Goal: Information Seeking & Learning: Check status

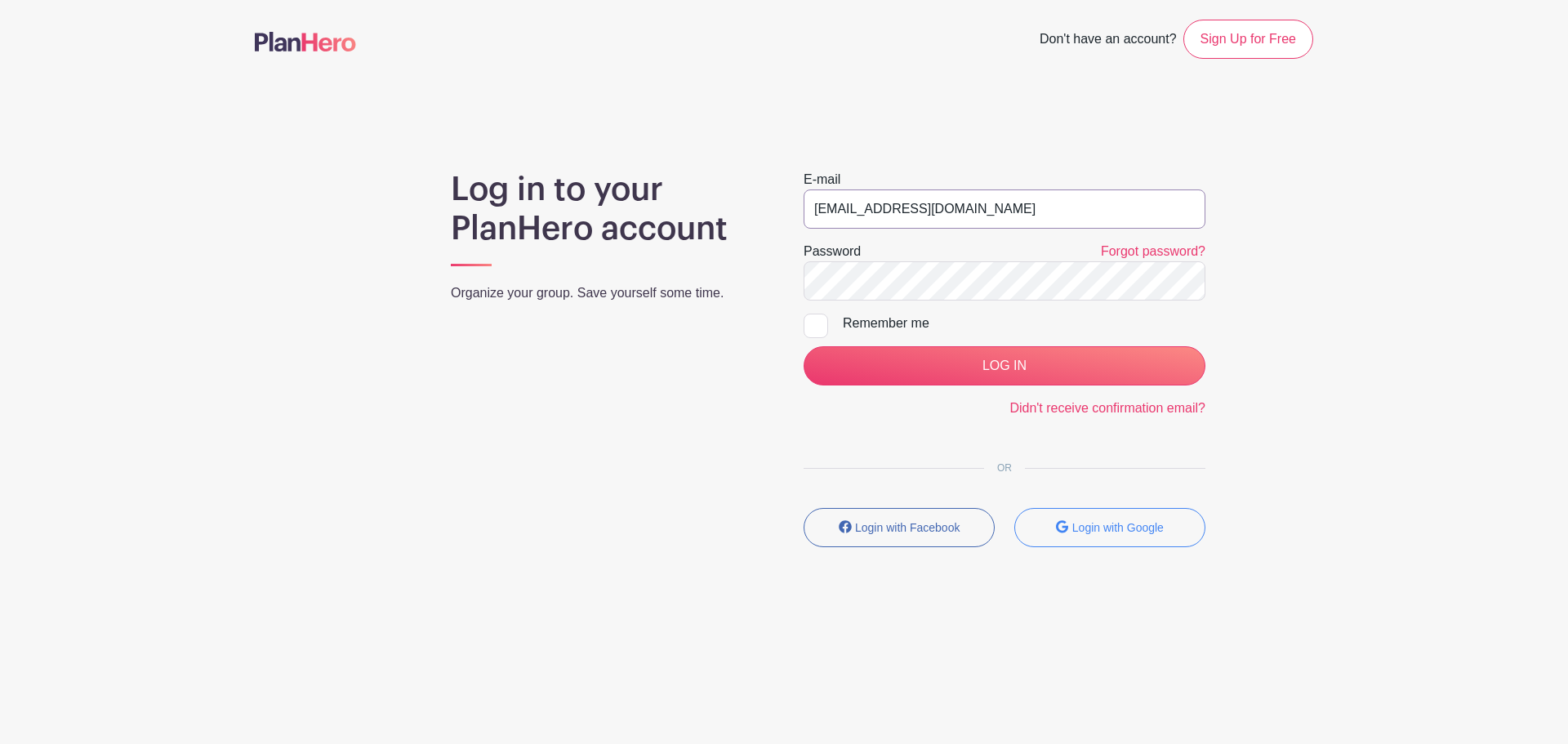
drag, startPoint x: 0, startPoint y: 0, endPoint x: 998, endPoint y: 211, distance: 1020.1
click at [998, 211] on input "[EMAIL_ADDRESS][DOMAIN_NAME]" at bounding box center [1004, 209] width 402 height 39
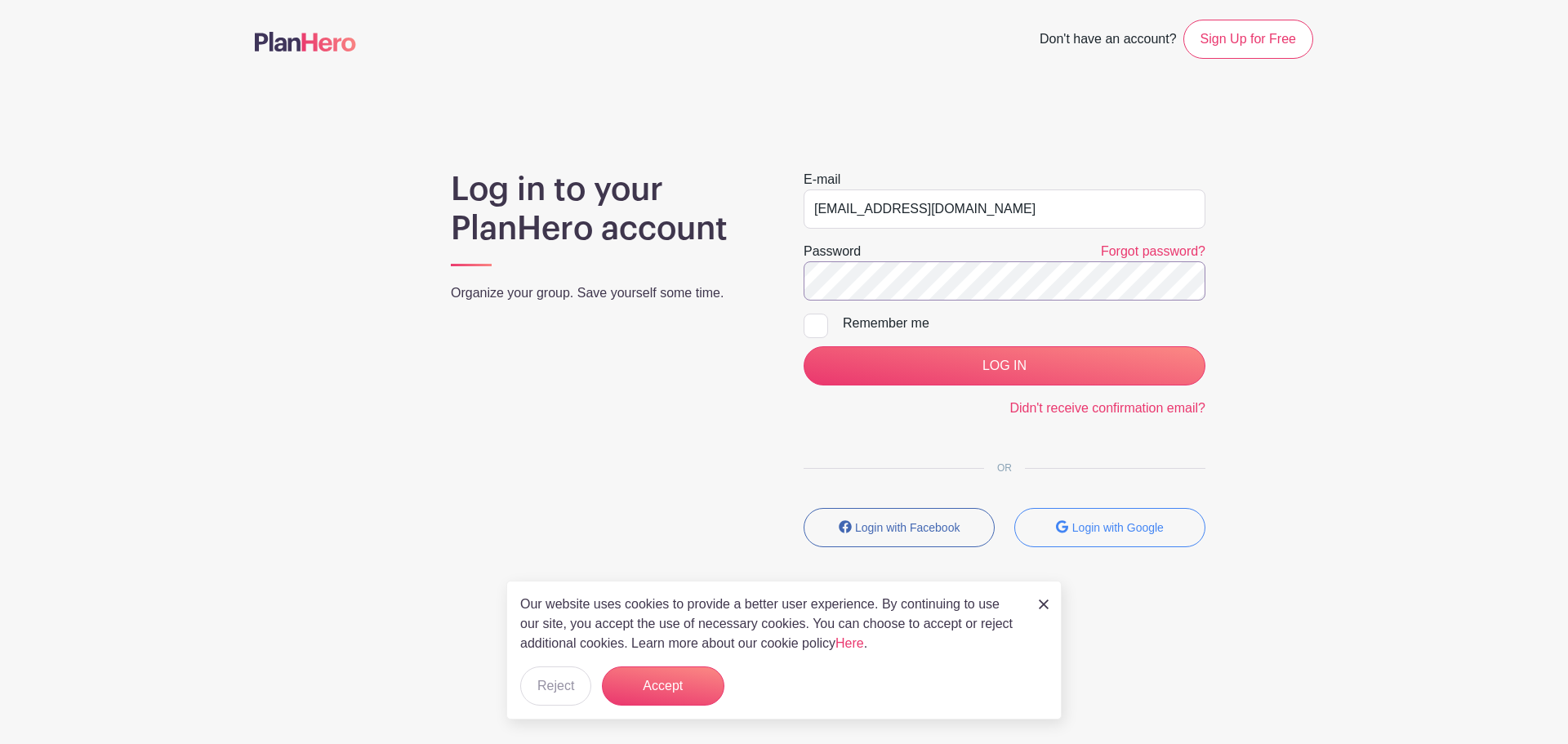
click at [803, 347] on input "LOG IN" at bounding box center [1004, 366] width 402 height 39
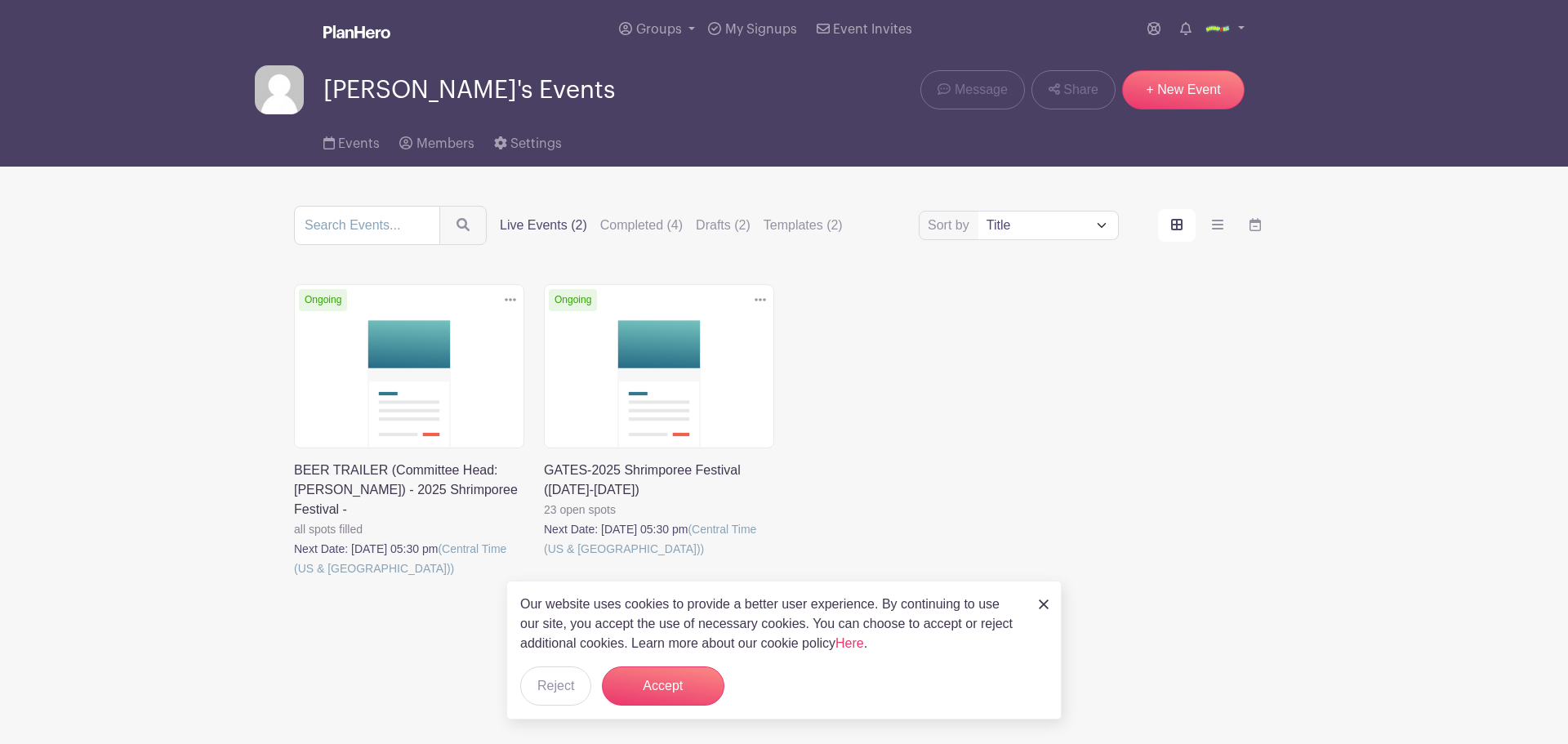
click at [1034, 599] on div "Our website uses cookies to provide a better user experience. By continuing to …" at bounding box center [783, 650] width 555 height 139
click at [544, 558] on link at bounding box center [544, 558] width 0 height 0
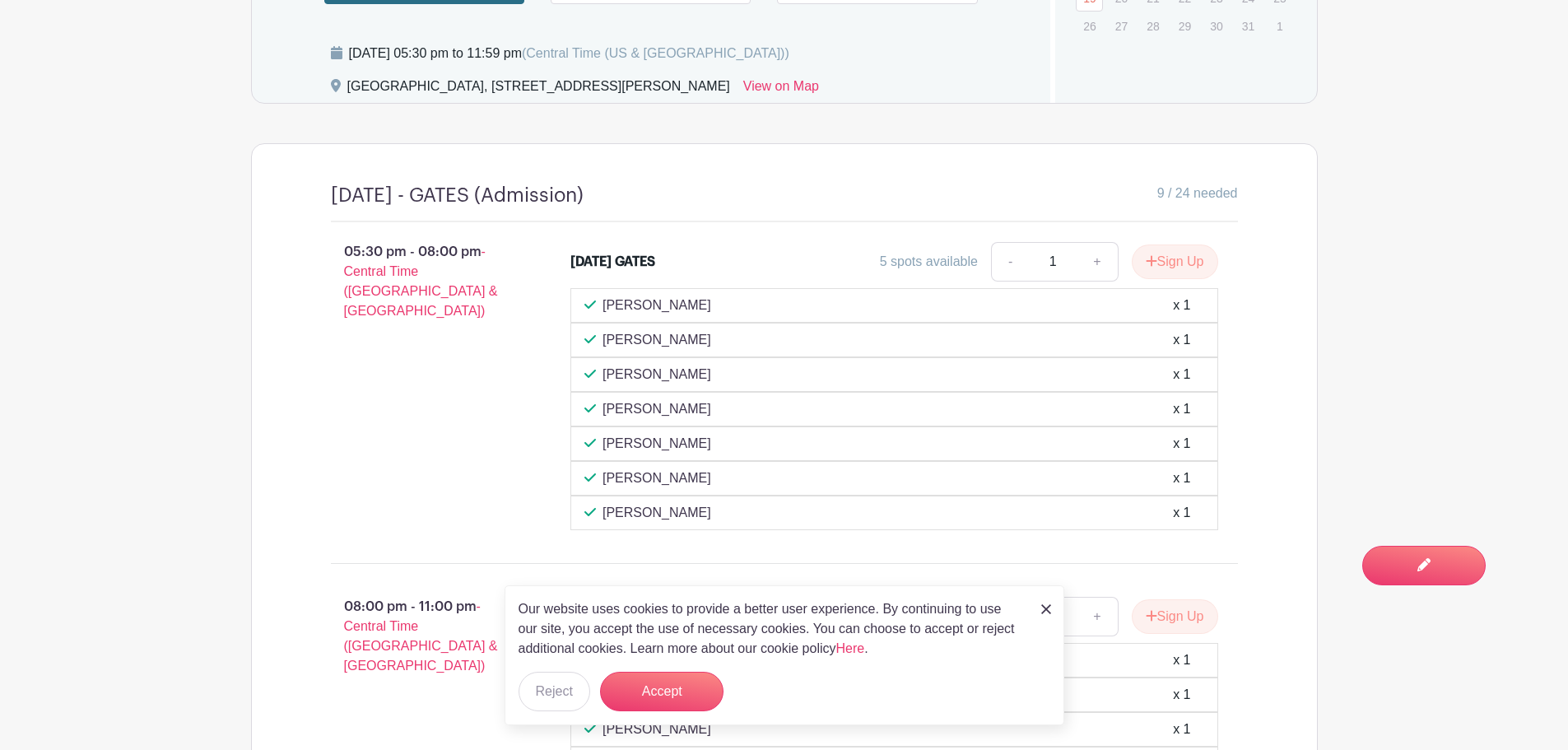
scroll to position [1399, 0]
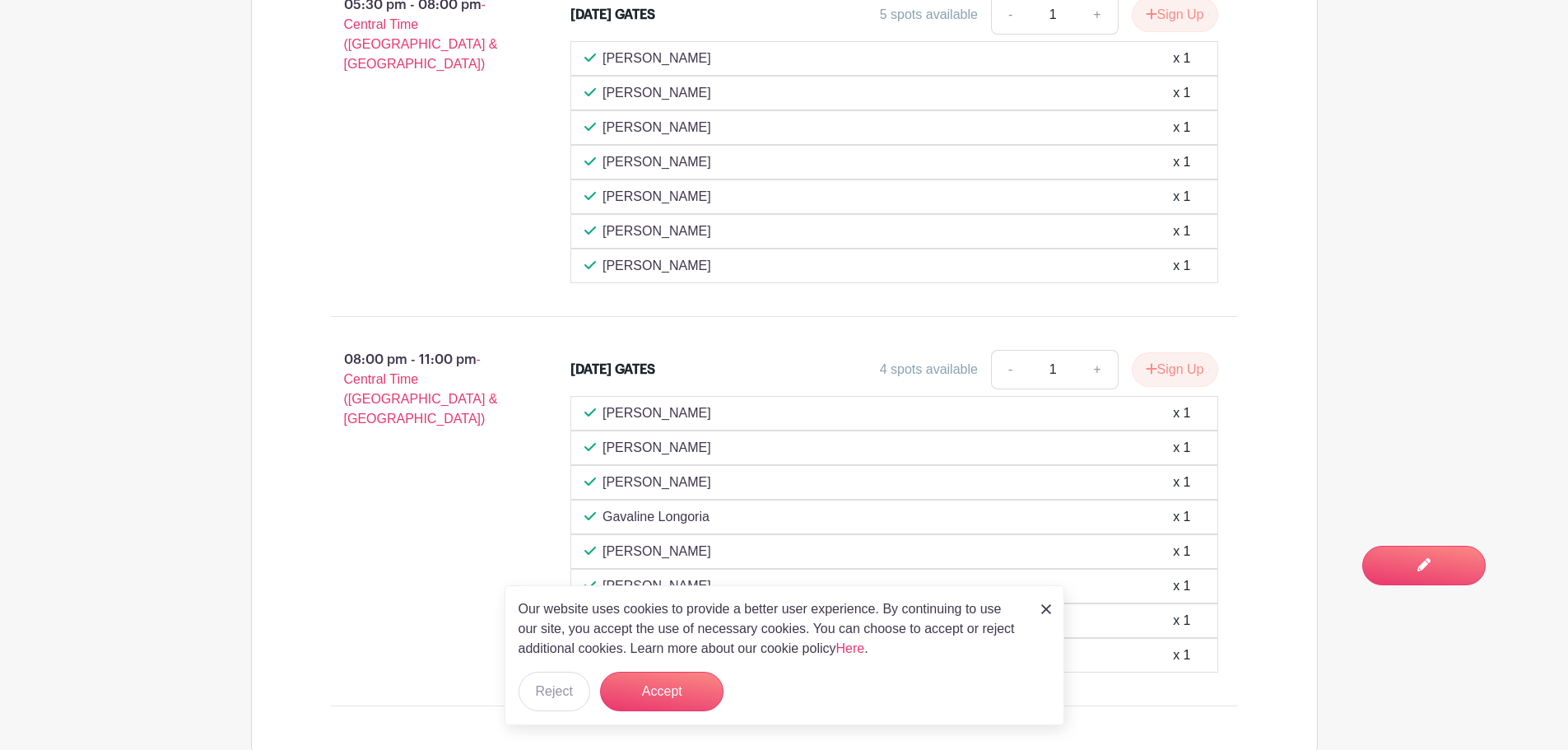
click at [1044, 623] on div "Our website uses cookies to provide a better user experience. By continuing to …" at bounding box center [784, 655] width 559 height 140
click at [1053, 613] on div "Our website uses cookies to provide a better user experience. By continuing to …" at bounding box center [784, 655] width 559 height 140
click at [1044, 613] on img at bounding box center [1046, 609] width 10 height 10
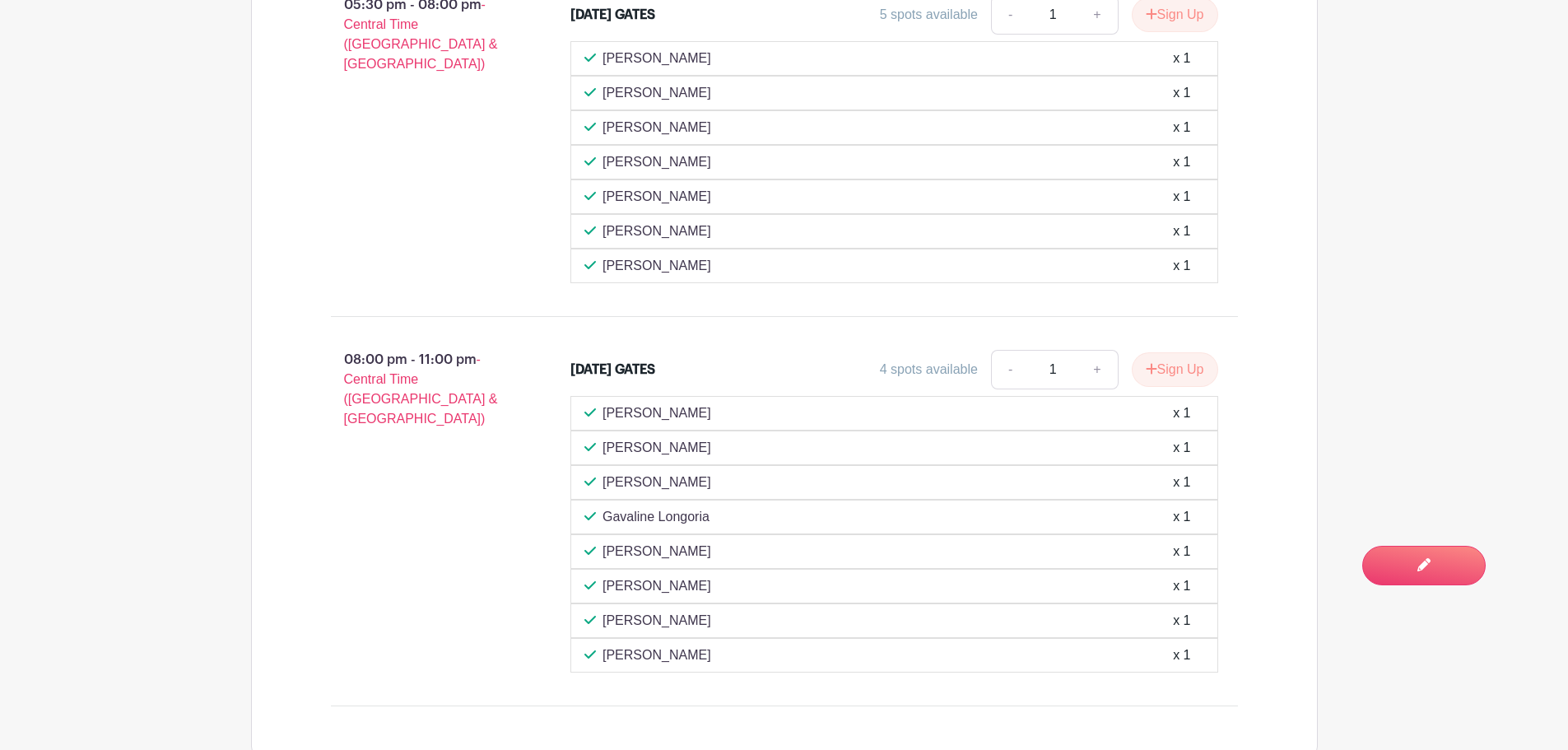
click at [769, 481] on div "[PERSON_NAME] x 1" at bounding box center [894, 482] width 620 height 20
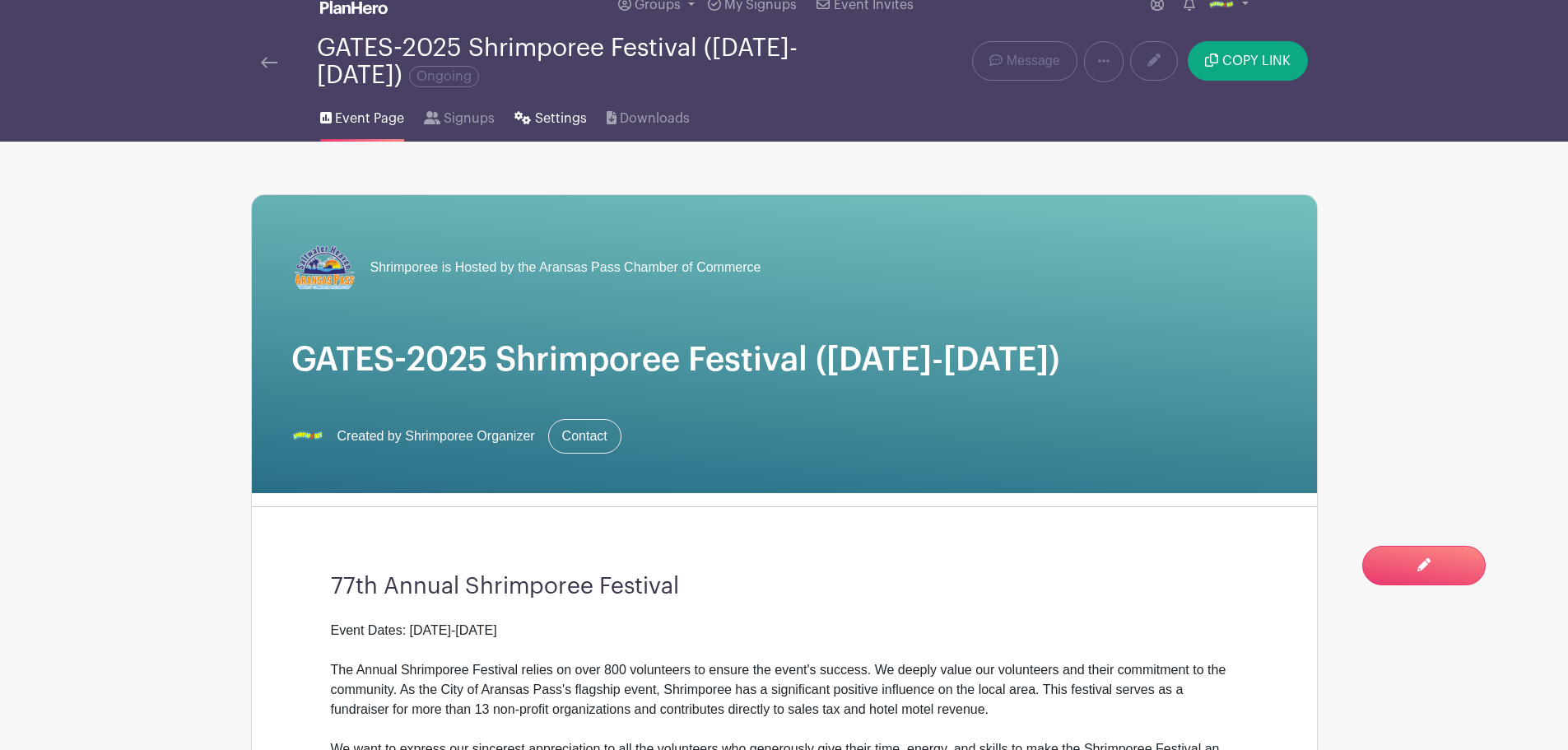
scroll to position [0, 0]
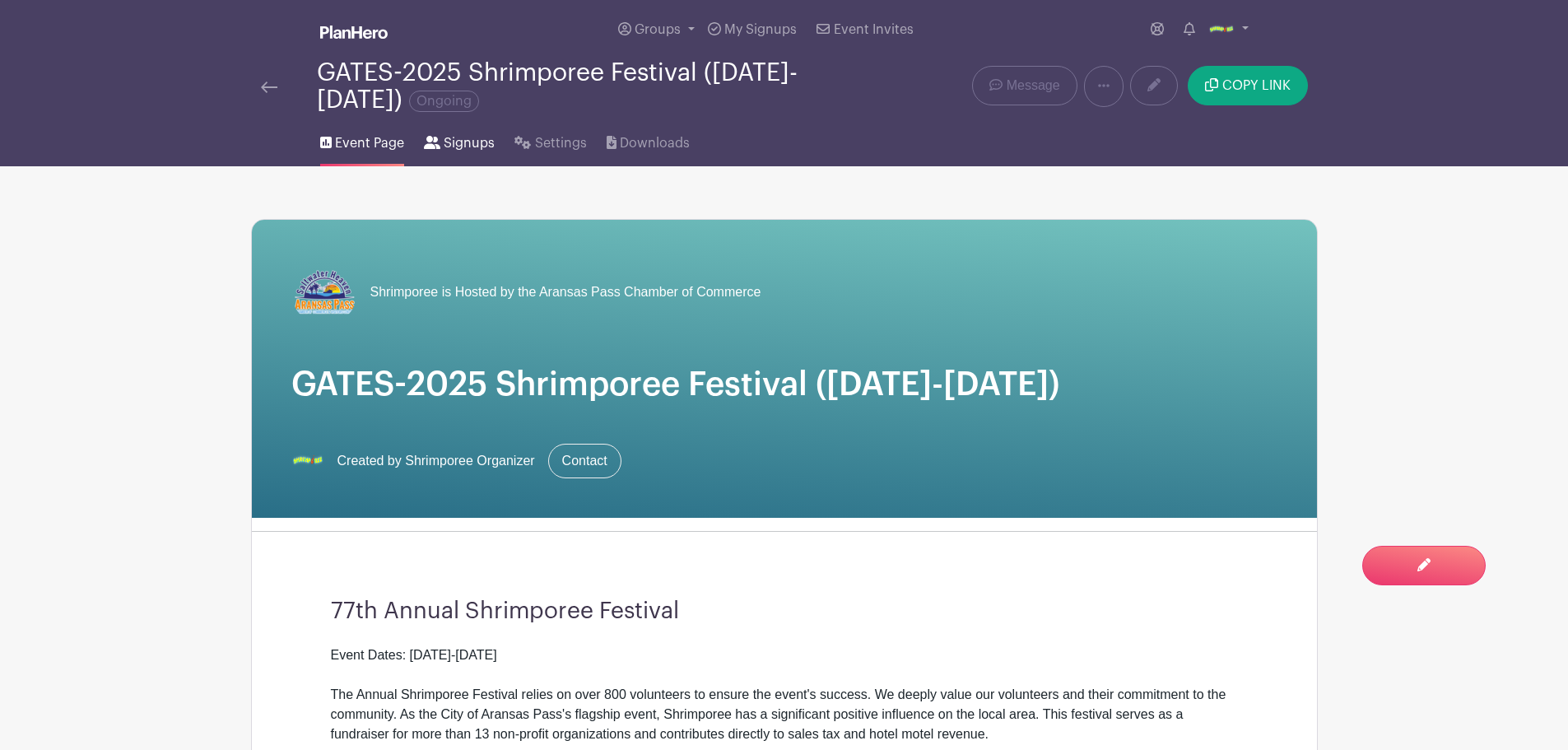
click at [480, 139] on span "Signups" at bounding box center [469, 143] width 51 height 20
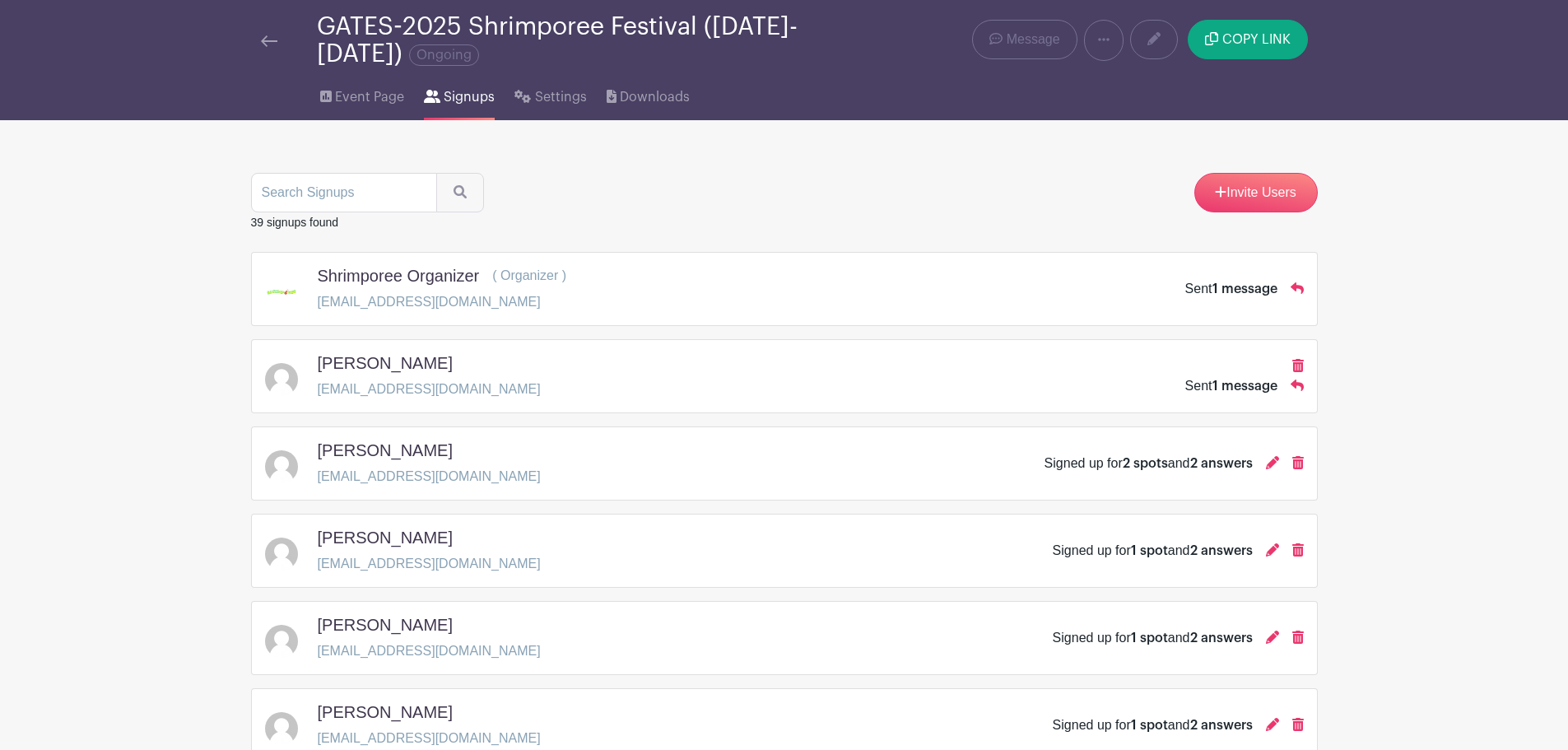
scroll to position [82, 0]
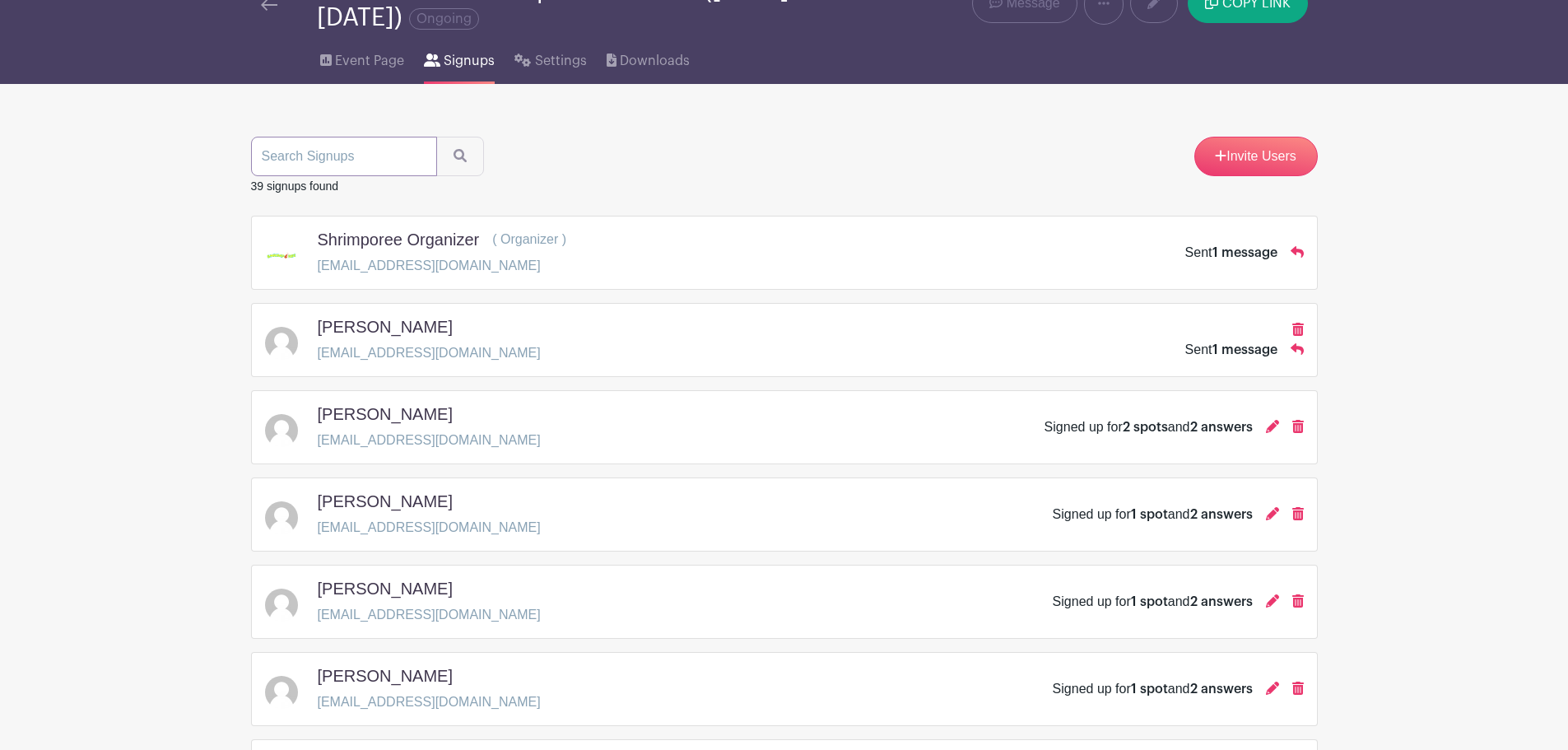
click at [407, 162] on input "search" at bounding box center [344, 156] width 186 height 39
type input "[PERSON_NAME]"
click at [436, 137] on button "submit" at bounding box center [460, 156] width 48 height 39
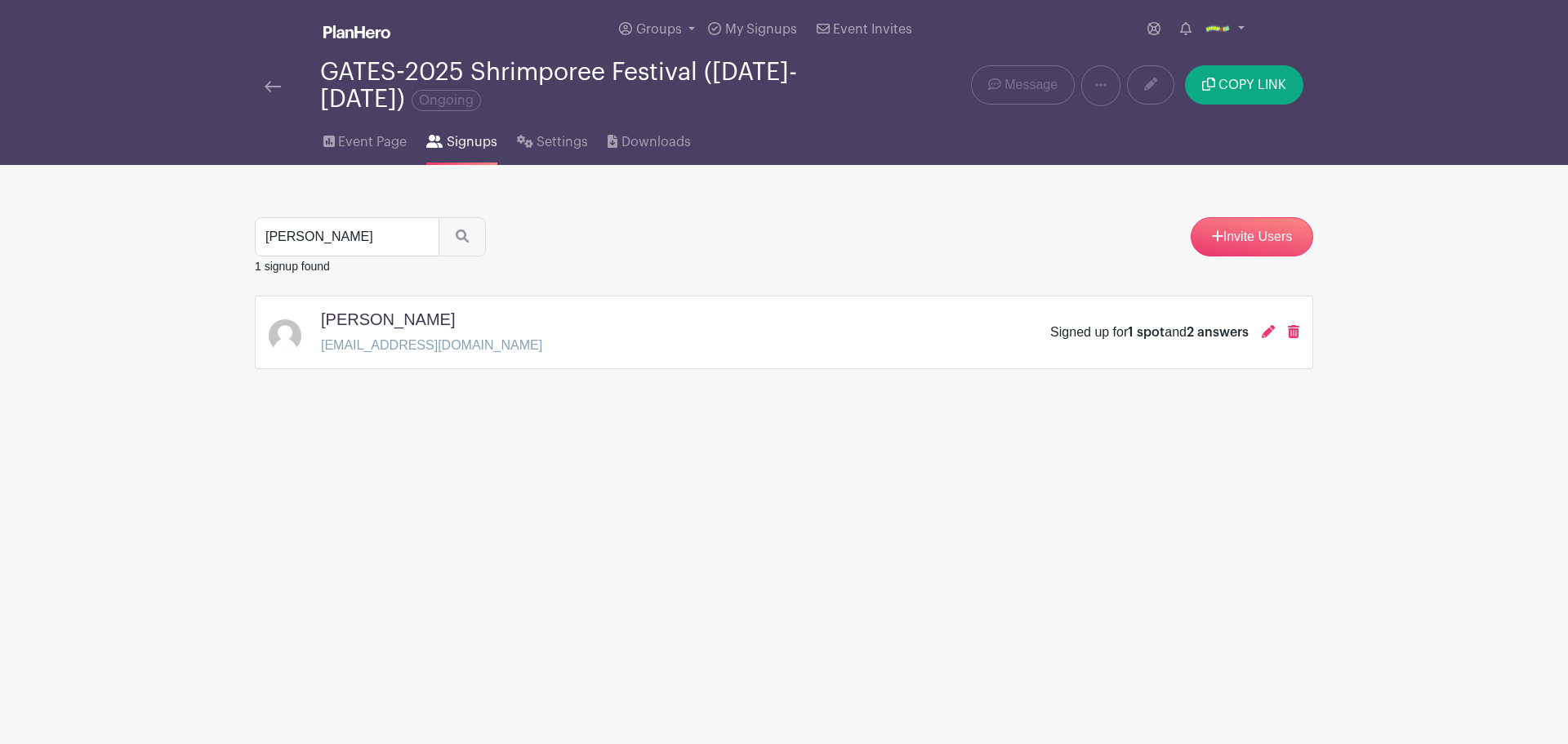
click at [511, 318] on div "[PERSON_NAME] [EMAIL_ADDRESS][DOMAIN_NAME] Signed up for 1 spot and 2 answers" at bounding box center [784, 332] width 1031 height 46
click at [1268, 333] on icon at bounding box center [1268, 331] width 13 height 13
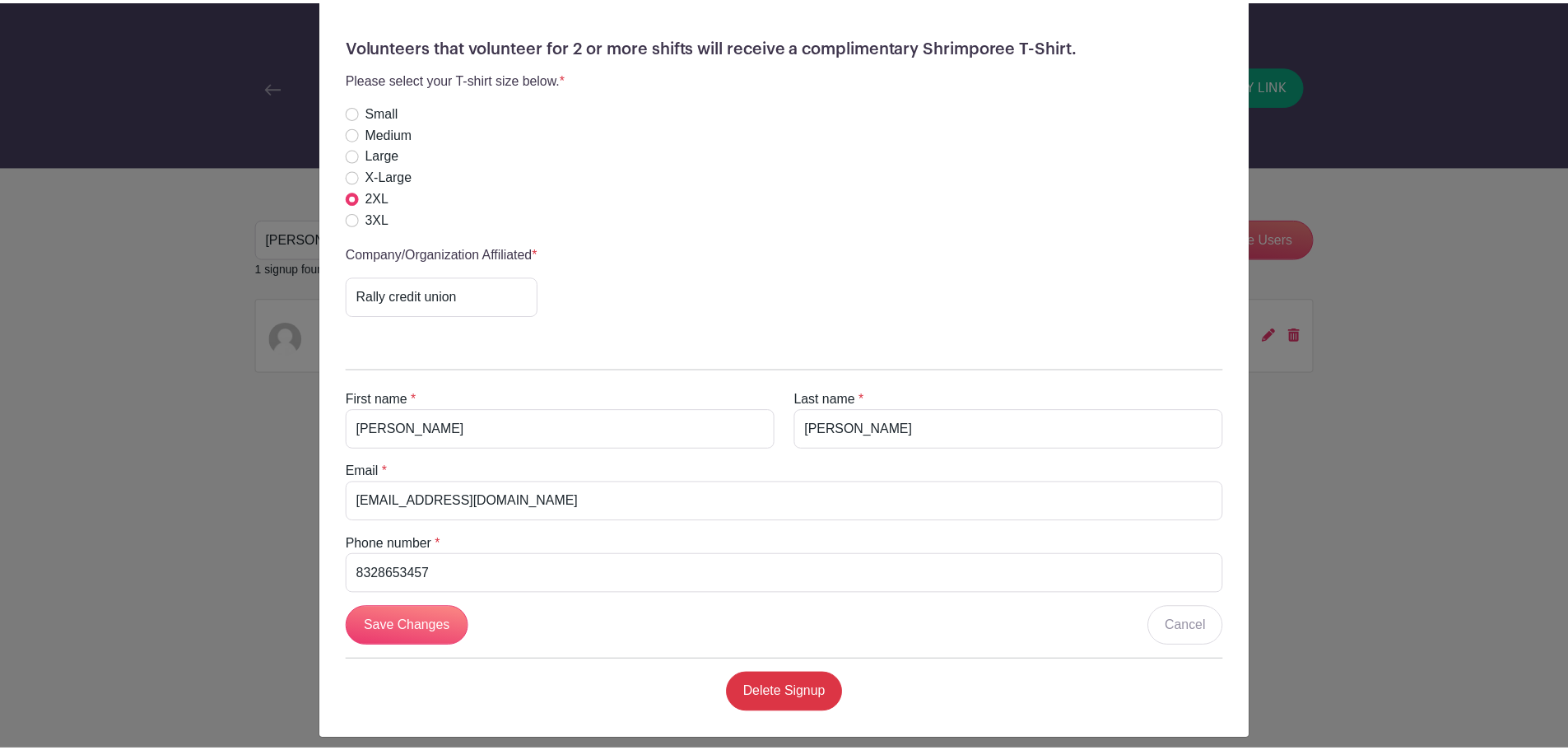
scroll to position [457, 0]
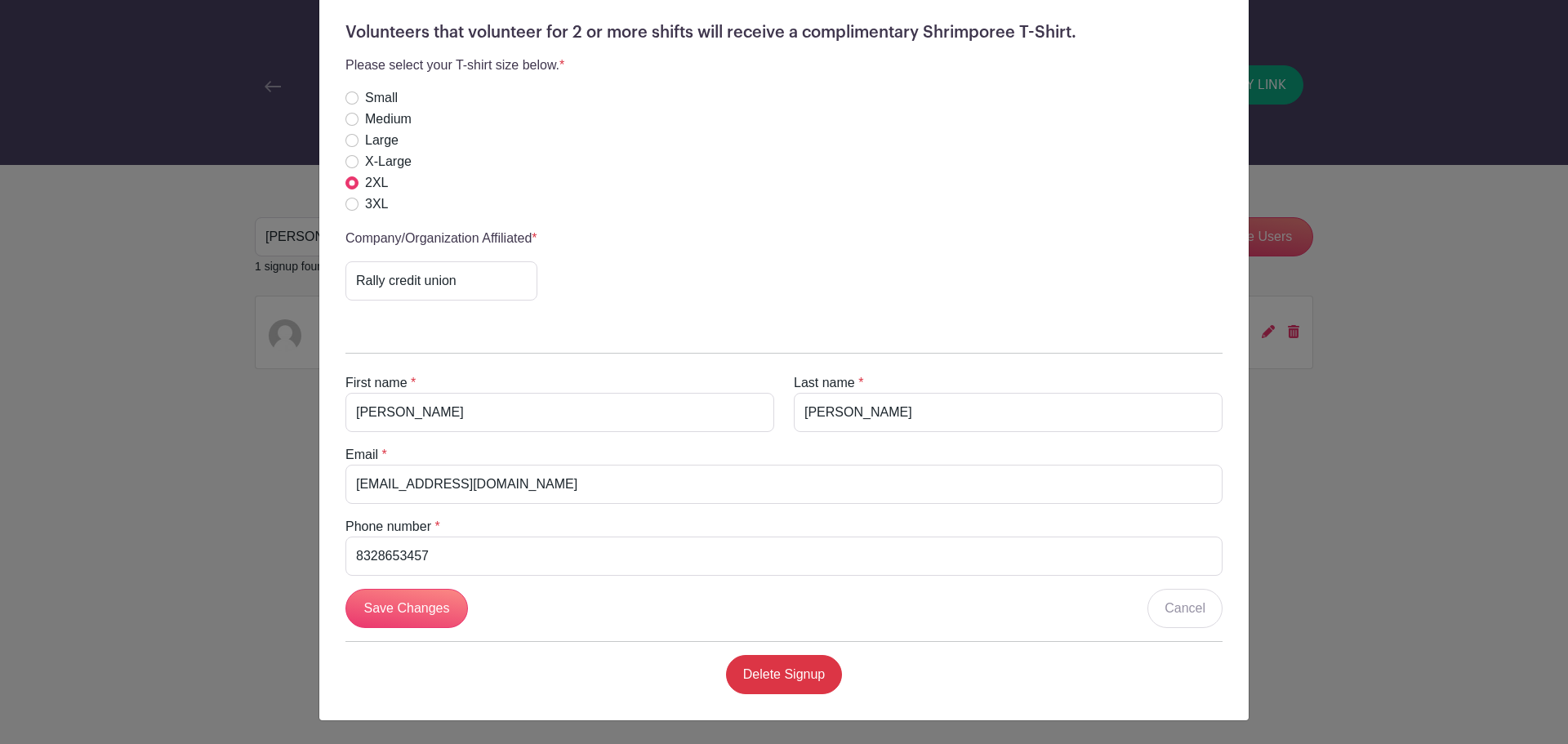
click at [243, 290] on div "[PERSON_NAME] Signup [DATE] 05:30 pm to 11:59 pm [GEOGRAPHIC_DATA], [STREET_ADD…" at bounding box center [784, 372] width 1568 height 744
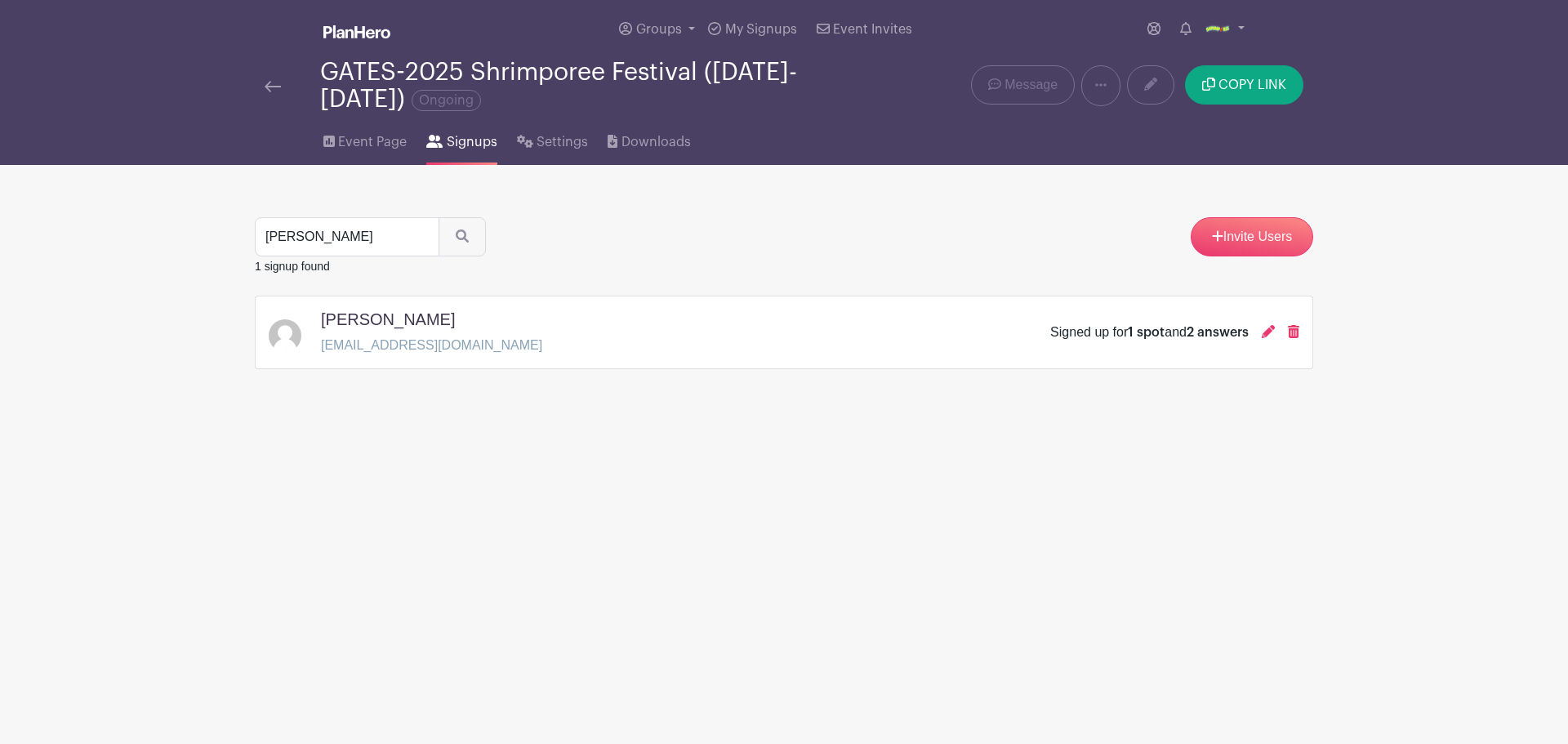
click at [459, 145] on span "Signups" at bounding box center [472, 142] width 51 height 19
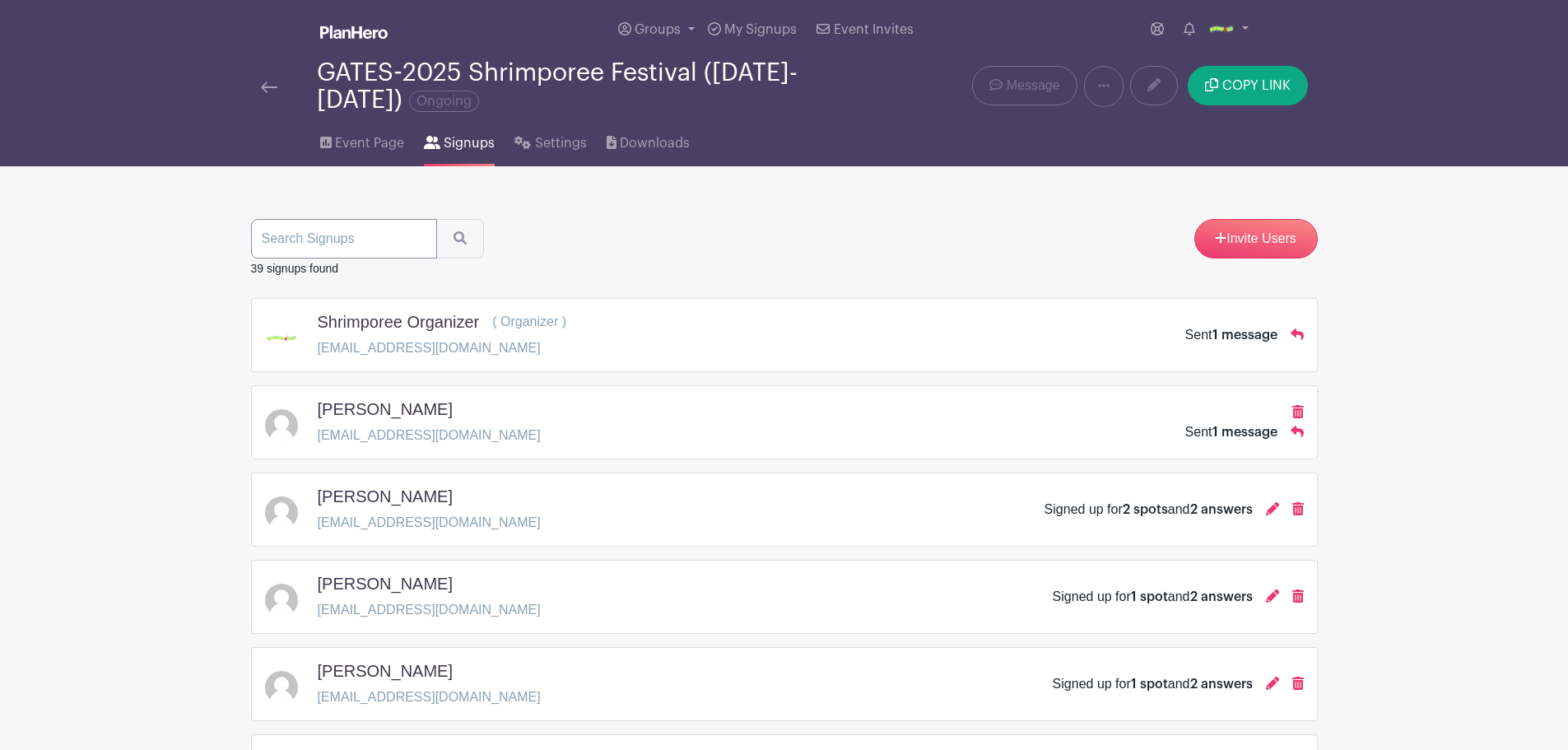
click at [395, 242] on input "search" at bounding box center [344, 238] width 186 height 39
type input "[PERSON_NAME]"
click at [453, 241] on icon "submit" at bounding box center [459, 237] width 13 height 13
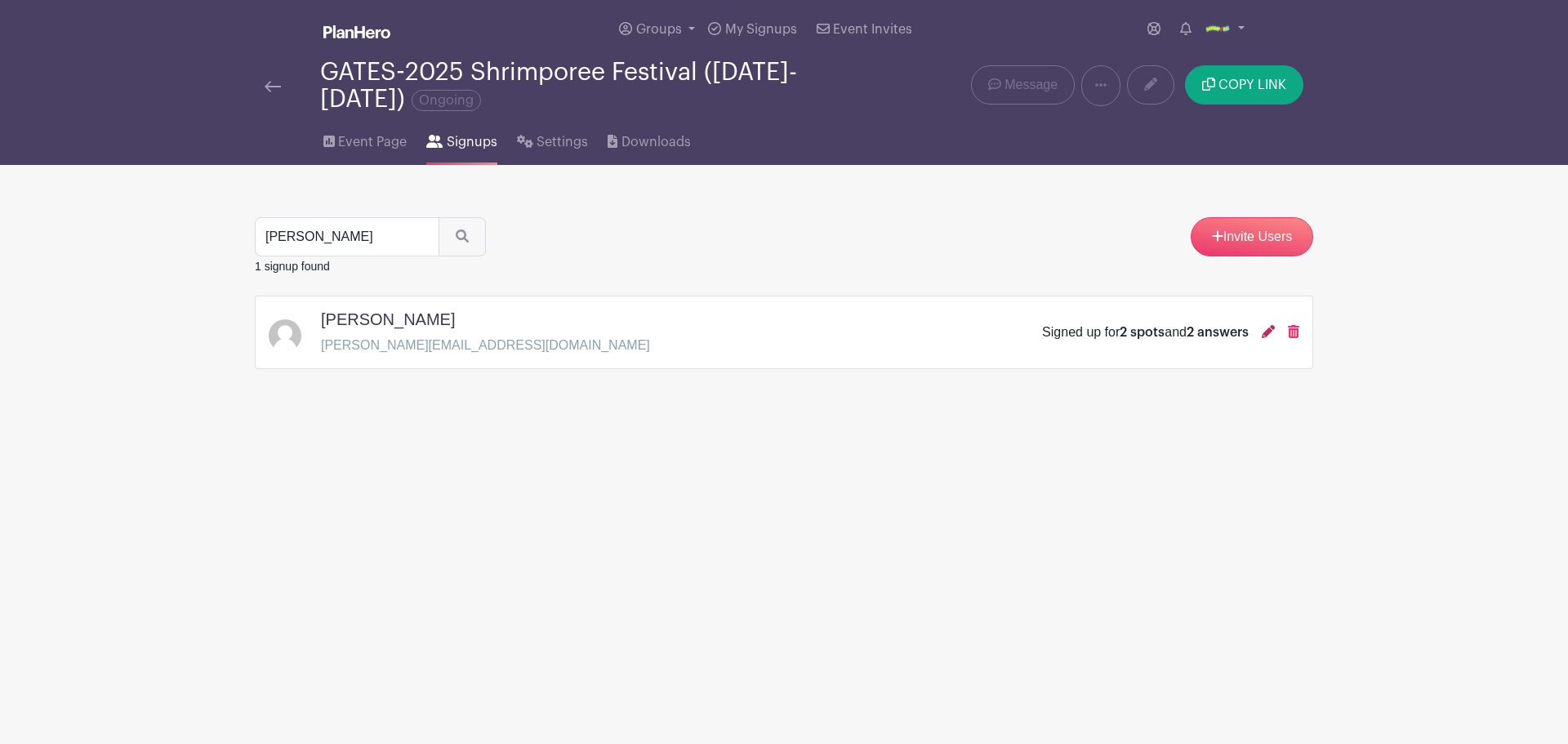
click at [1267, 334] on icon at bounding box center [1268, 331] width 13 height 13
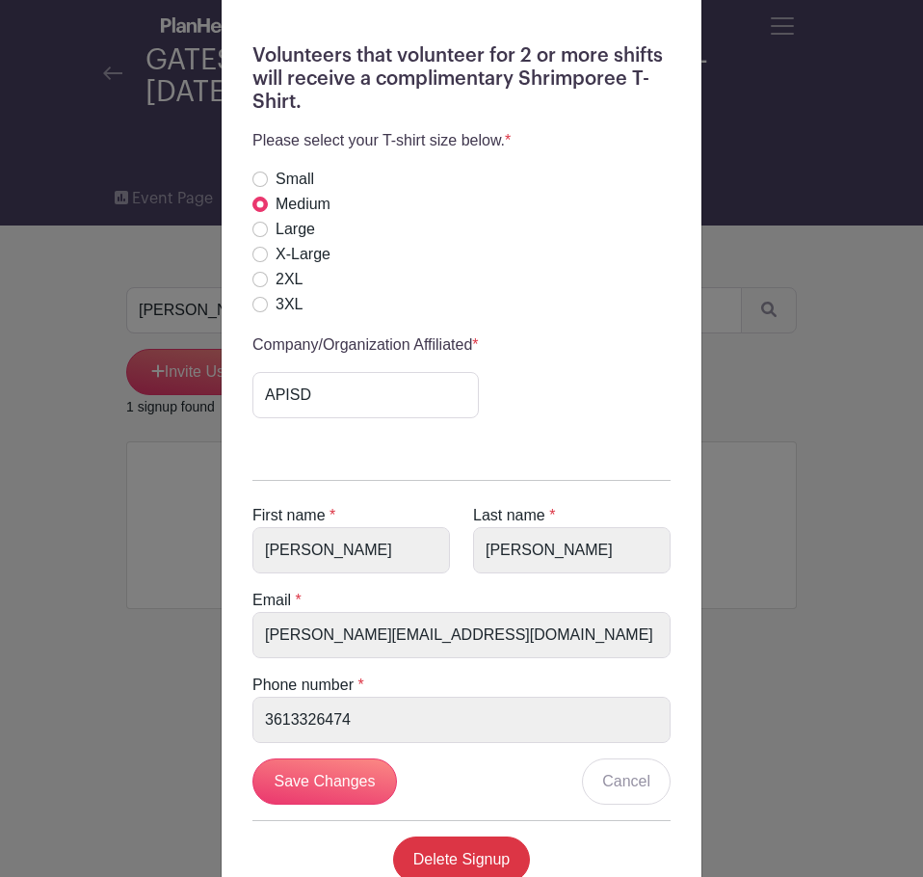
scroll to position [961, 0]
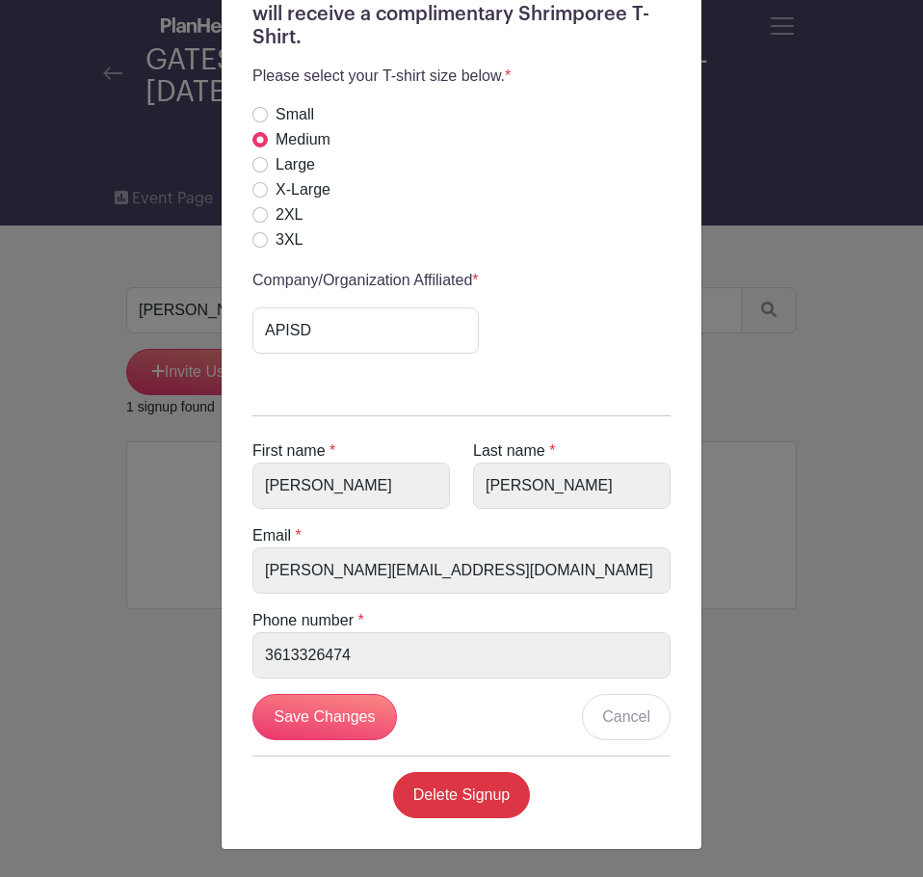
click at [813, 281] on div "Shrimporee Organizer's Signup [DATE] 12:00 pm to 11:59 pm [GEOGRAPHIC_DATA], [S…" at bounding box center [461, 438] width 923 height 877
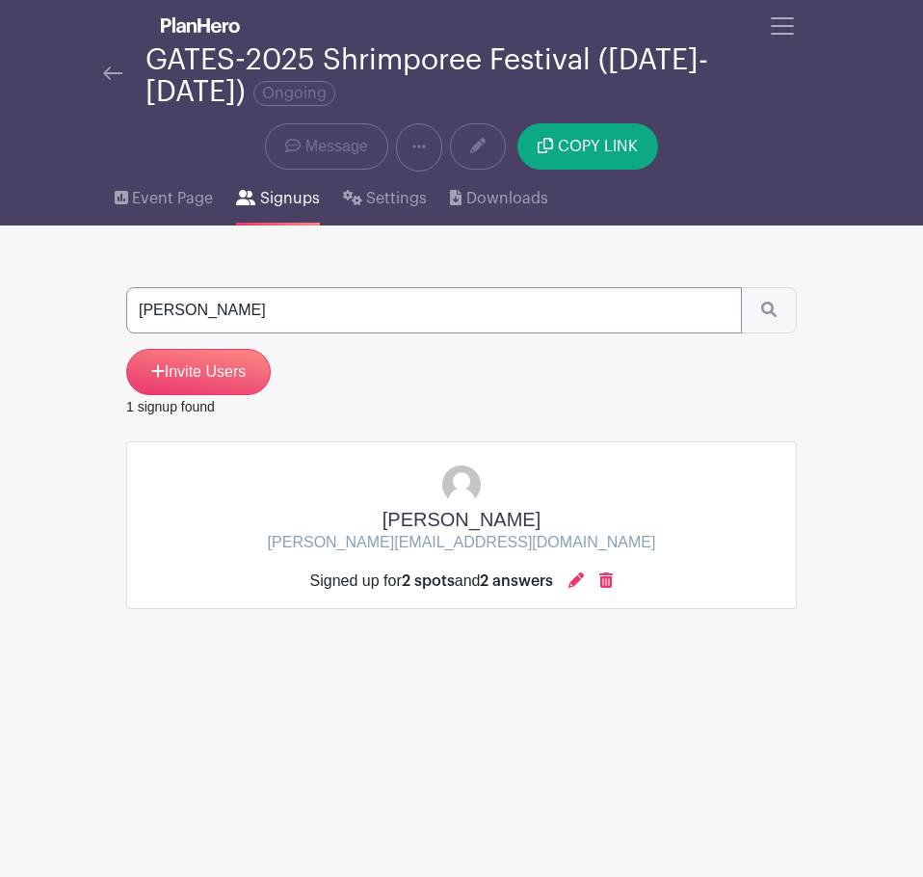
click at [346, 297] on input "[PERSON_NAME]" at bounding box center [434, 310] width 616 height 46
type input "[PERSON_NAME]"
click at [741, 287] on button "submit" at bounding box center [769, 310] width 56 height 46
click at [575, 577] on icon at bounding box center [576, 579] width 15 height 15
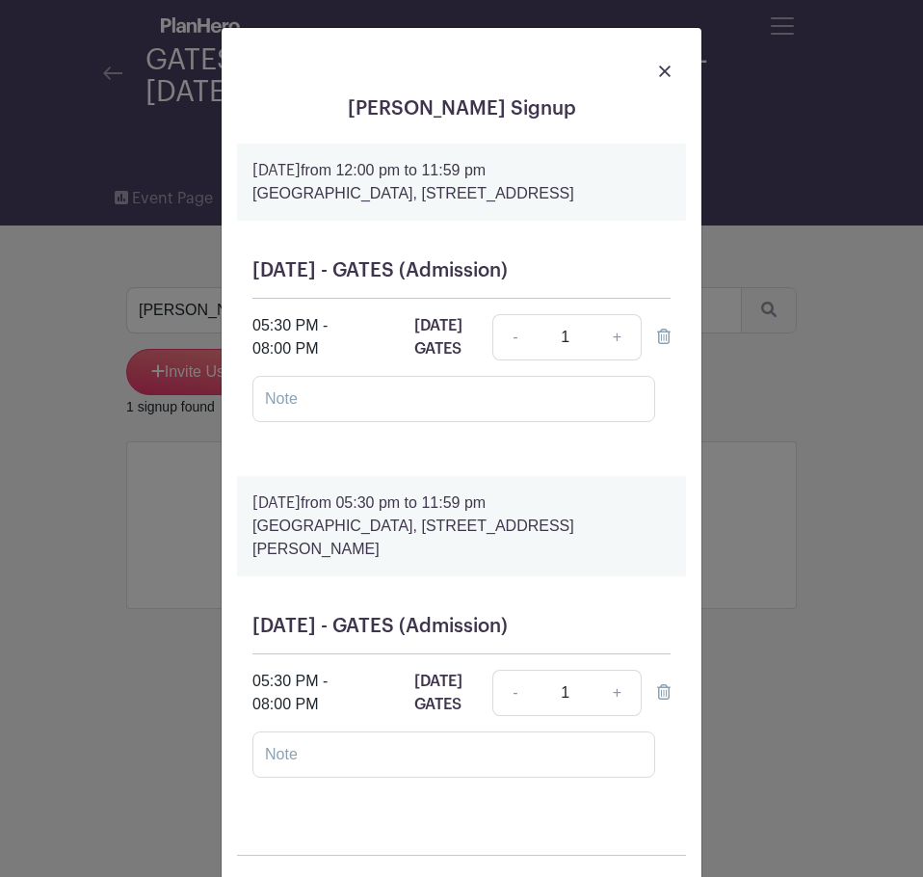
click at [828, 394] on div "[PERSON_NAME] Signup [DATE] 12:00 pm to 11:59 pm [GEOGRAPHIC_DATA], [STREET_ADD…" at bounding box center [461, 438] width 923 height 877
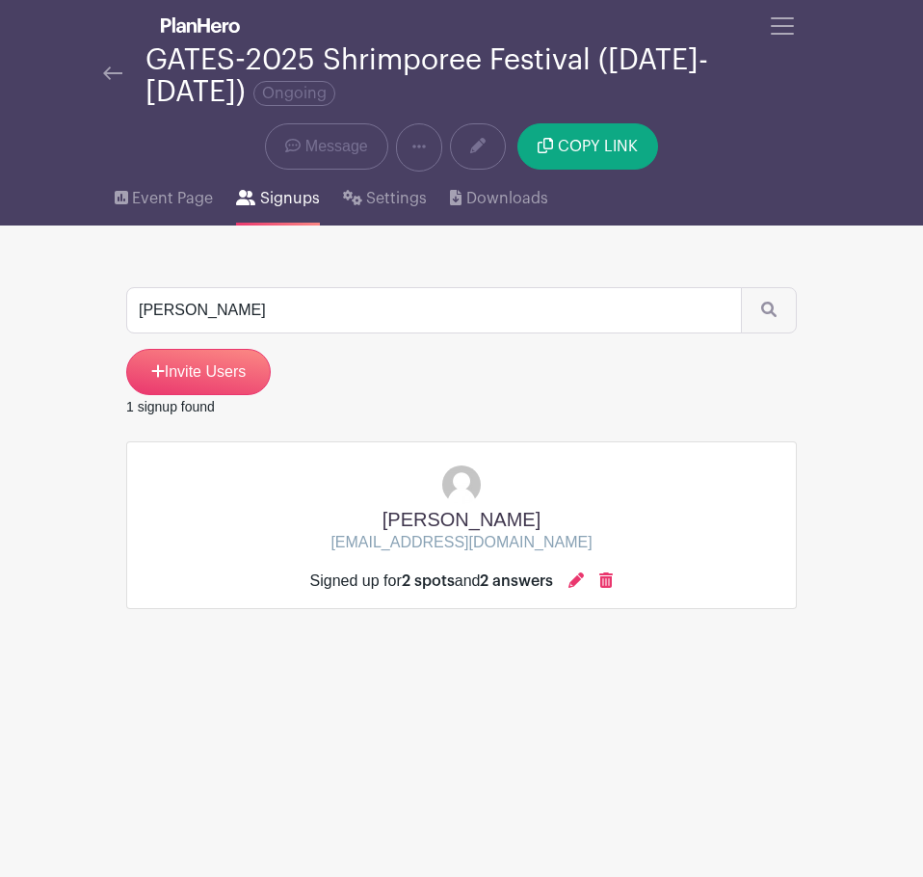
click at [465, 341] on div "[PERSON_NAME] Invite Users" at bounding box center [461, 341] width 671 height 108
click at [444, 321] on input "[PERSON_NAME]" at bounding box center [434, 310] width 616 height 46
click at [442, 316] on input "[PERSON_NAME]" at bounding box center [434, 310] width 616 height 46
click at [438, 319] on input "[PERSON_NAME]" at bounding box center [434, 310] width 616 height 46
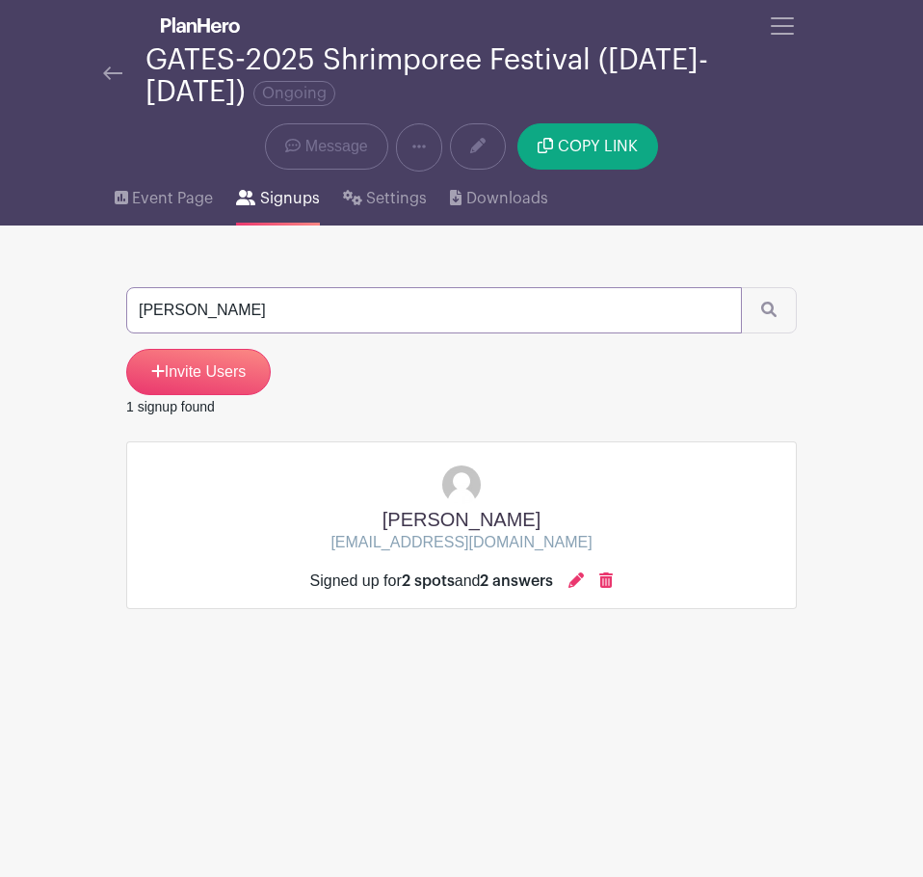
click at [438, 319] on input "[PERSON_NAME]" at bounding box center [434, 310] width 616 height 46
type input "[PERSON_NAME]"
click at [741, 287] on button "submit" at bounding box center [769, 310] width 56 height 46
click at [579, 571] on div at bounding box center [571, 581] width 15 height 23
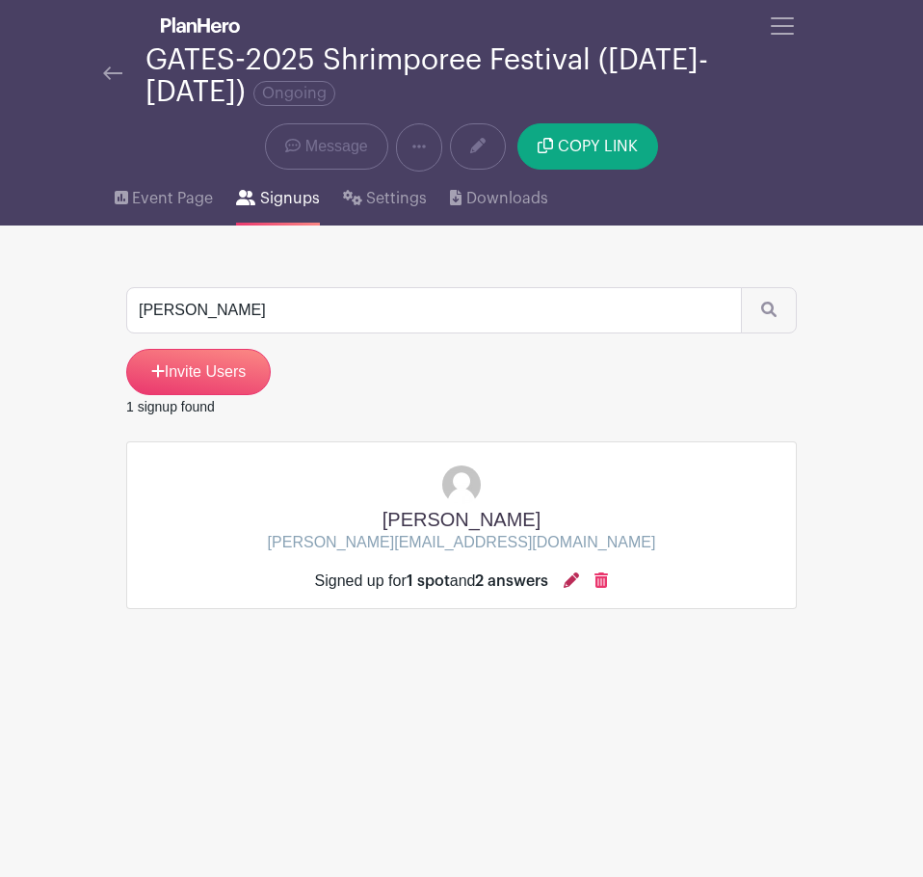
click at [576, 579] on icon at bounding box center [571, 579] width 15 height 15
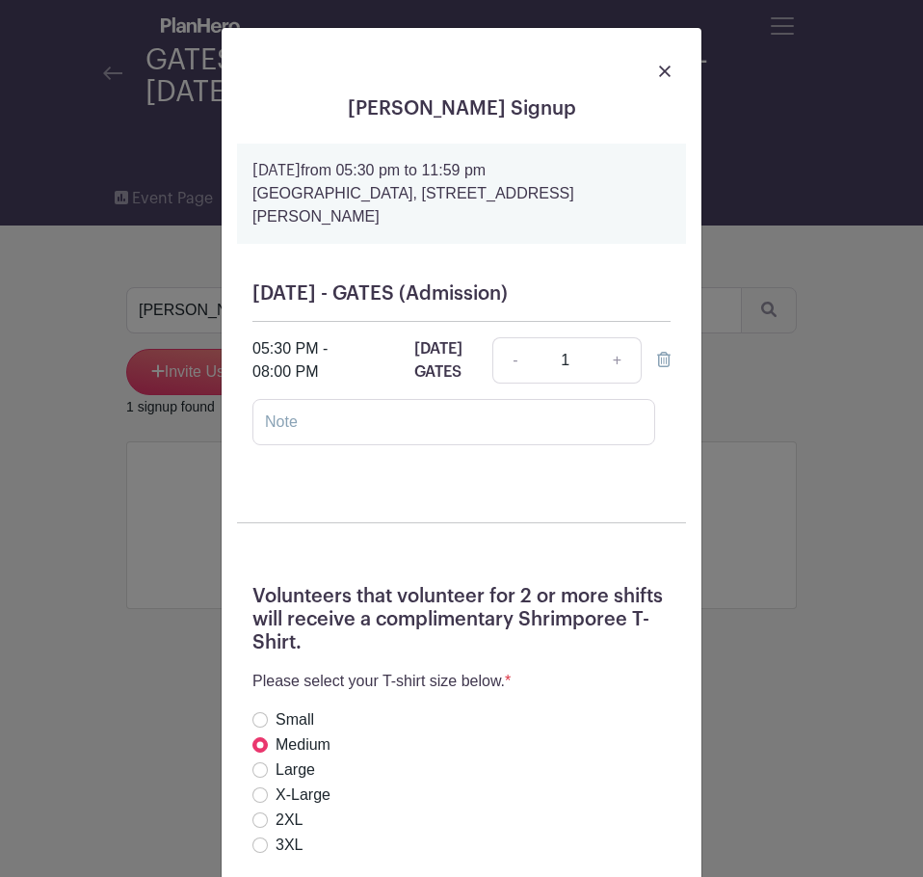
click at [651, 58] on div at bounding box center [461, 70] width 449 height 54
click at [659, 75] on img at bounding box center [665, 72] width 12 height 12
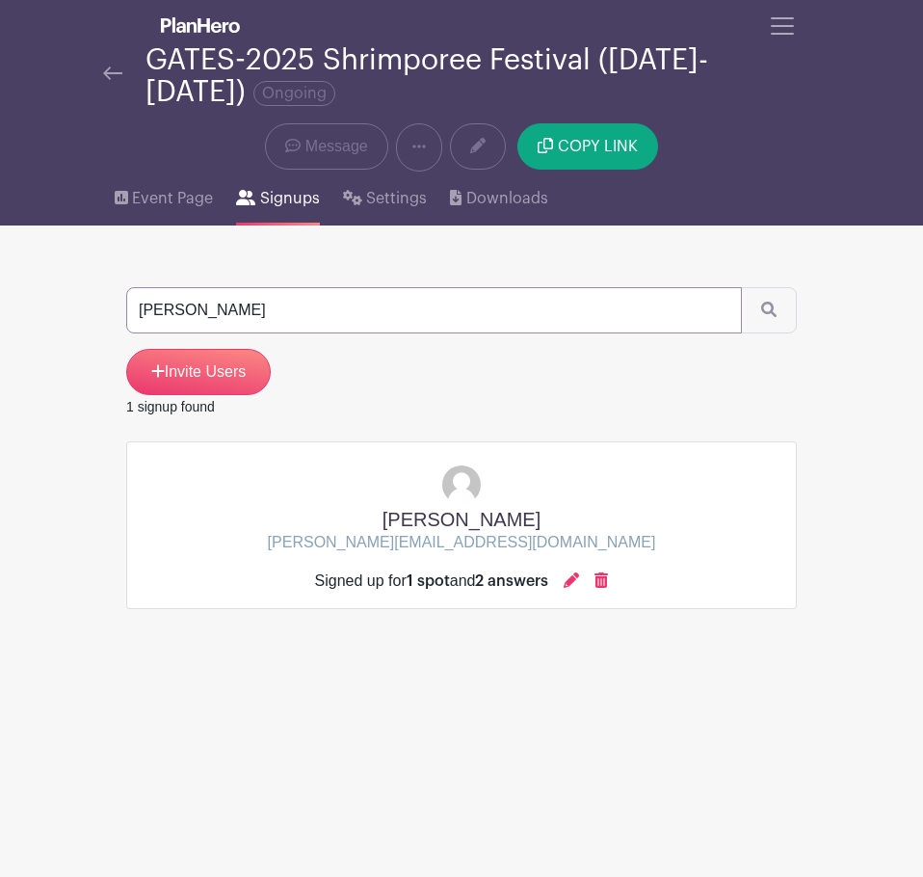
click at [483, 293] on input "[PERSON_NAME]" at bounding box center [434, 310] width 616 height 46
type input "[PERSON_NAME]"
click at [741, 287] on button "submit" at bounding box center [769, 310] width 56 height 46
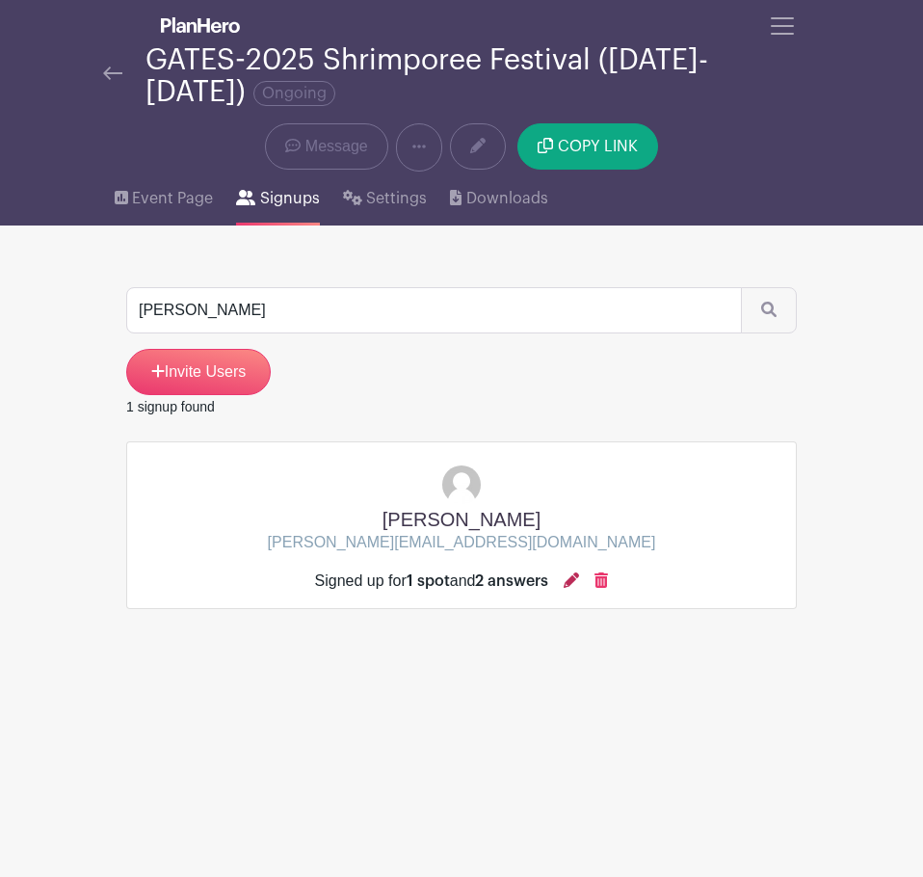
click at [579, 585] on icon at bounding box center [571, 579] width 15 height 15
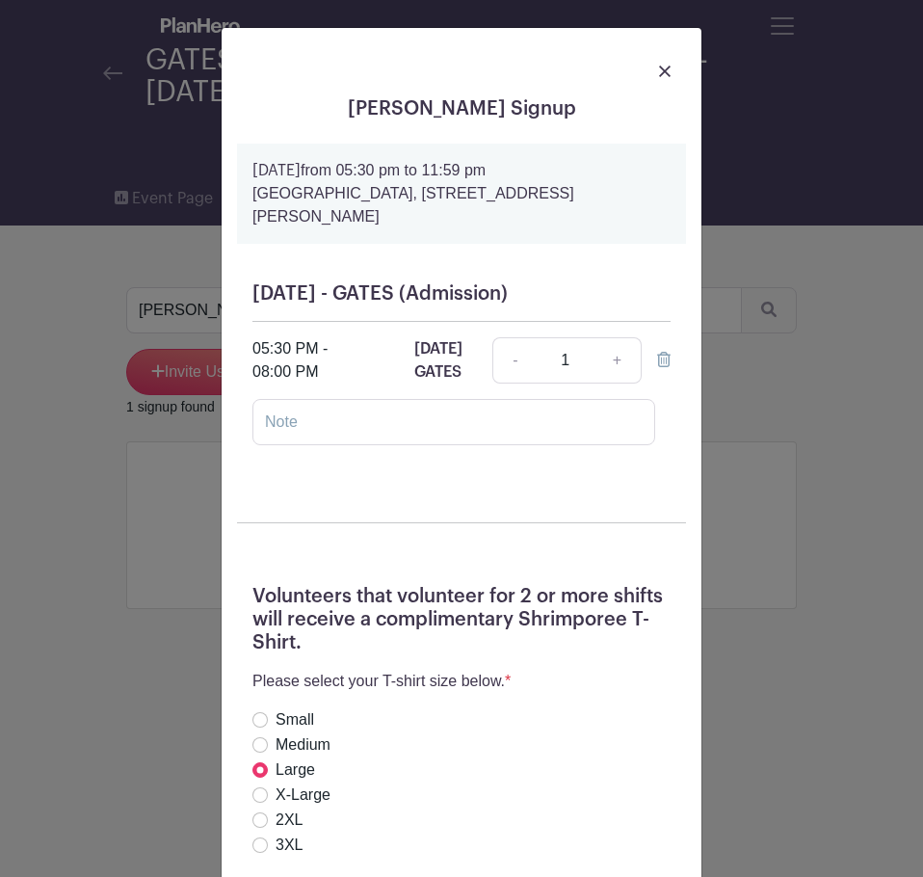
click at [659, 70] on img at bounding box center [665, 72] width 12 height 12
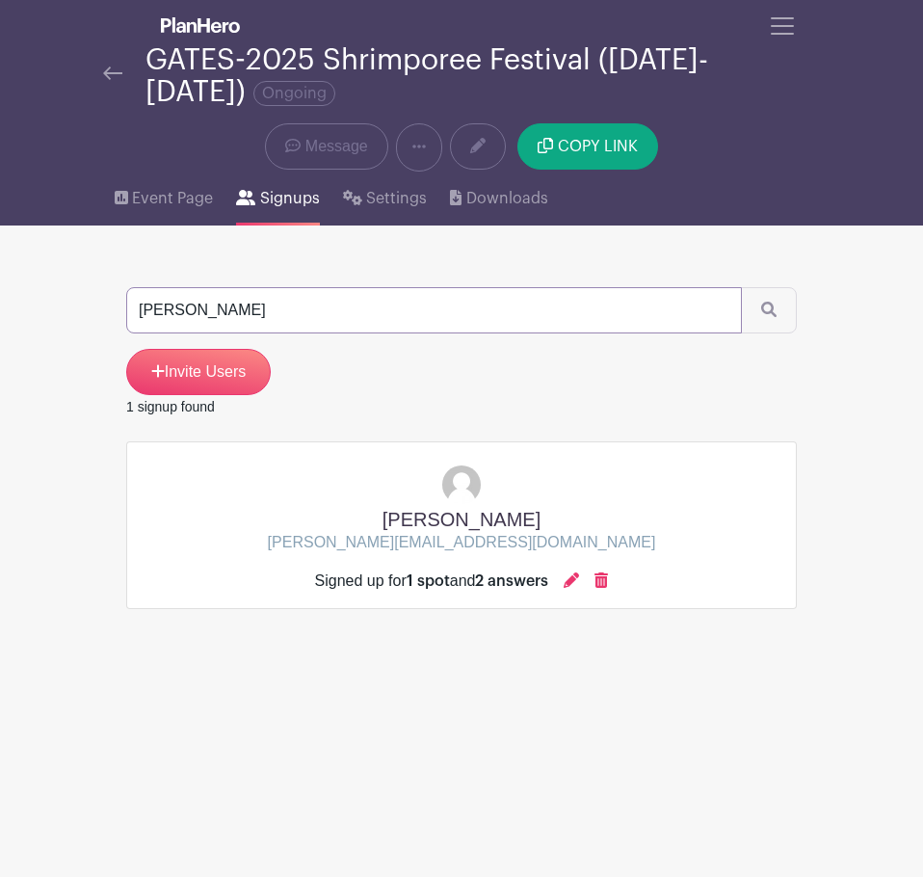
click at [485, 314] on input "[PERSON_NAME]" at bounding box center [434, 310] width 616 height 46
type input "[PERSON_NAME]"
click at [741, 287] on button "submit" at bounding box center [769, 310] width 56 height 46
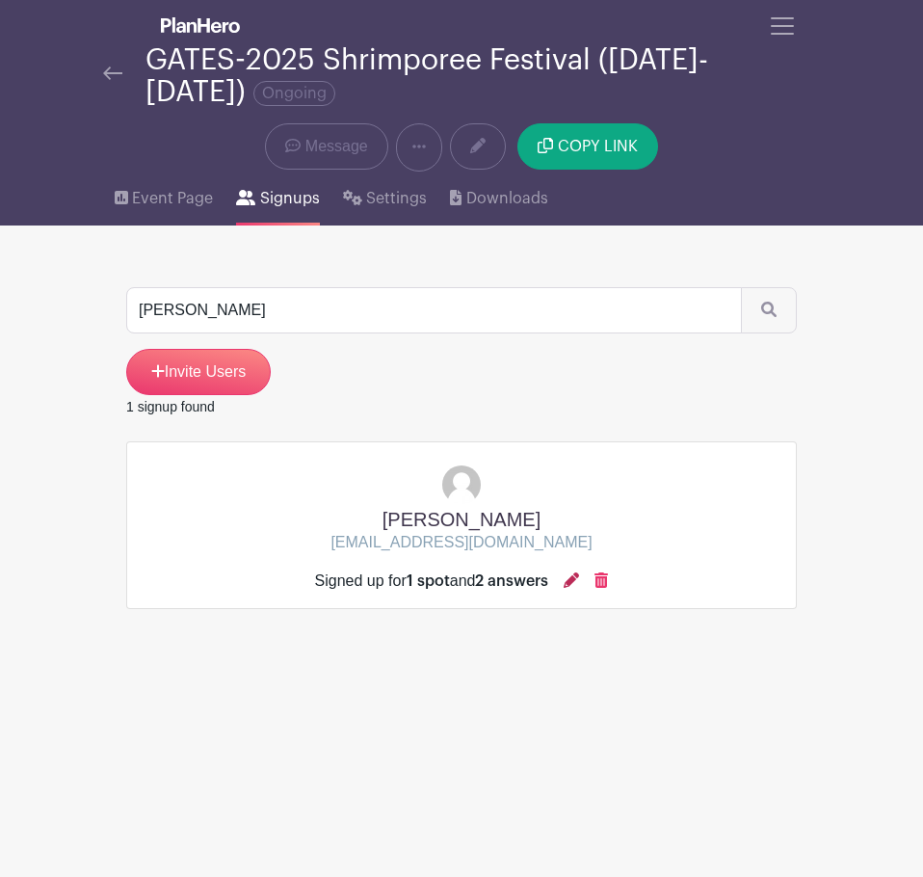
click at [573, 583] on icon at bounding box center [571, 579] width 15 height 15
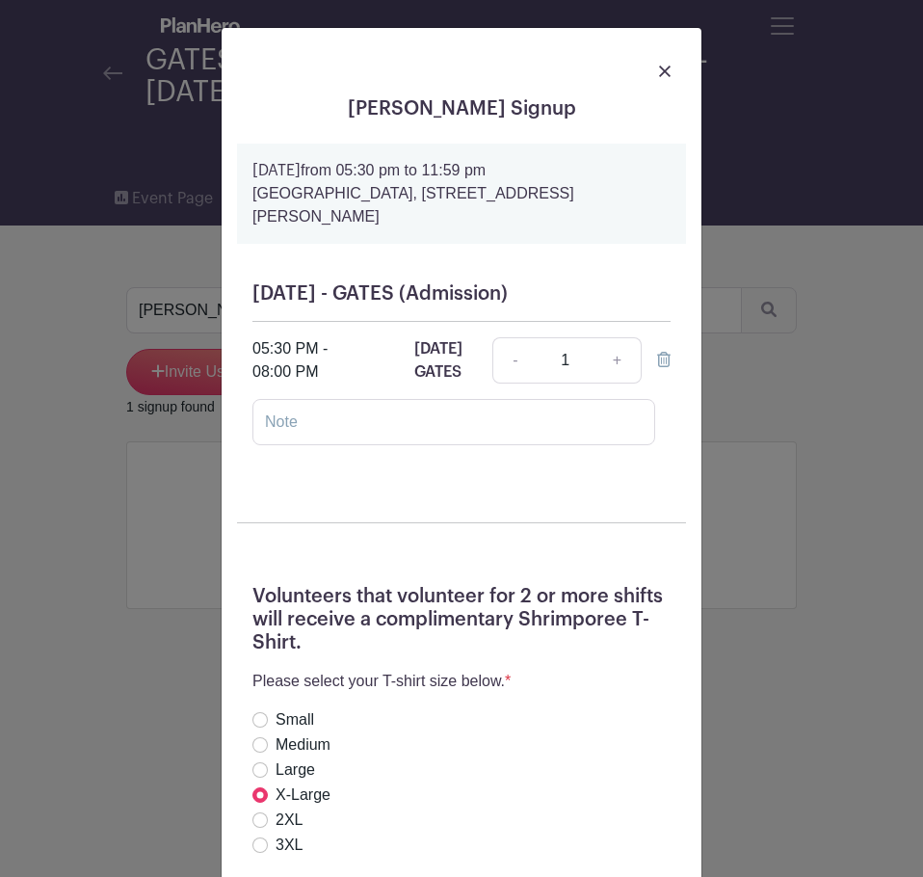
click at [816, 435] on div "[PERSON_NAME] Signup [DATE] 05:30 pm to 11:59 pm [GEOGRAPHIC_DATA], [STREET_ADD…" at bounding box center [461, 438] width 923 height 877
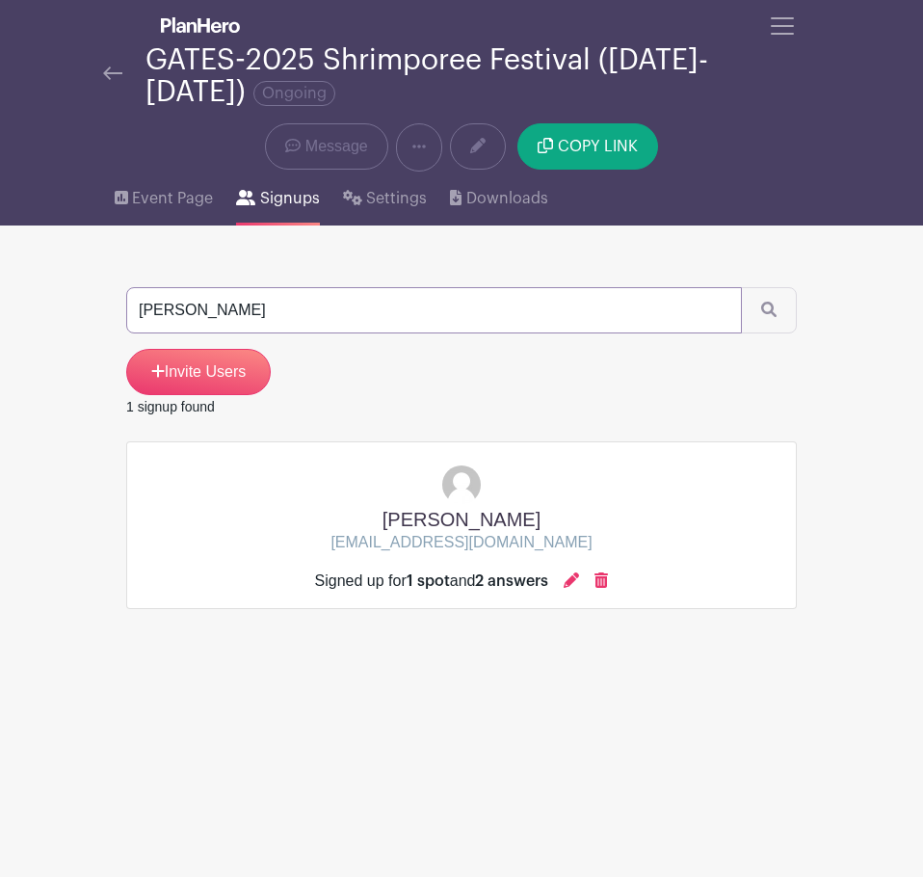
click at [341, 299] on input "[PERSON_NAME]" at bounding box center [434, 310] width 616 height 46
type input "[PERSON_NAME]"
click at [741, 287] on button "submit" at bounding box center [769, 310] width 56 height 46
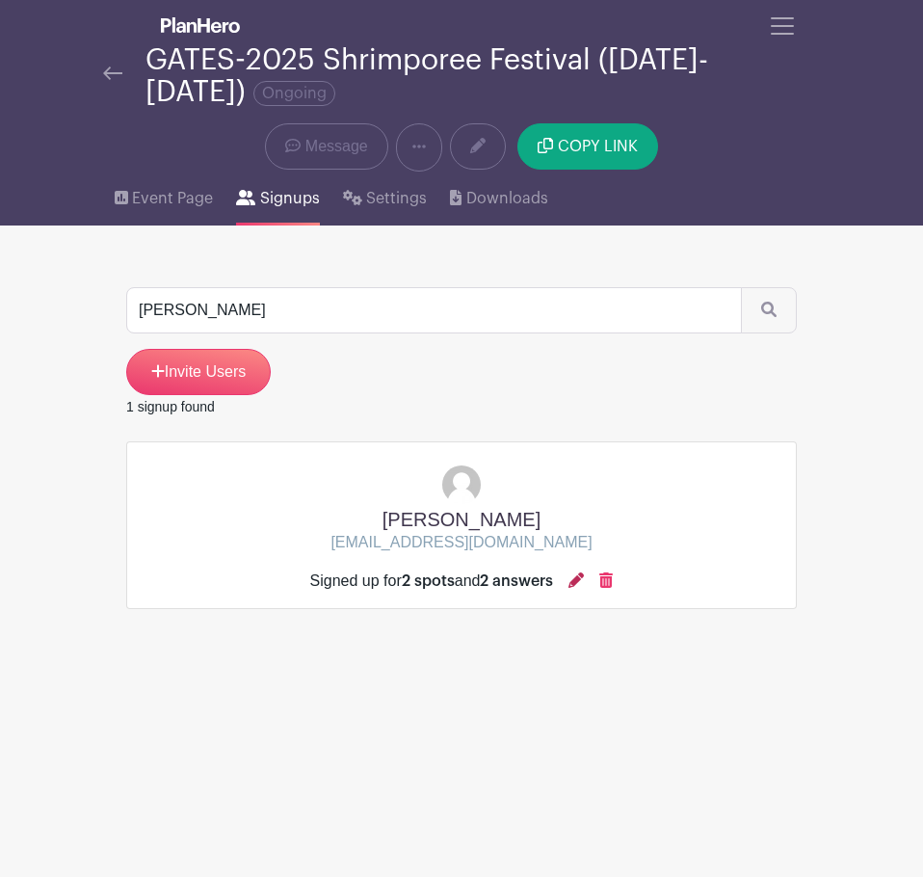
click at [584, 583] on icon at bounding box center [576, 579] width 15 height 15
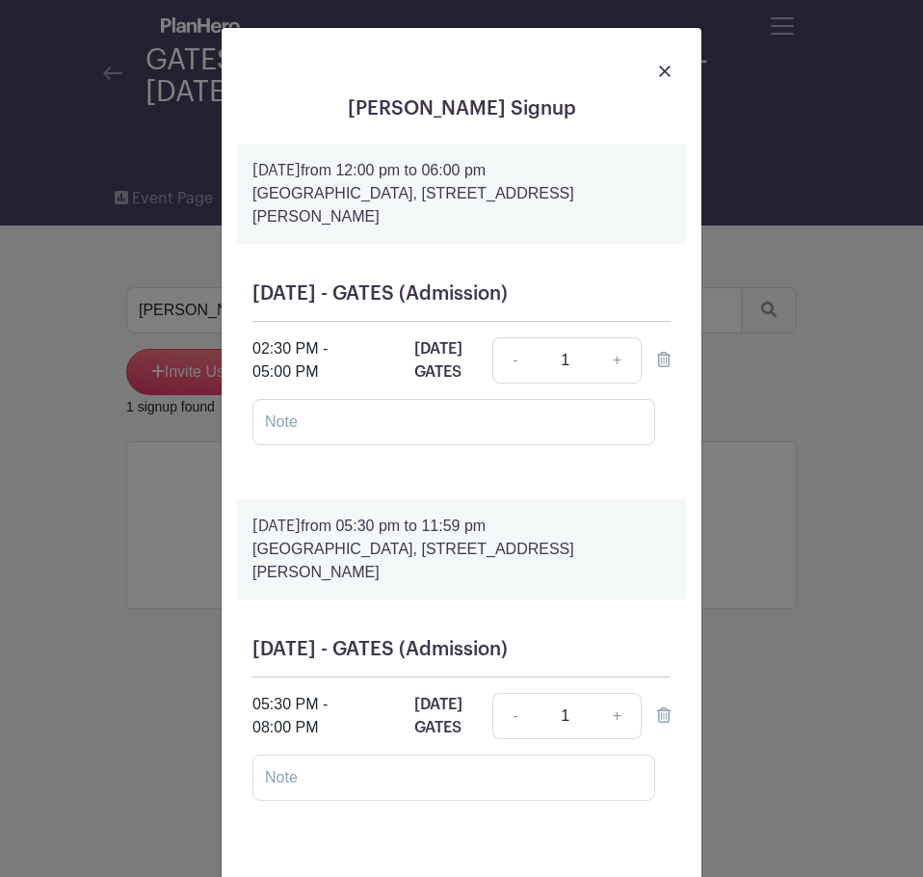
click at [790, 355] on div "[PERSON_NAME] Signup [DATE] 12:00 pm to 06:00 pm [GEOGRAPHIC_DATA], [STREET_ADD…" at bounding box center [461, 438] width 923 height 877
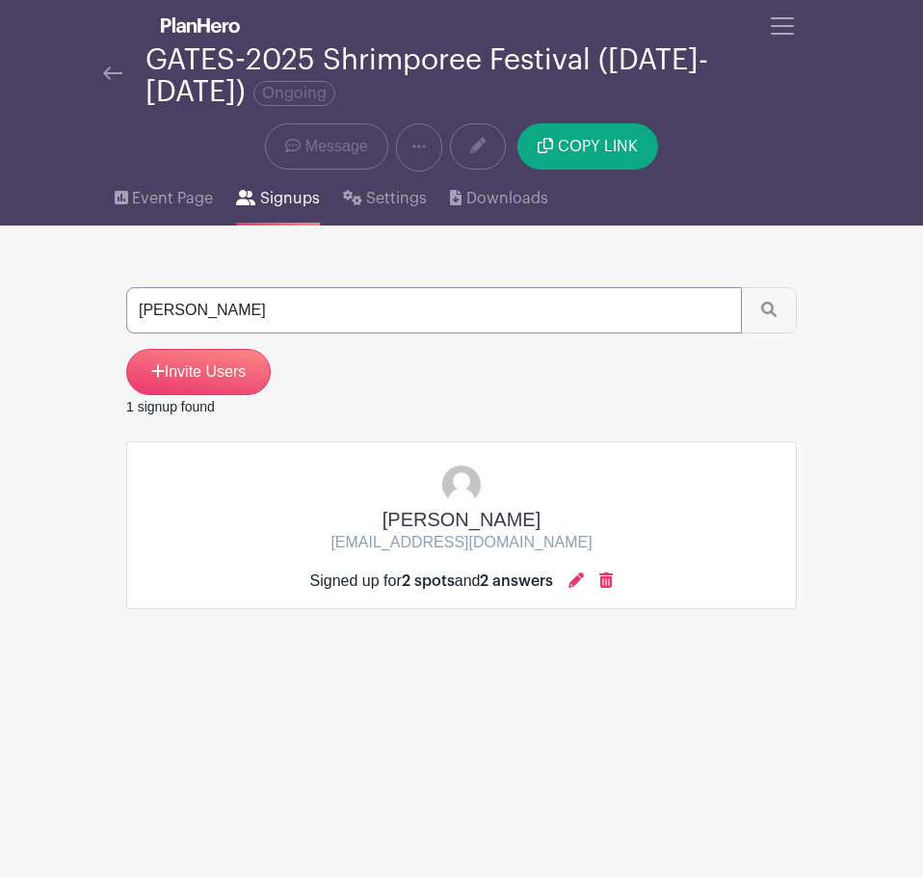
click at [577, 302] on input "[PERSON_NAME]" at bounding box center [434, 310] width 616 height 46
type input "[PERSON_NAME]"
click at [741, 287] on button "submit" at bounding box center [769, 310] width 56 height 46
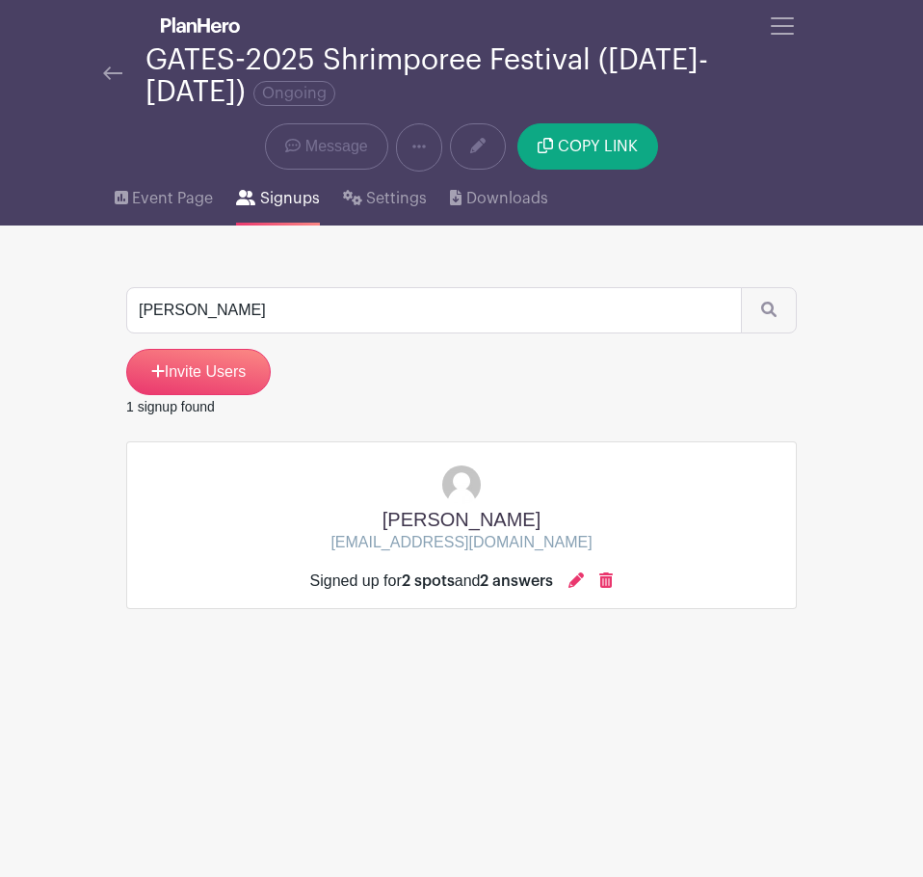
click at [592, 580] on div "Signed up for 2 spots and 2 answers" at bounding box center [462, 581] width 304 height 23
click at [584, 581] on icon at bounding box center [576, 579] width 15 height 15
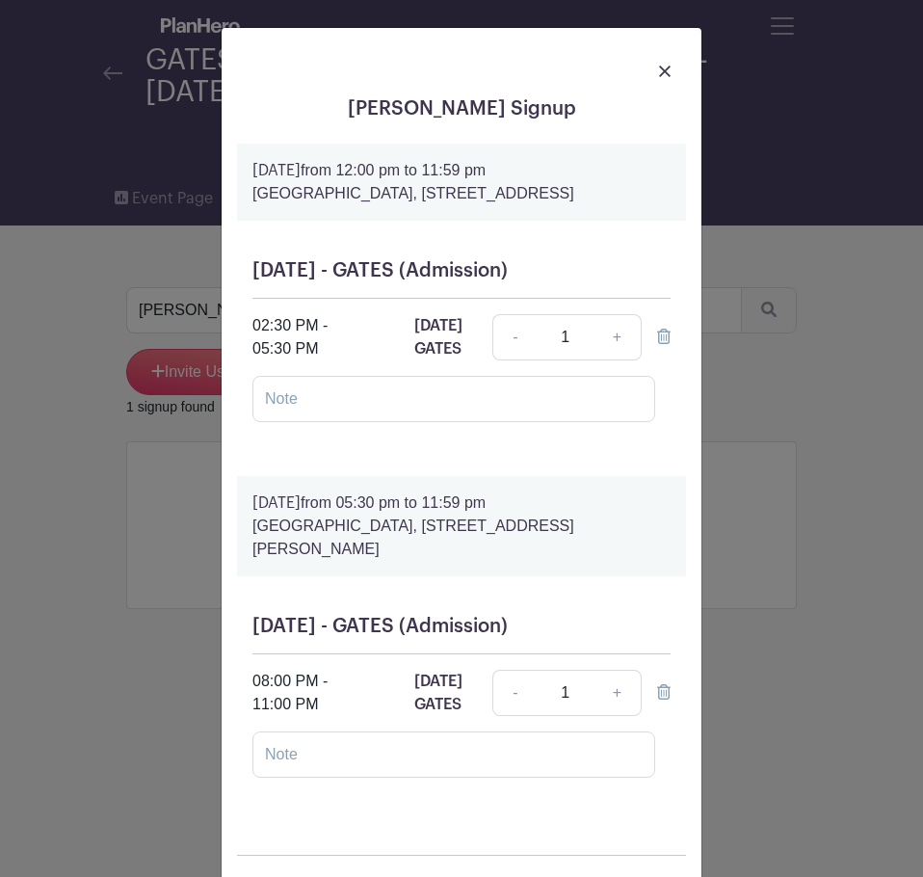
click at [668, 67] on div at bounding box center [461, 70] width 449 height 54
click at [659, 72] on img at bounding box center [665, 72] width 12 height 12
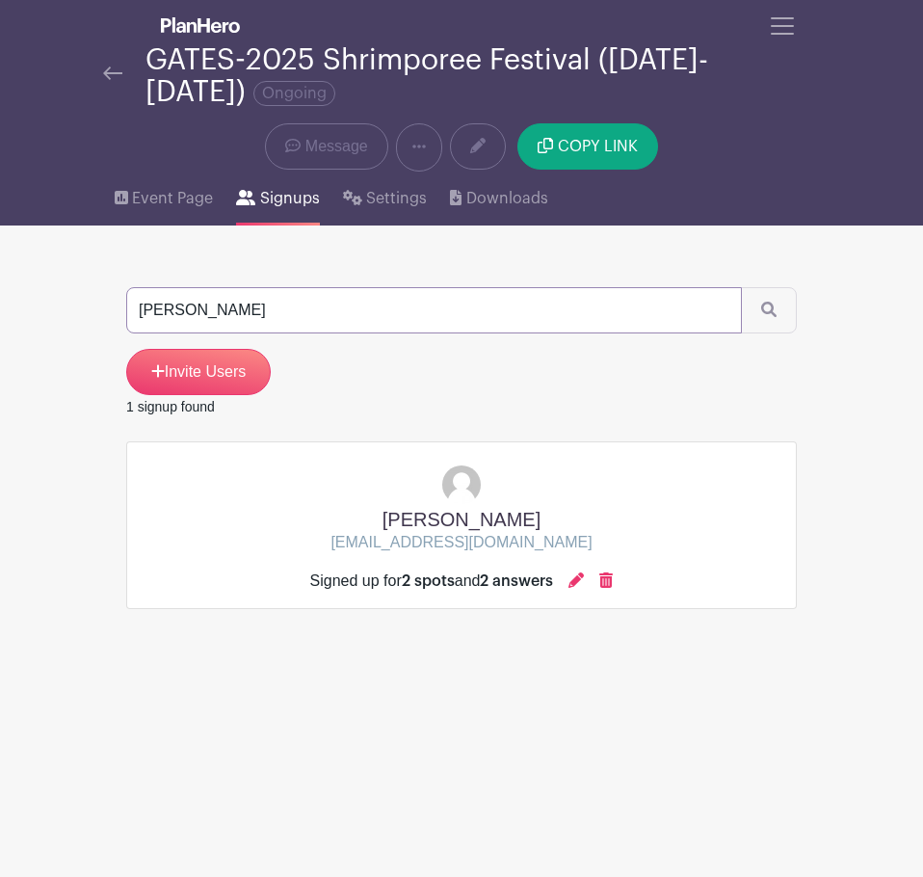
click at [511, 305] on input "[PERSON_NAME]" at bounding box center [434, 310] width 616 height 46
type input "longoria"
click at [741, 287] on button "submit" at bounding box center [769, 310] width 56 height 46
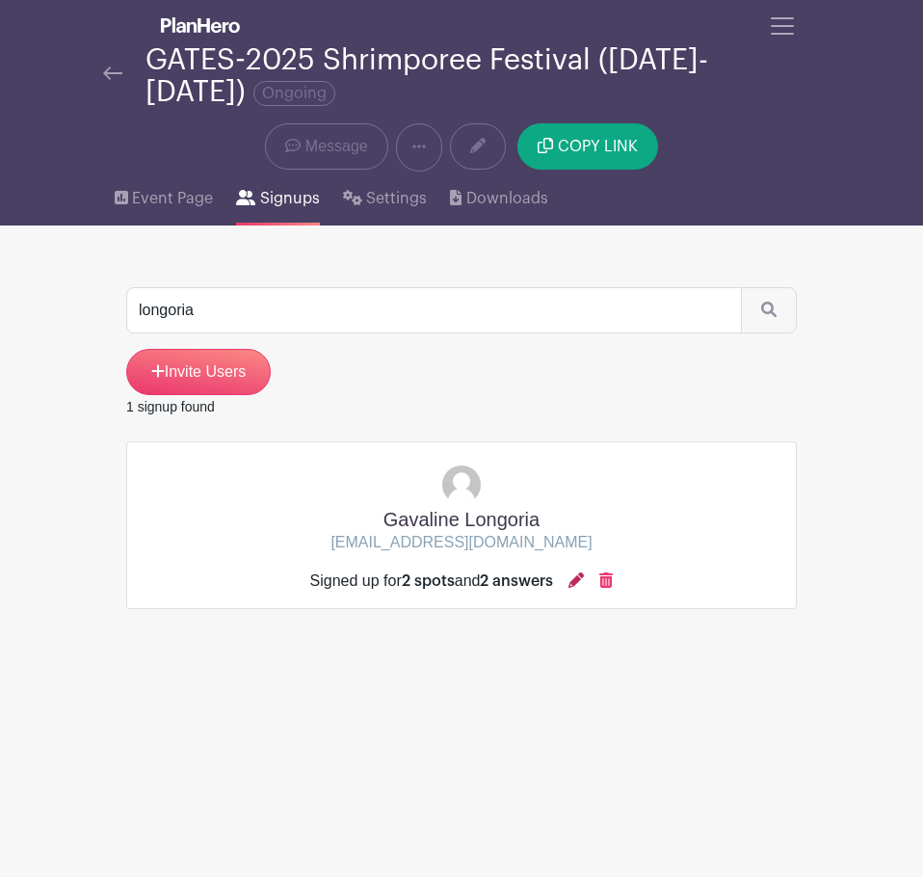
click at [577, 584] on icon at bounding box center [576, 579] width 15 height 15
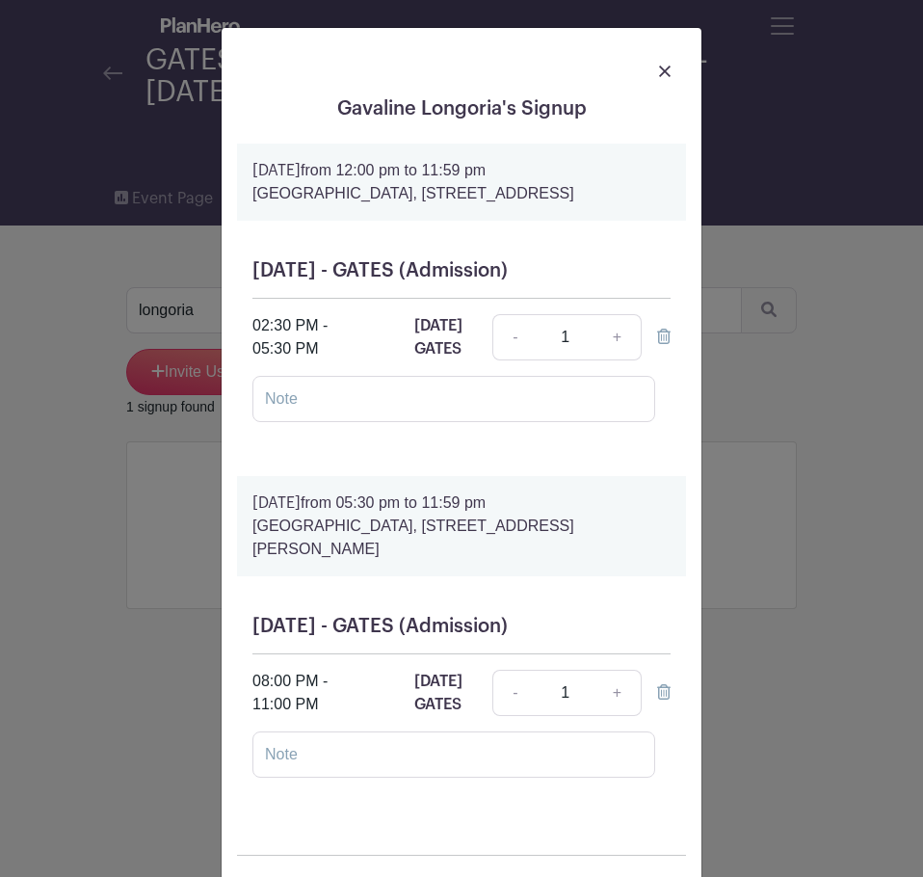
click at [715, 448] on div "Gavaline Longoria's Signup [DATE] 12:00 pm to 11:59 pm [GEOGRAPHIC_DATA], [STRE…" at bounding box center [461, 438] width 923 height 877
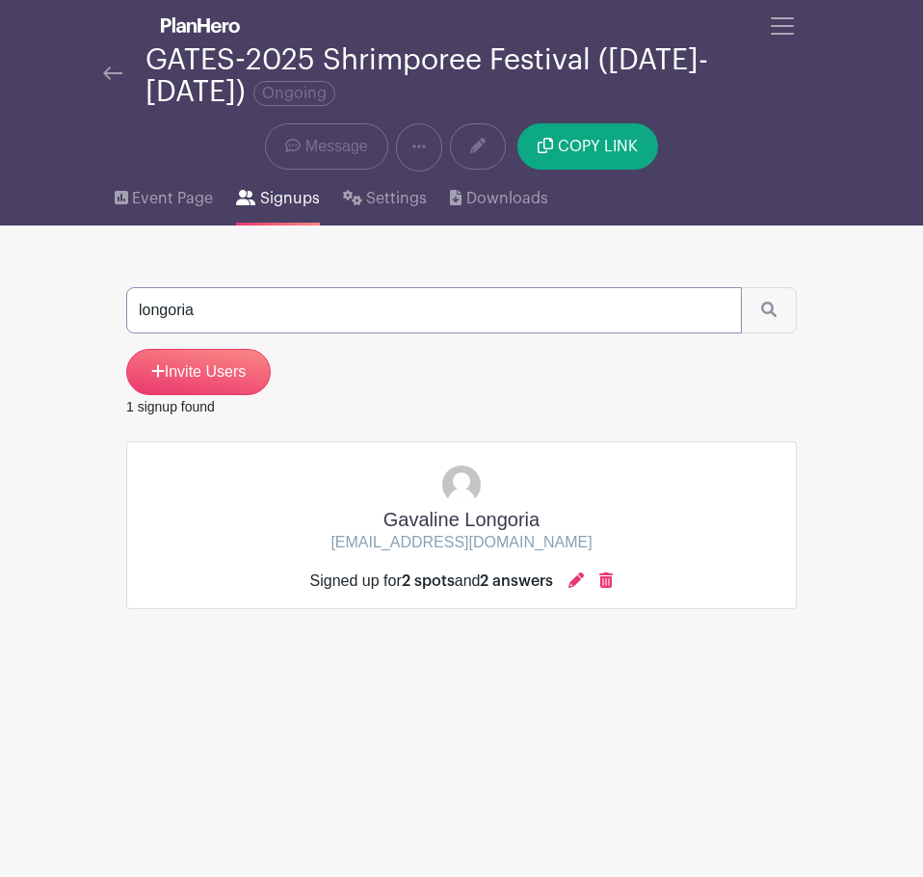
click at [541, 322] on input "longoria" at bounding box center [434, 310] width 616 height 46
click at [540, 322] on input "longoria" at bounding box center [434, 310] width 616 height 46
type input "[PERSON_NAME]"
click at [741, 287] on button "submit" at bounding box center [769, 310] width 56 height 46
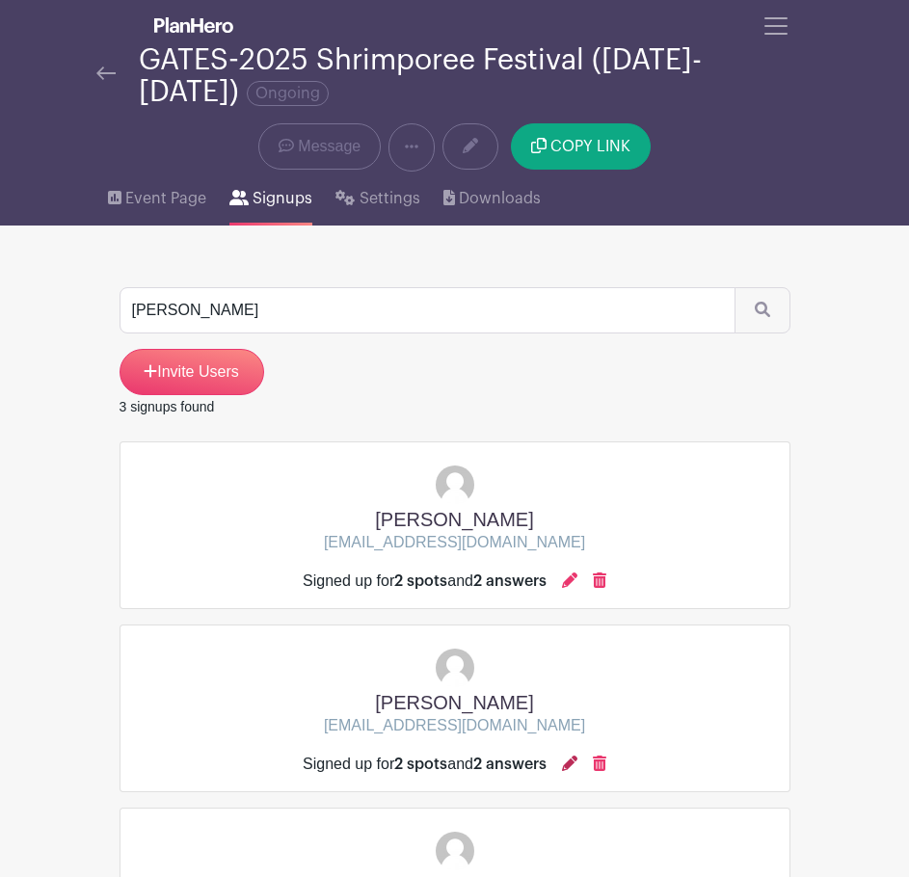
click at [569, 765] on icon at bounding box center [569, 763] width 15 height 15
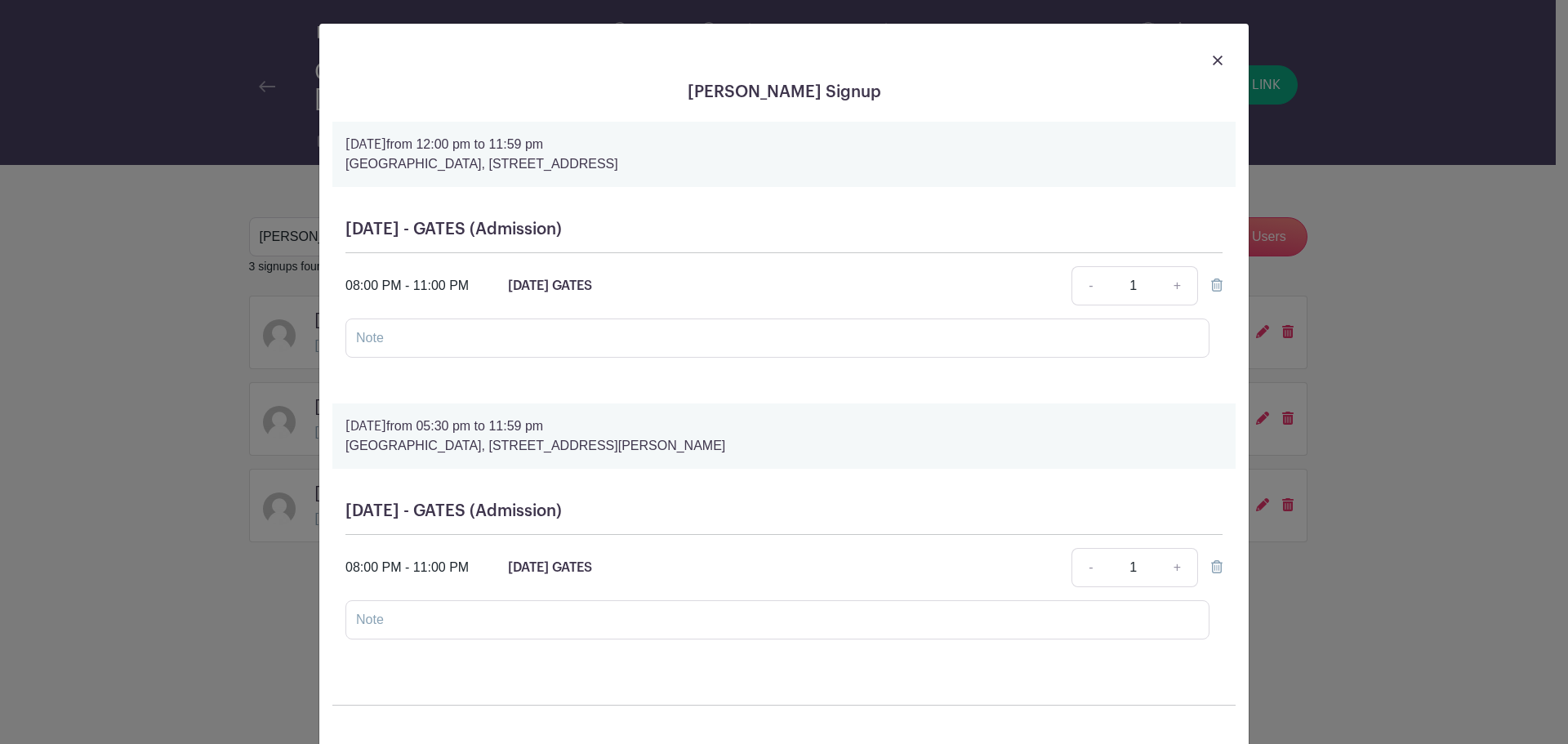
click at [1501, 380] on div "[PERSON_NAME] Signup [DATE] 12:00 pm to 11:59 pm [GEOGRAPHIC_DATA], [STREET_ADD…" at bounding box center [784, 372] width 1568 height 744
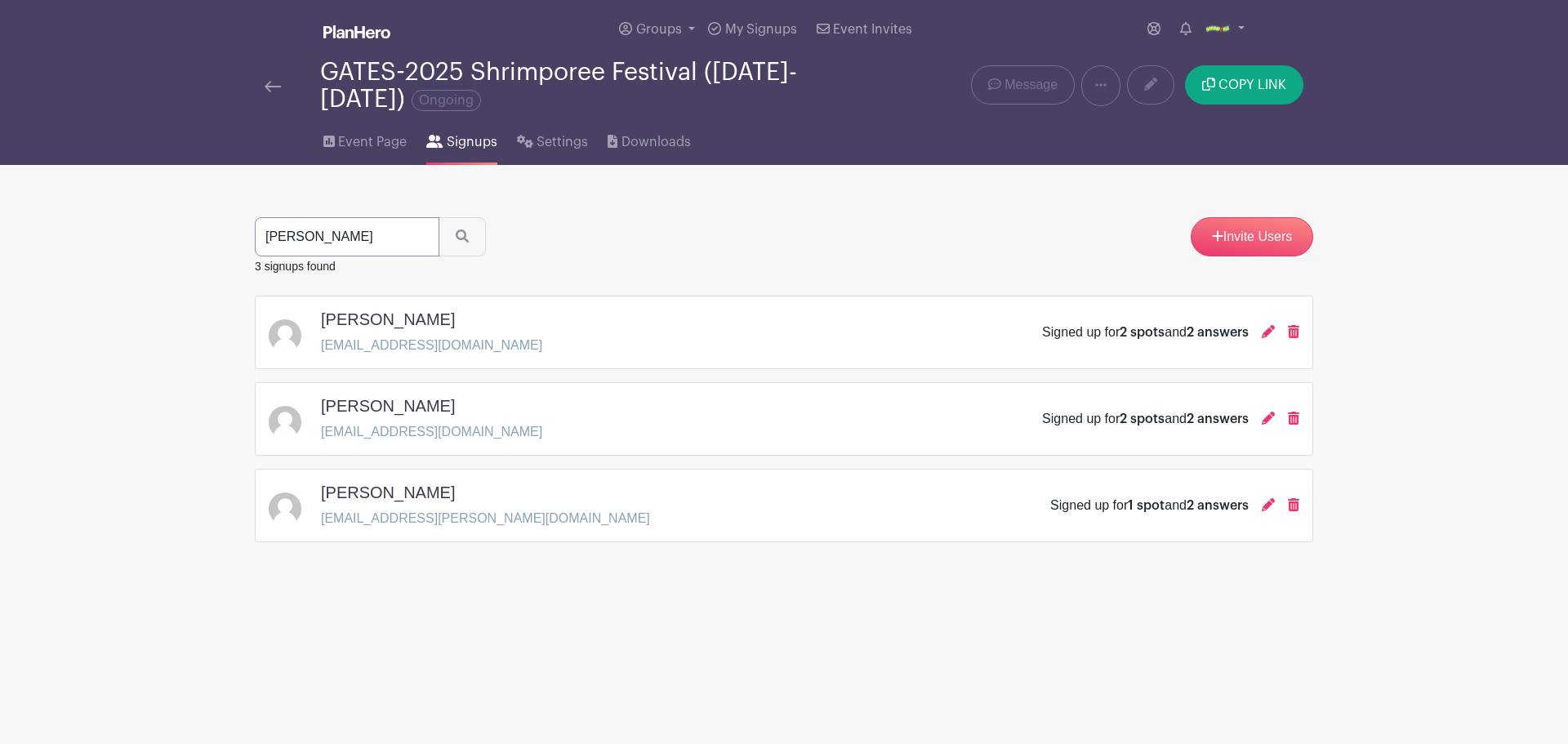
click at [370, 247] on input "[PERSON_NAME]" at bounding box center [348, 236] width 185 height 39
type input "[PERSON_NAME]"
click at [438, 217] on button "submit" at bounding box center [462, 236] width 47 height 39
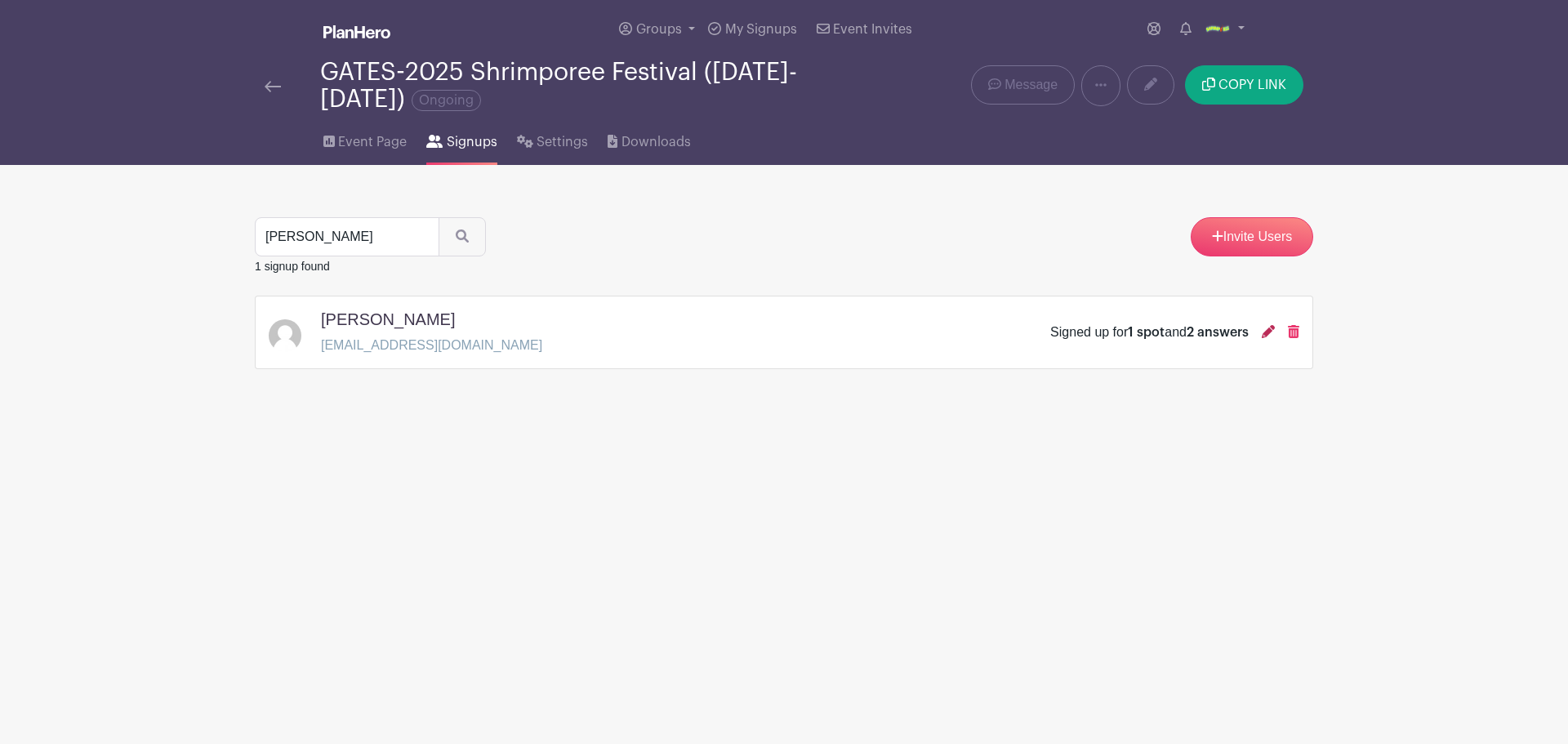
click at [1267, 332] on icon at bounding box center [1268, 331] width 13 height 13
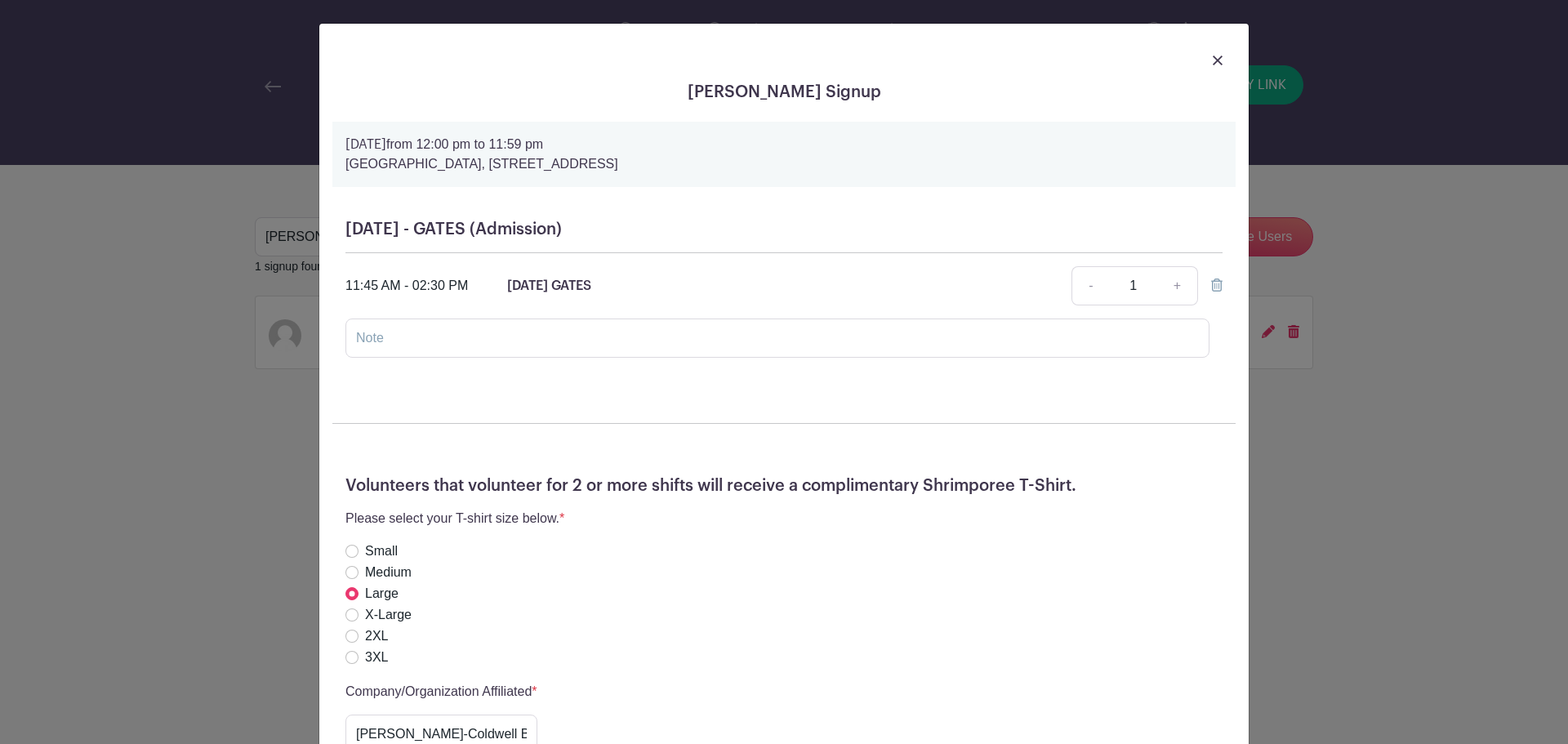
click at [1320, 235] on div "[PERSON_NAME] Signup [DATE] 12:00 pm to 11:59 pm [GEOGRAPHIC_DATA], [STREET_ADD…" at bounding box center [784, 372] width 1568 height 744
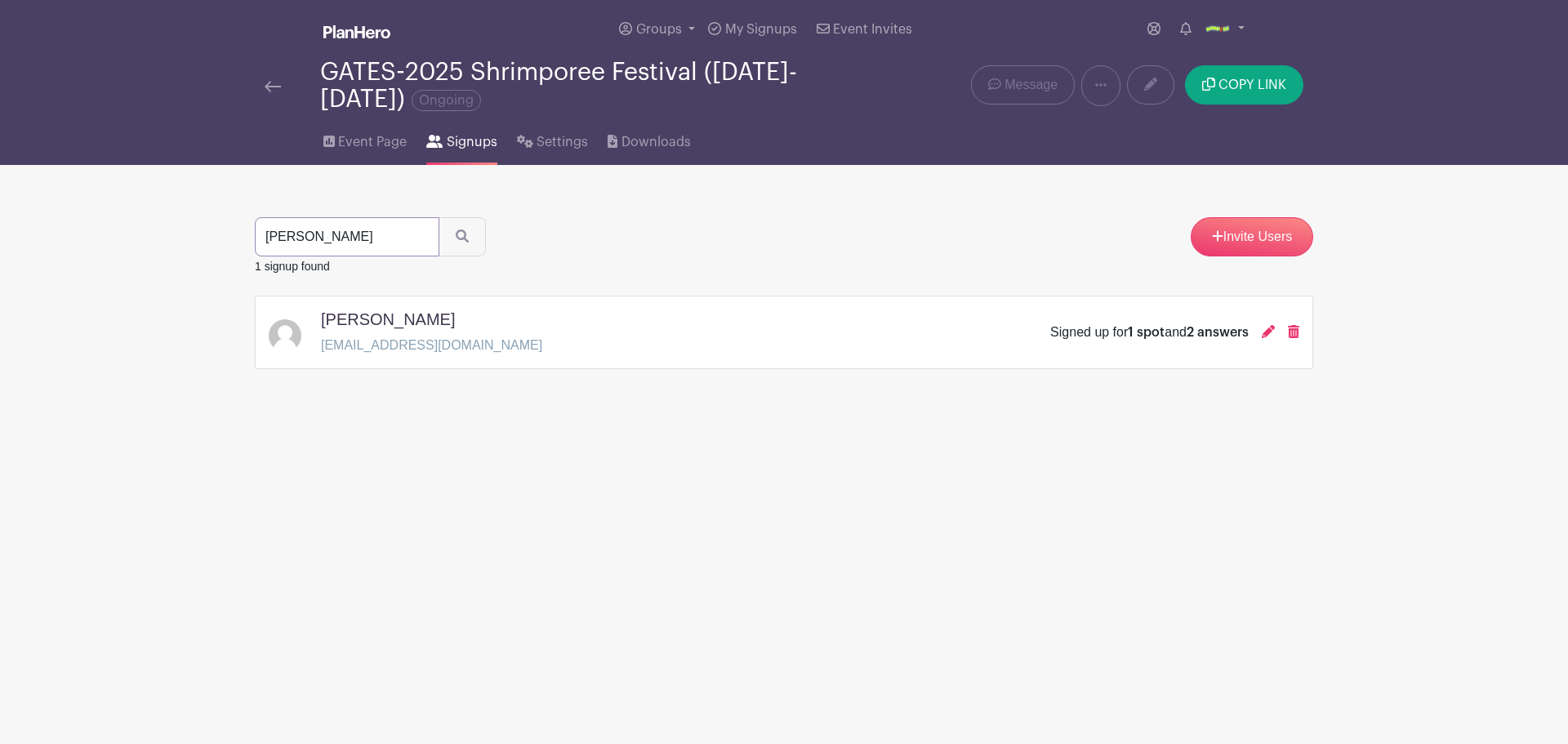
click at [378, 236] on input "[PERSON_NAME]" at bounding box center [348, 236] width 185 height 39
type input "[PERSON_NAME]"
click at [438, 217] on button "submit" at bounding box center [462, 236] width 47 height 39
click at [1265, 327] on icon at bounding box center [1268, 331] width 13 height 13
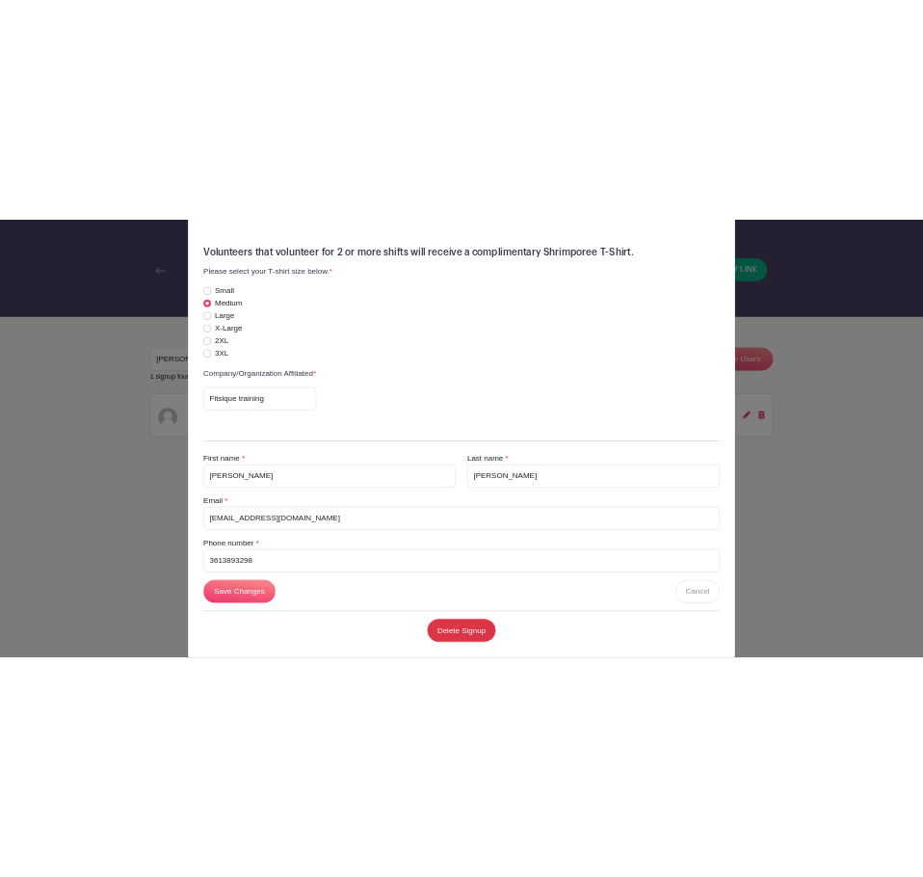
scroll to position [289, 0]
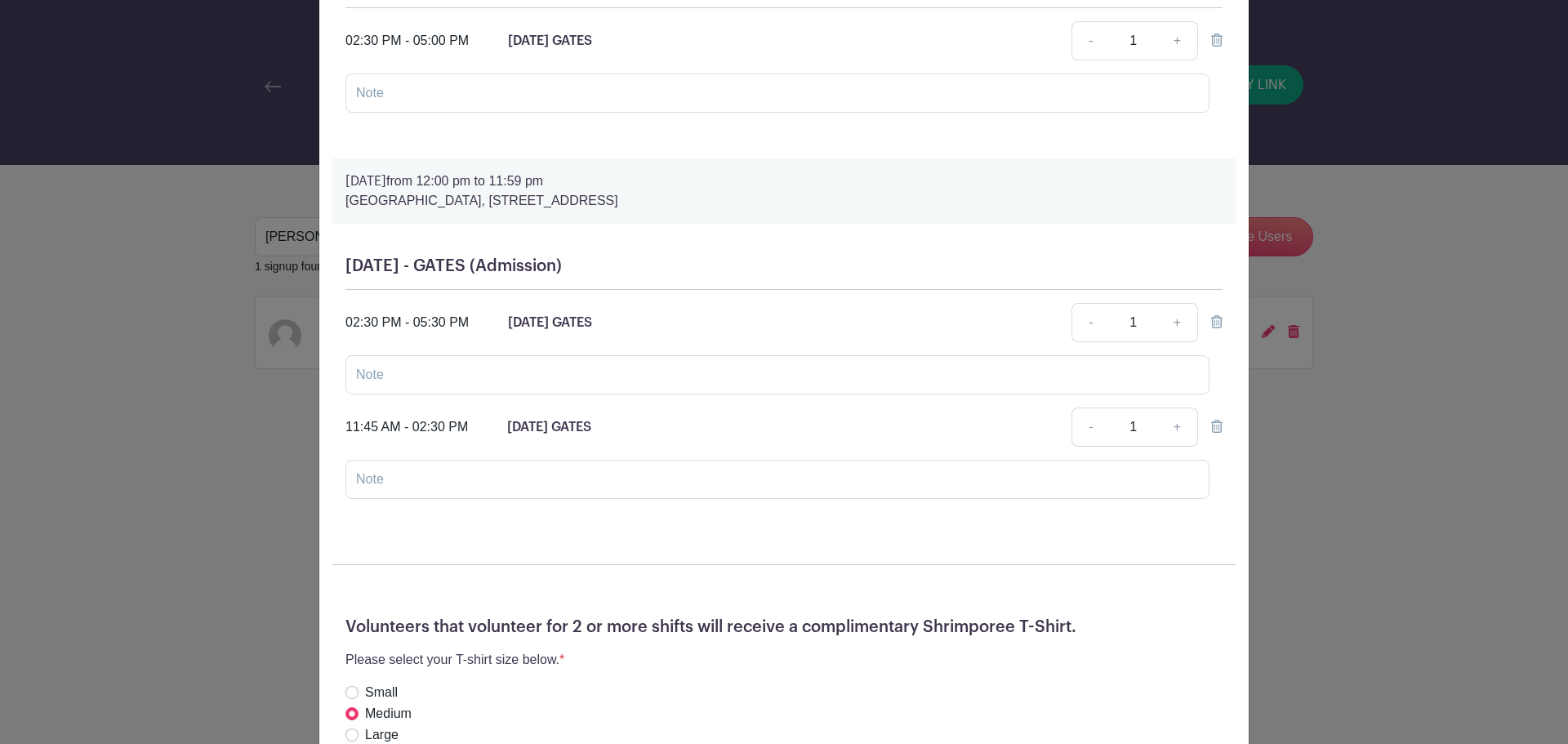
click at [1539, 199] on div "[PERSON_NAME] Signup [DATE] 12:00 pm to 06:00 pm [GEOGRAPHIC_DATA], [STREET_ADD…" at bounding box center [784, 372] width 1568 height 744
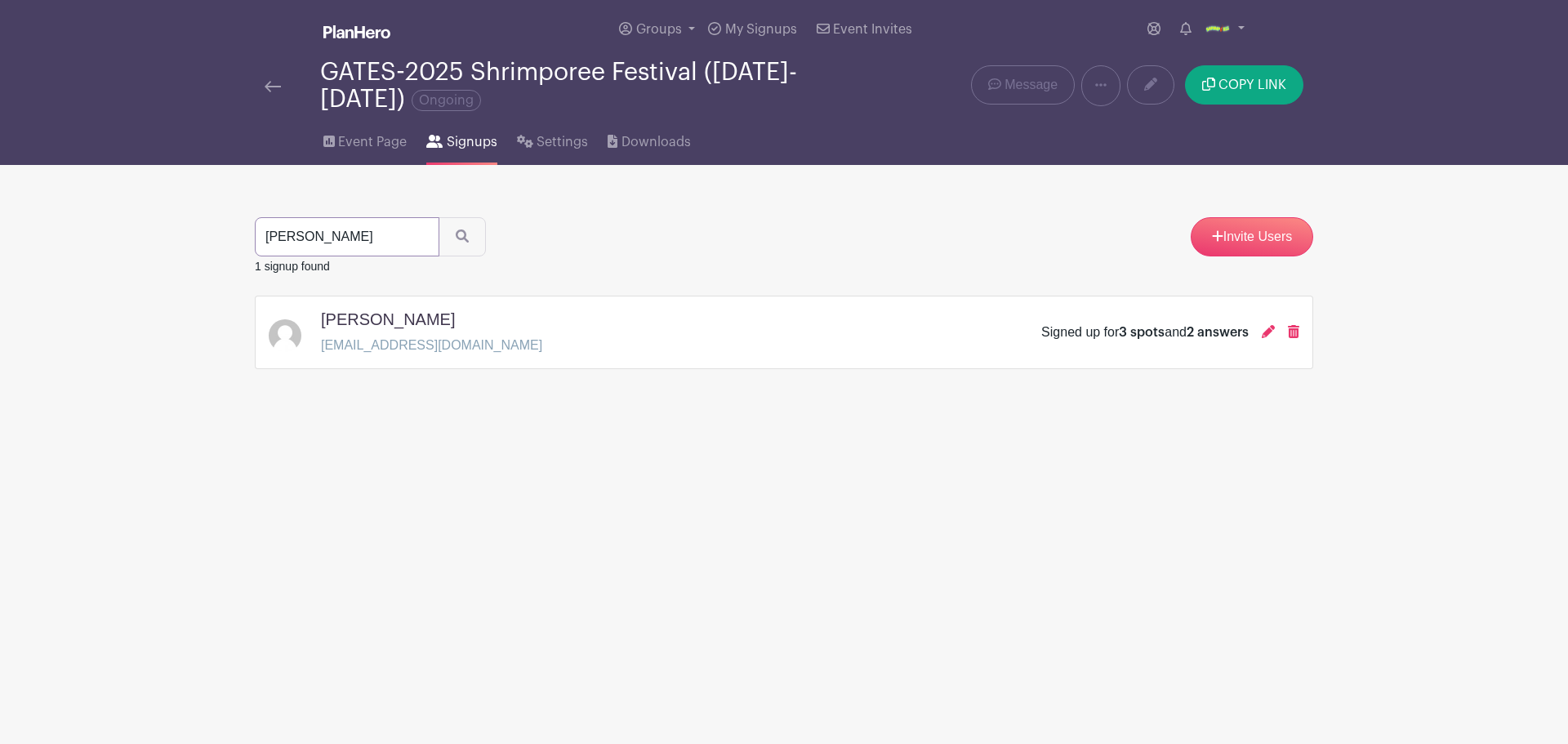
click at [366, 251] on input "[PERSON_NAME]" at bounding box center [348, 236] width 185 height 39
type input "[PERSON_NAME]"
click at [438, 217] on button "submit" at bounding box center [462, 236] width 47 height 39
click at [1270, 330] on icon at bounding box center [1268, 331] width 13 height 13
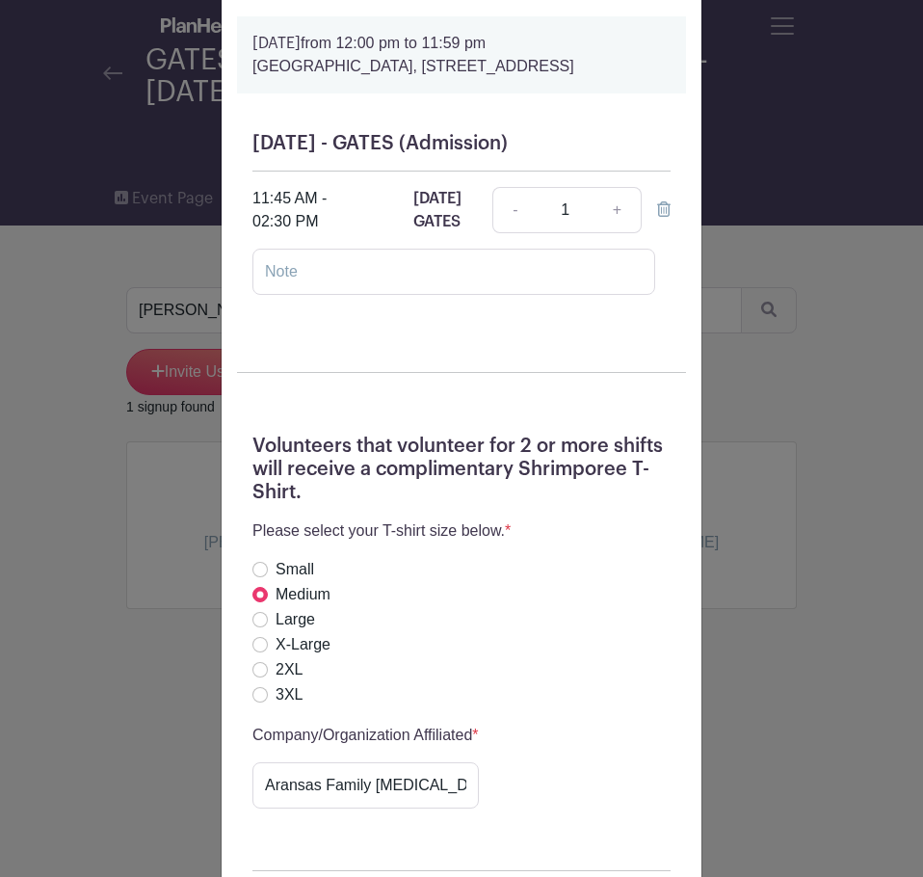
scroll to position [96, 0]
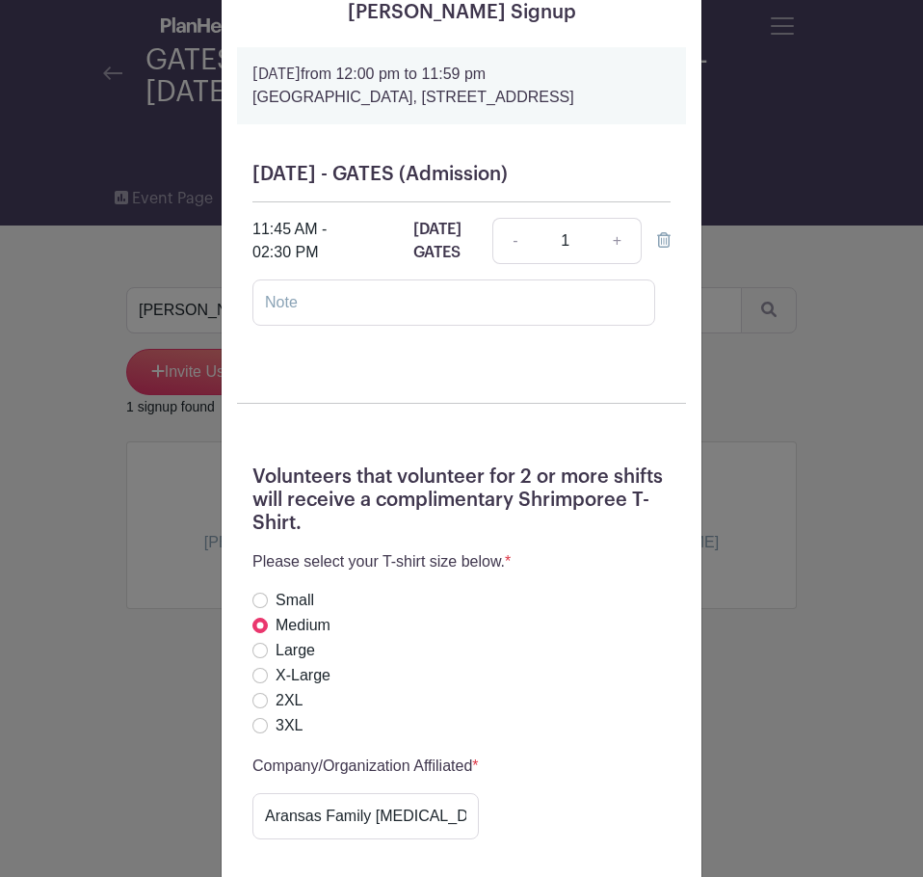
click at [808, 203] on div "[PERSON_NAME] Signup [DATE] 12:00 pm to 11:59 pm [GEOGRAPHIC_DATA], [STREET_ADD…" at bounding box center [461, 438] width 923 height 877
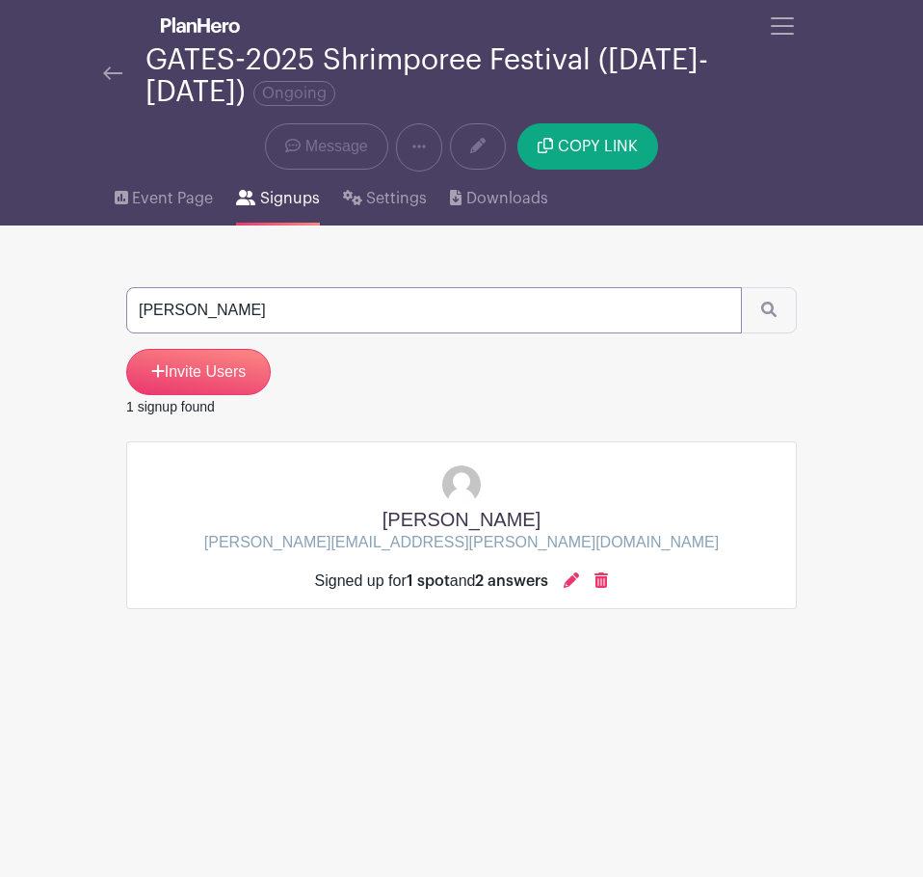
click at [589, 306] on input "[PERSON_NAME]" at bounding box center [434, 310] width 616 height 46
type input "[PERSON_NAME]"
click at [741, 287] on button "submit" at bounding box center [769, 310] width 56 height 46
click at [571, 572] on icon at bounding box center [571, 579] width 15 height 15
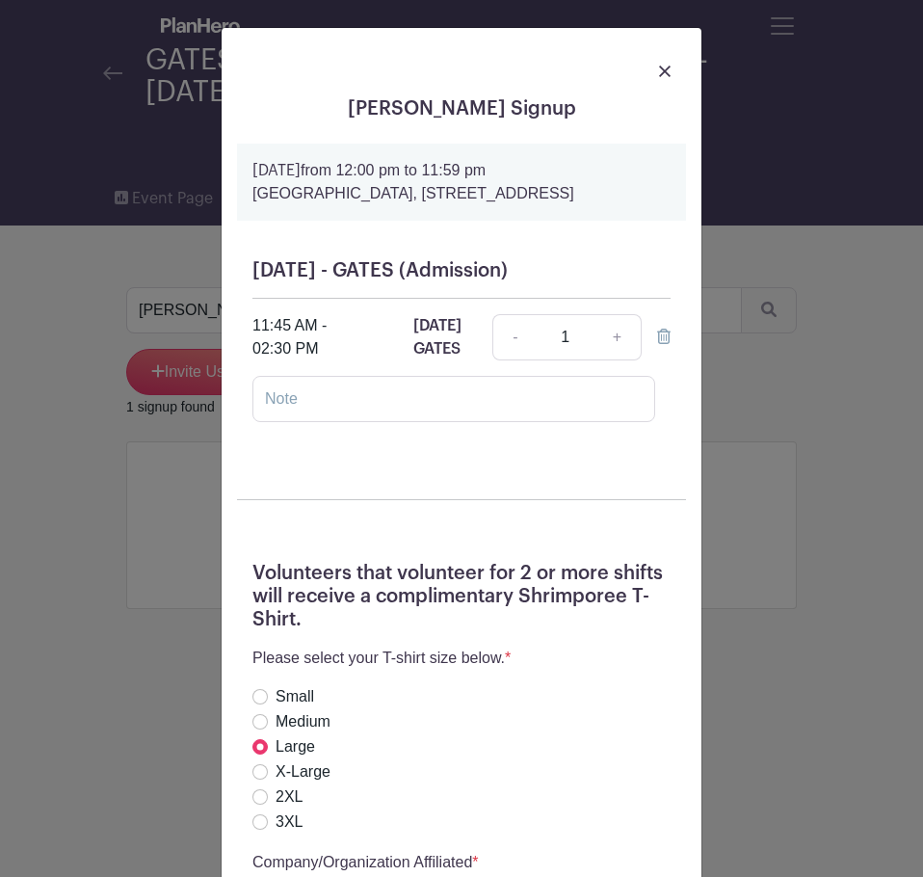
click at [687, 481] on div "[PERSON_NAME] Signup [DATE] 12:00 pm to 11:59 pm [GEOGRAPHIC_DATA], [STREET_ADD…" at bounding box center [462, 729] width 480 height 1403
click at [732, 375] on div "[PERSON_NAME] Signup [DATE] 12:00 pm to 11:59 pm [GEOGRAPHIC_DATA], [STREET_ADD…" at bounding box center [461, 438] width 923 height 877
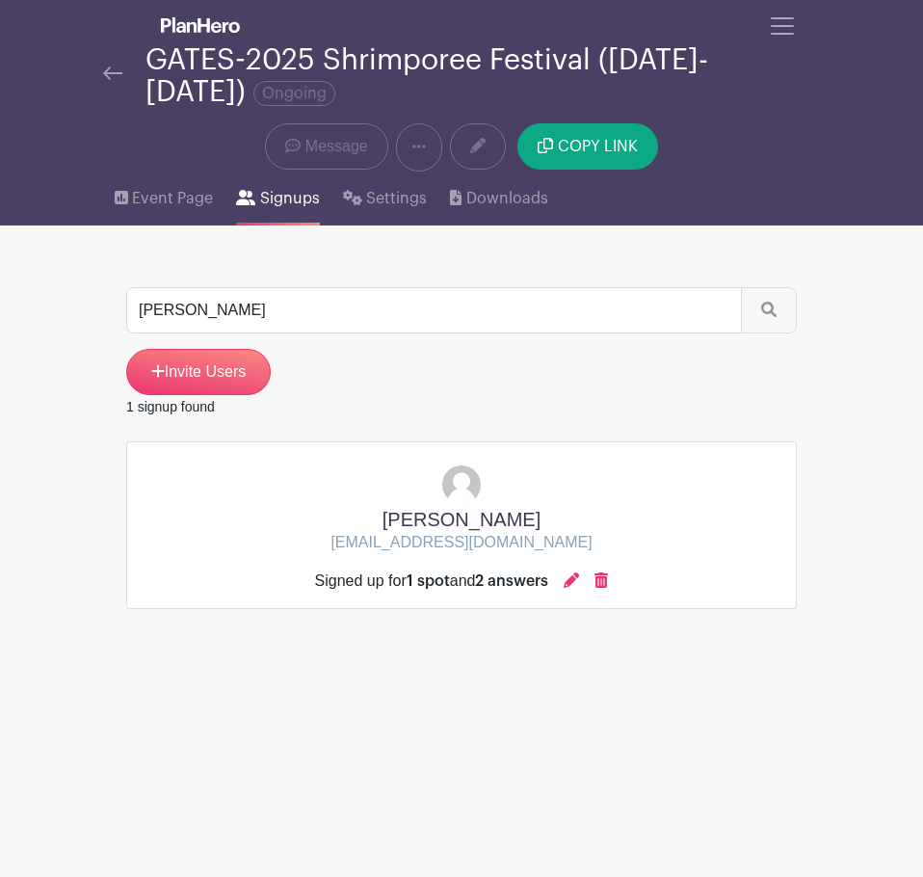
click at [667, 333] on div "[PERSON_NAME] Invite Users" at bounding box center [461, 341] width 671 height 108
click at [662, 331] on input "[PERSON_NAME]" at bounding box center [434, 310] width 616 height 46
type input "[PERSON_NAME]"
click at [741, 287] on button "submit" at bounding box center [769, 310] width 56 height 46
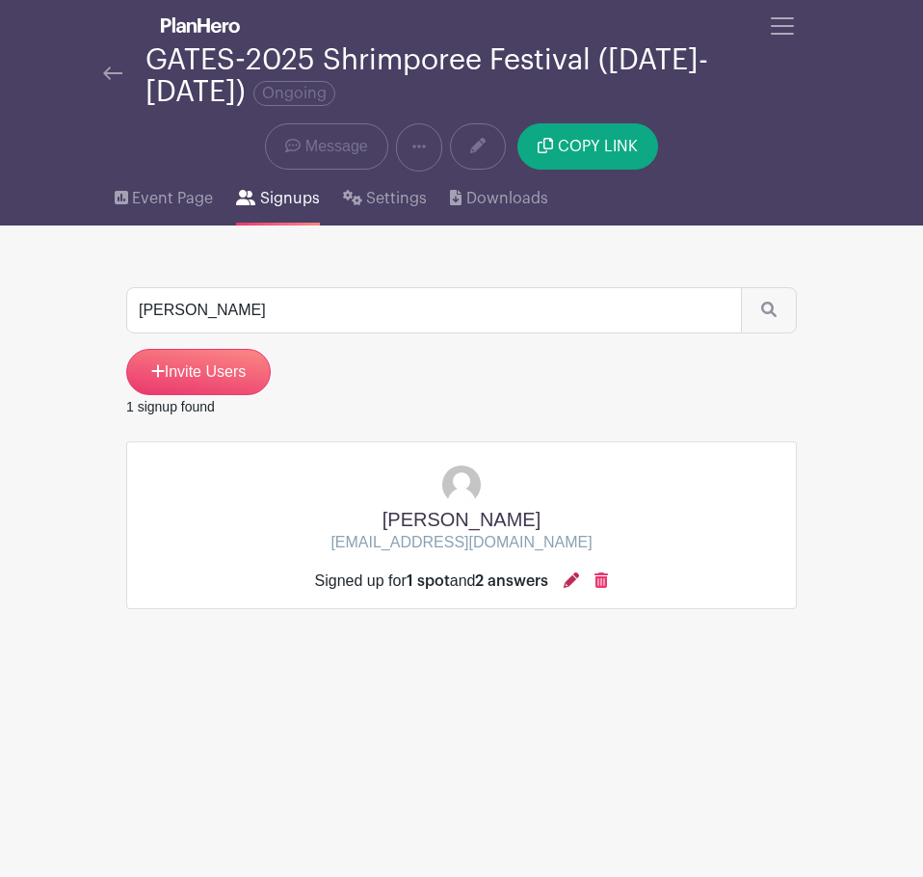
click at [579, 583] on icon at bounding box center [571, 579] width 15 height 15
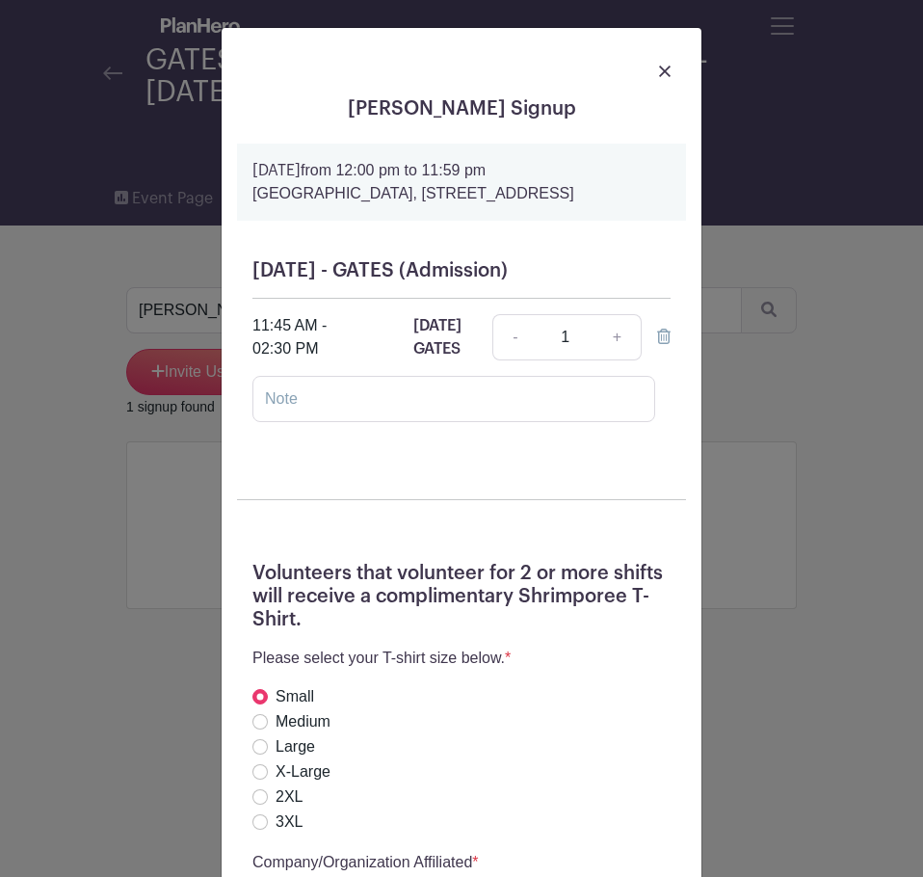
click at [659, 83] on div at bounding box center [461, 70] width 449 height 54
click at [639, 66] on div at bounding box center [461, 70] width 449 height 54
click at [659, 70] on img at bounding box center [665, 72] width 12 height 12
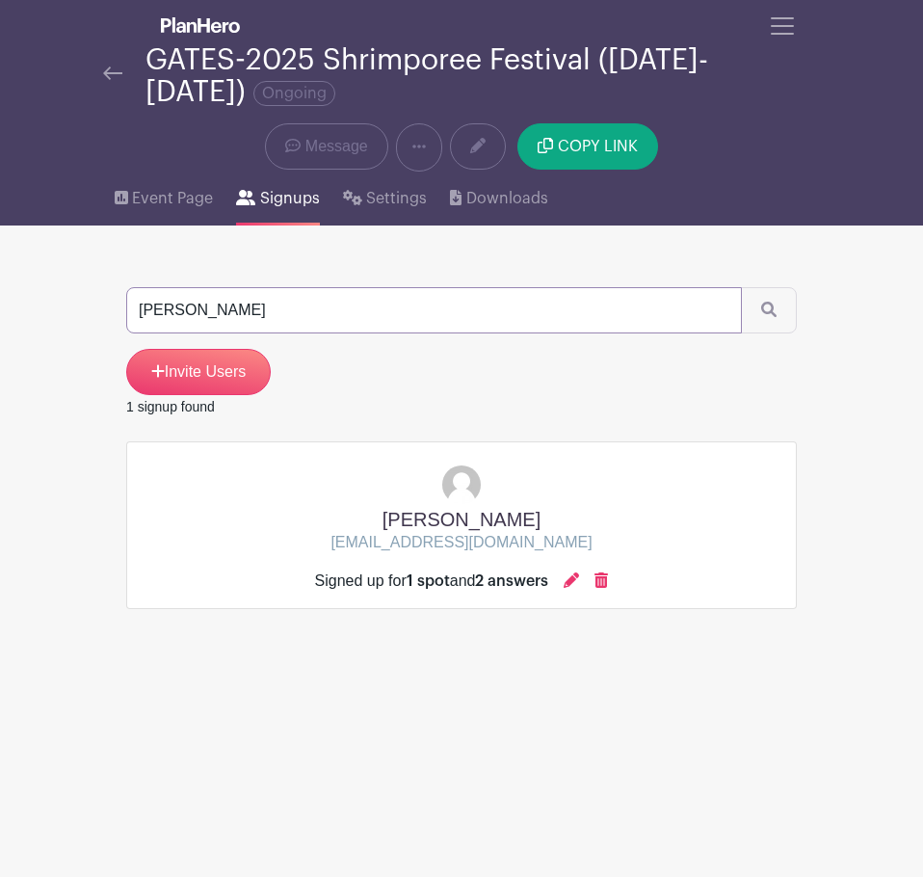
click at [490, 292] on input "[PERSON_NAME]" at bounding box center [434, 310] width 616 height 46
click at [488, 289] on input "[PERSON_NAME]" at bounding box center [434, 310] width 616 height 46
type input "[PERSON_NAME]"
click at [741, 287] on button "submit" at bounding box center [769, 310] width 56 height 46
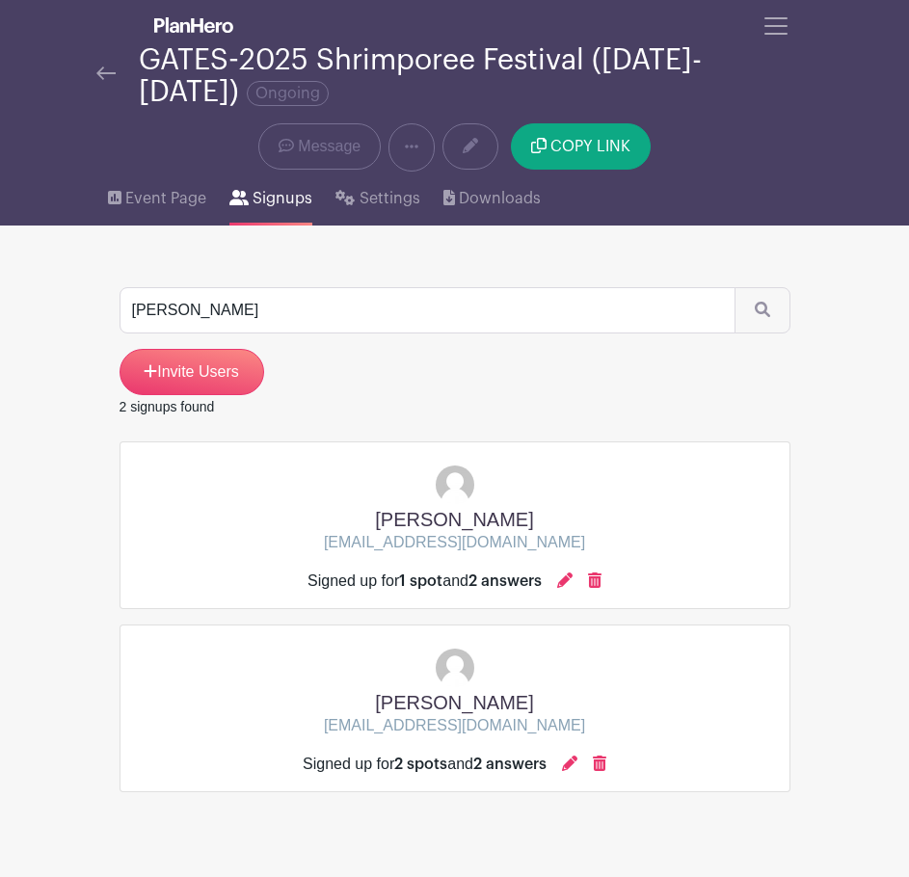
click at [561, 574] on div "Signed up for 1 spot and 2 answers" at bounding box center [454, 581] width 294 height 23
click at [570, 569] on div "Signed up for 1 spot and 2 answers" at bounding box center [454, 573] width 294 height 39
click at [571, 578] on icon at bounding box center [564, 579] width 15 height 15
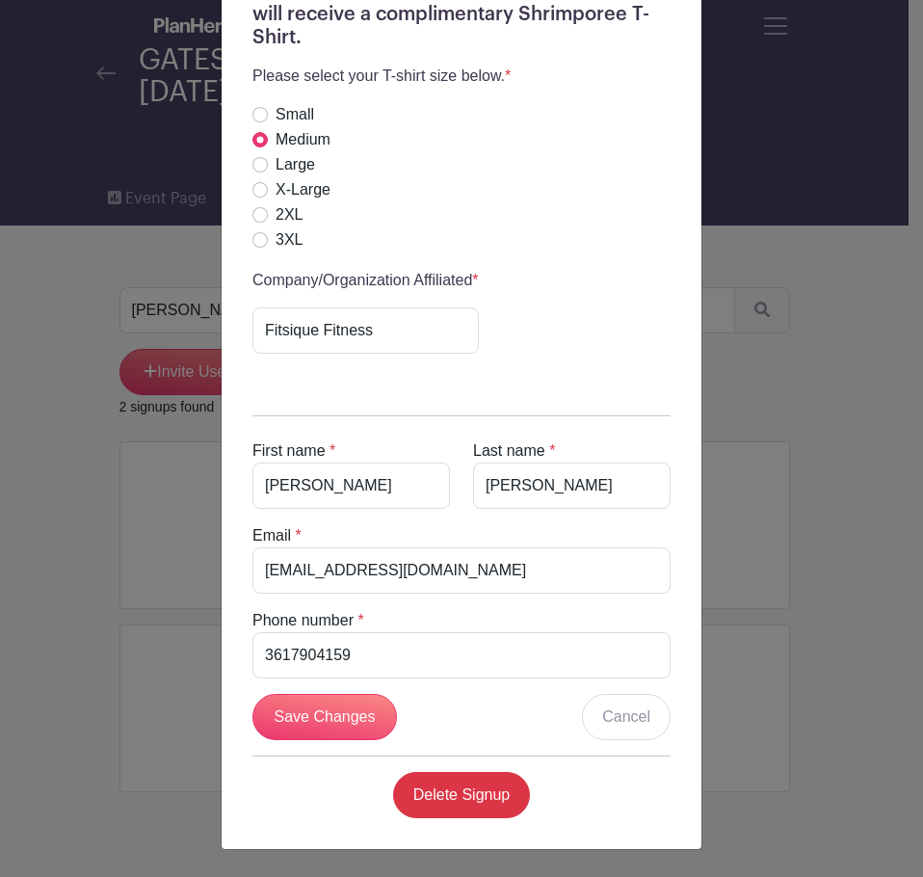
scroll to position [220, 0]
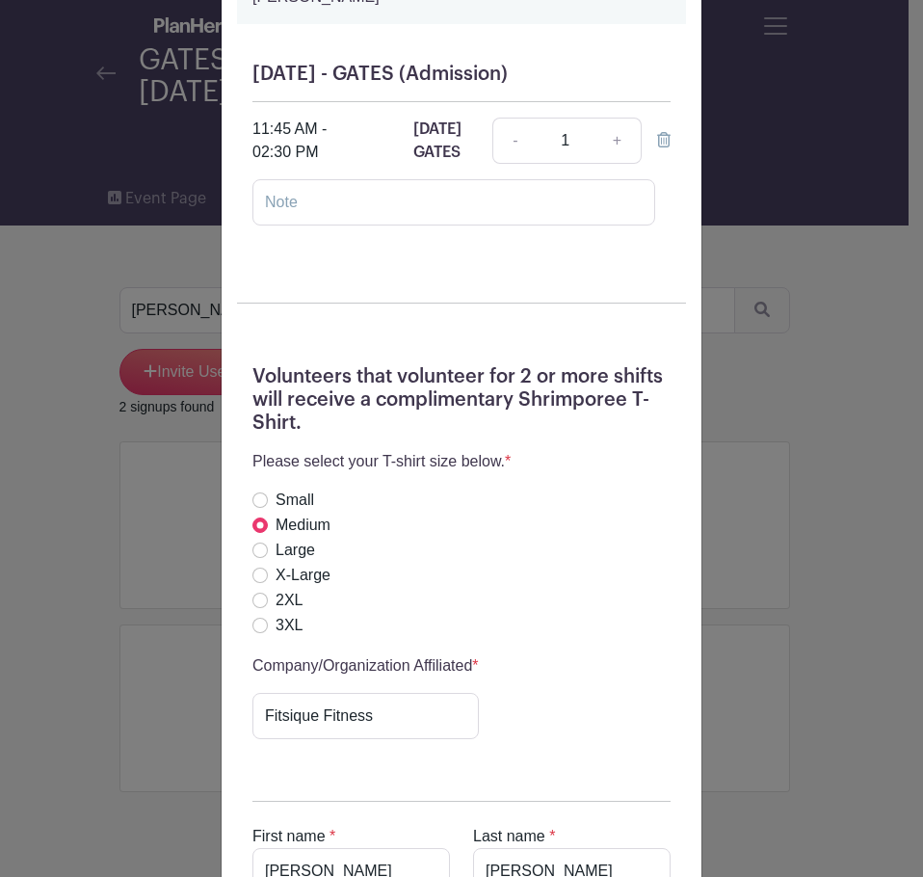
click at [771, 383] on div "[PERSON_NAME] Signup [DATE] 12:00 pm to 06:00 pm [GEOGRAPHIC_DATA], [STREET_ADD…" at bounding box center [461, 438] width 923 height 877
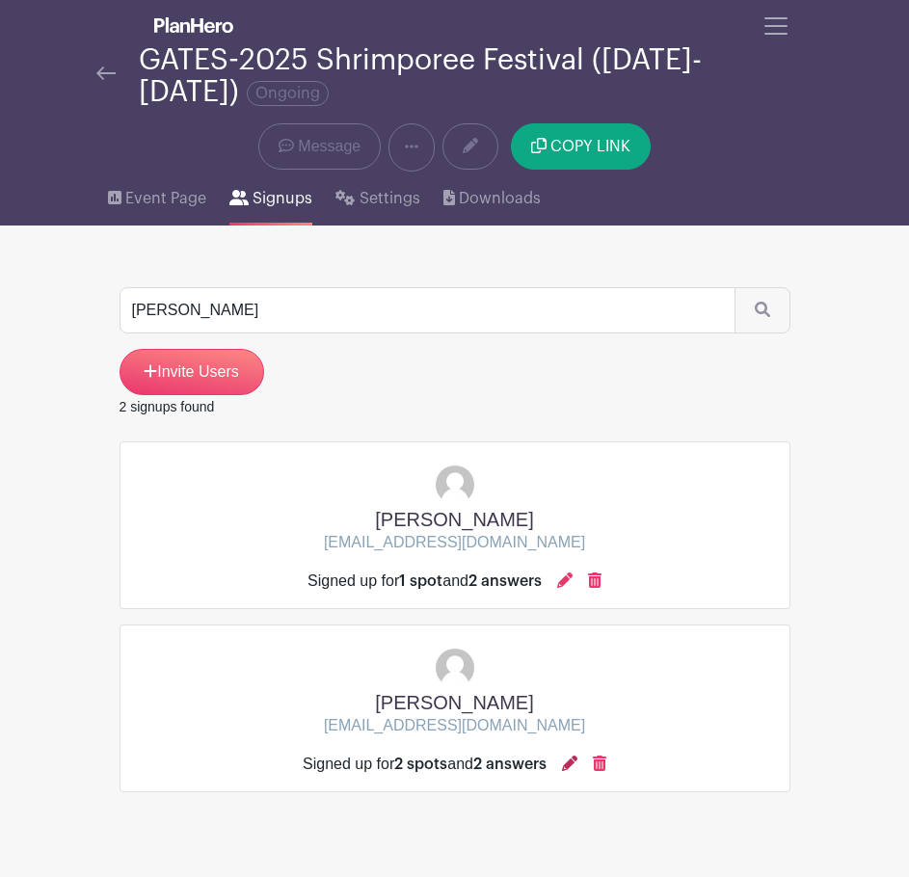
click at [577, 761] on icon at bounding box center [569, 763] width 15 height 15
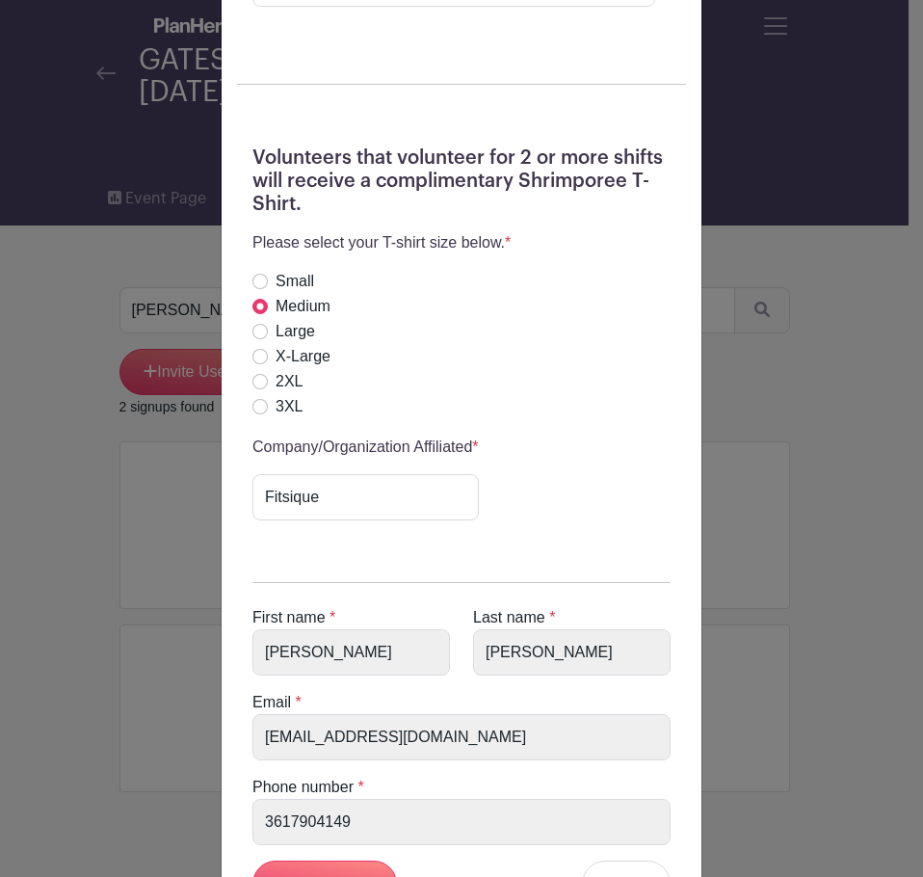
scroll to position [961, 0]
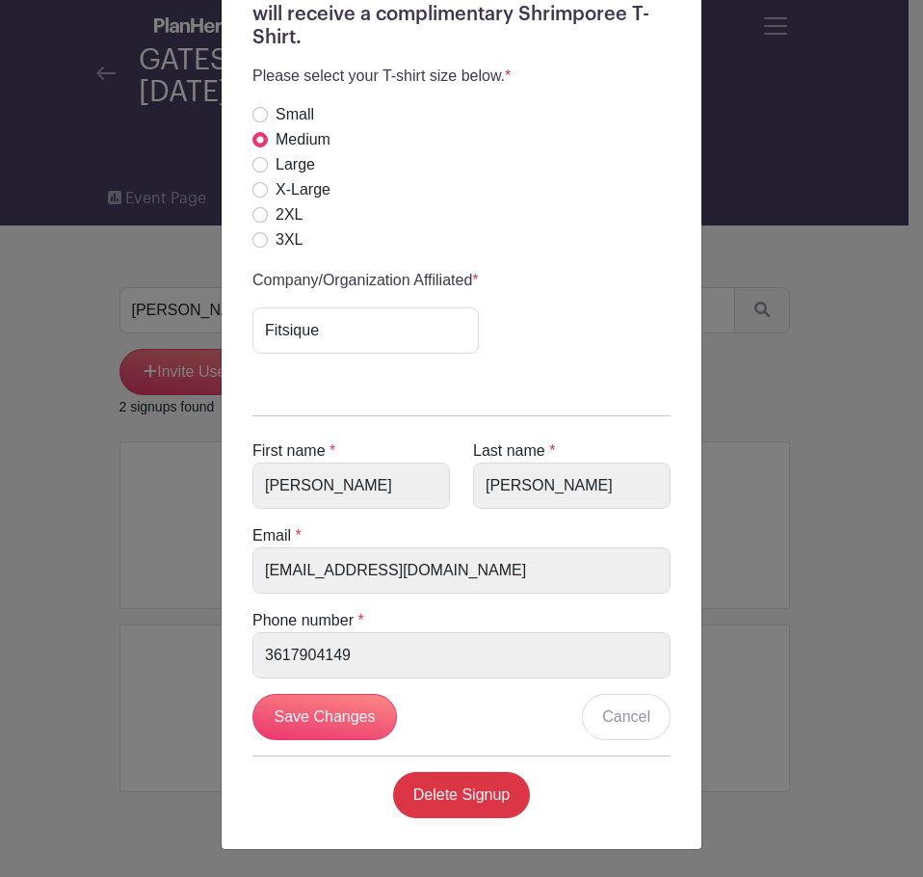
click at [701, 549] on div "Shrimporee Organizer's Signup [DATE] 12:00 pm to 06:00 pm [GEOGRAPHIC_DATA], [S…" at bounding box center [461, 438] width 923 height 877
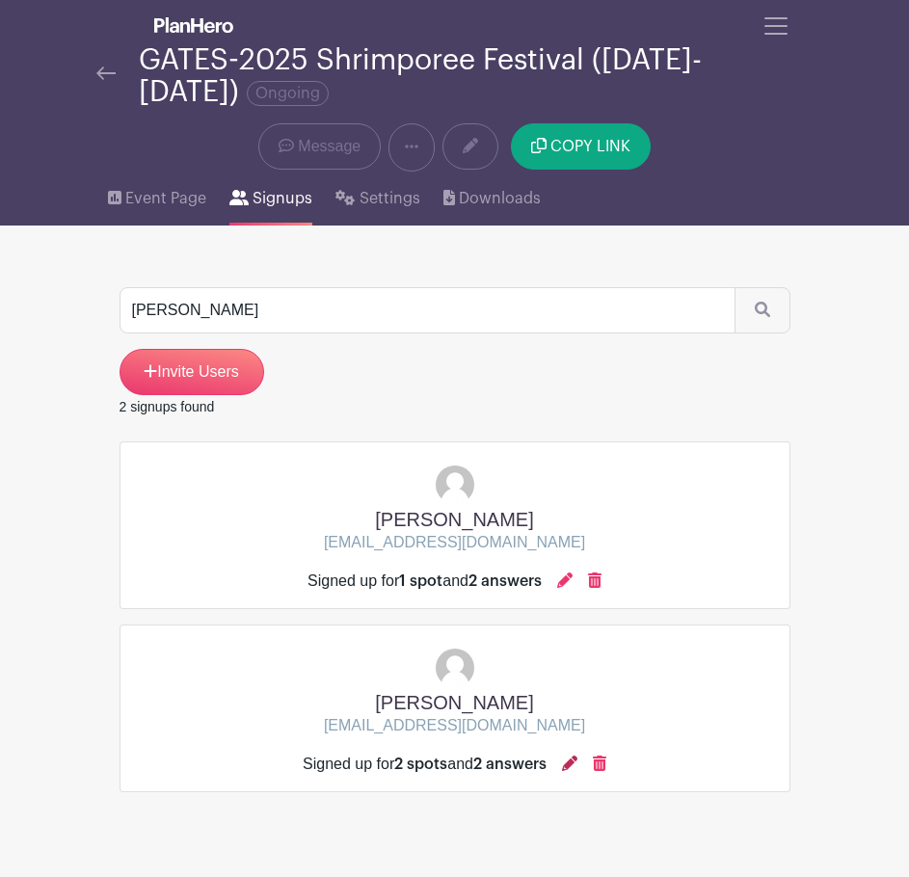
click at [576, 758] on icon at bounding box center [569, 763] width 15 height 15
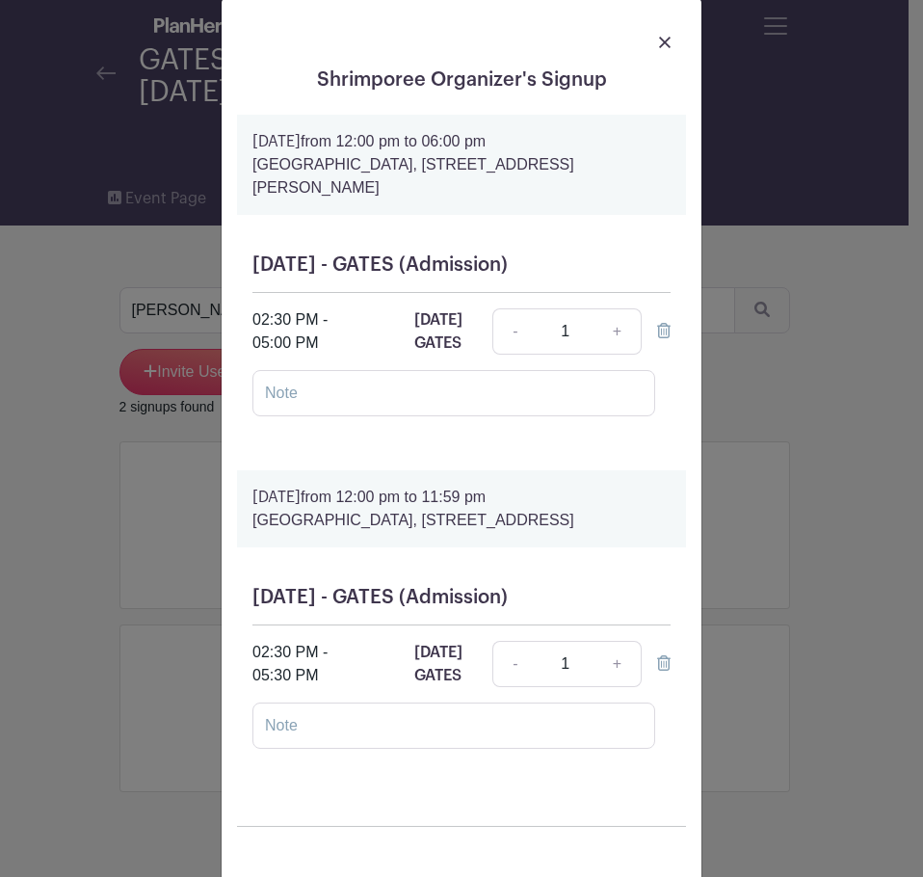
scroll to position [0, 0]
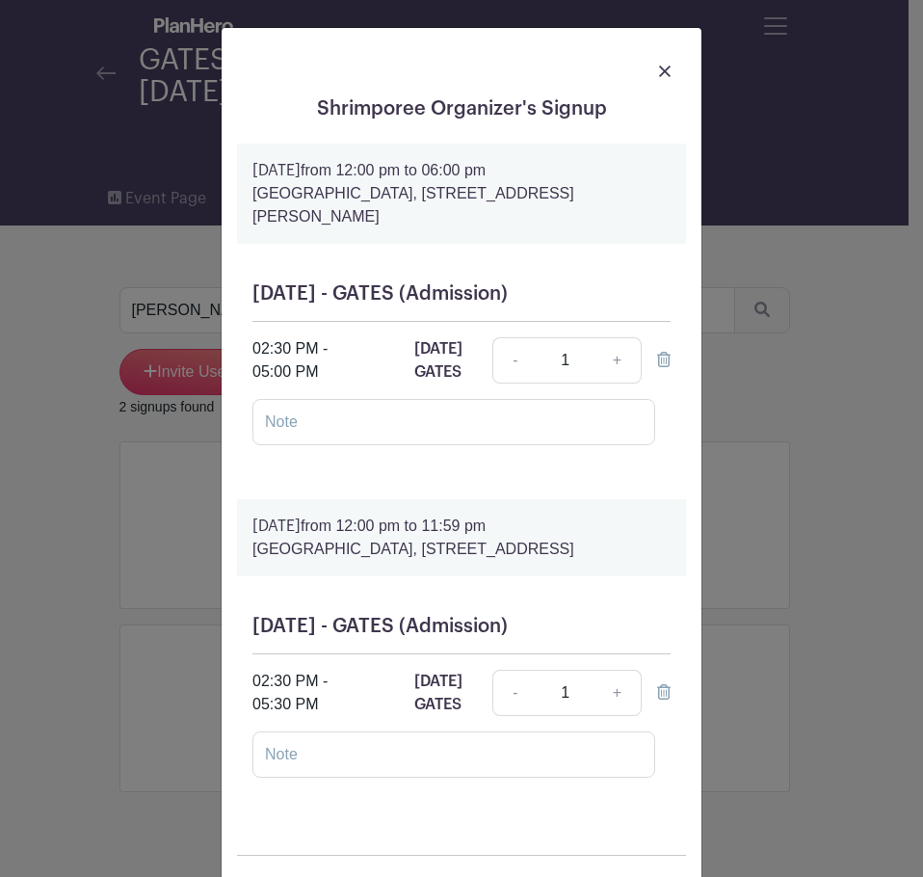
click at [701, 570] on div "Shrimporee Organizer's Signup [DATE] 12:00 pm to 06:00 pm [GEOGRAPHIC_DATA], [S…" at bounding box center [461, 438] width 923 height 877
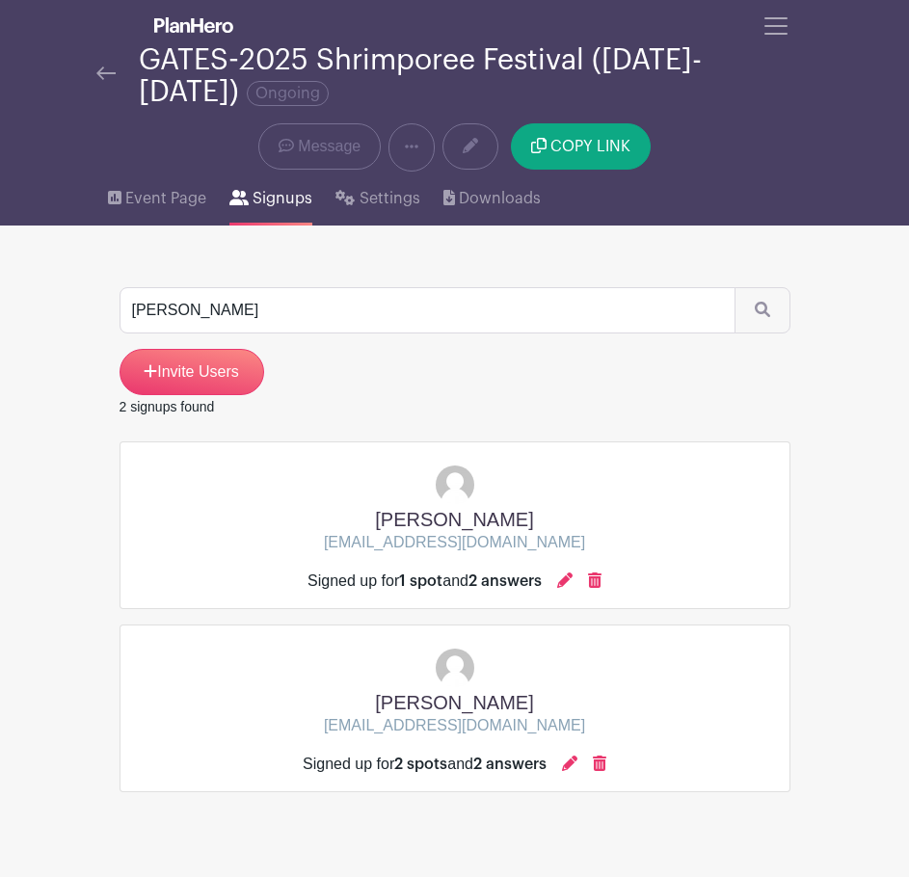
click at [564, 589] on div at bounding box center [564, 581] width 15 height 23
click at [570, 581] on icon at bounding box center [564, 579] width 15 height 15
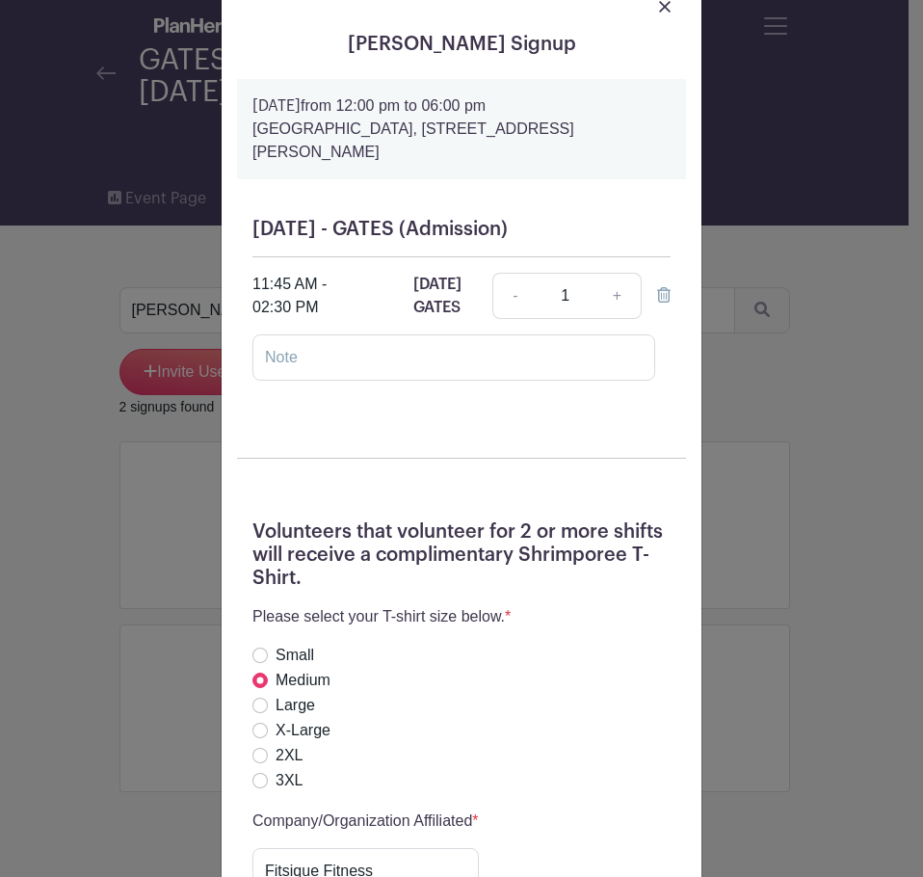
scroll to position [96, 0]
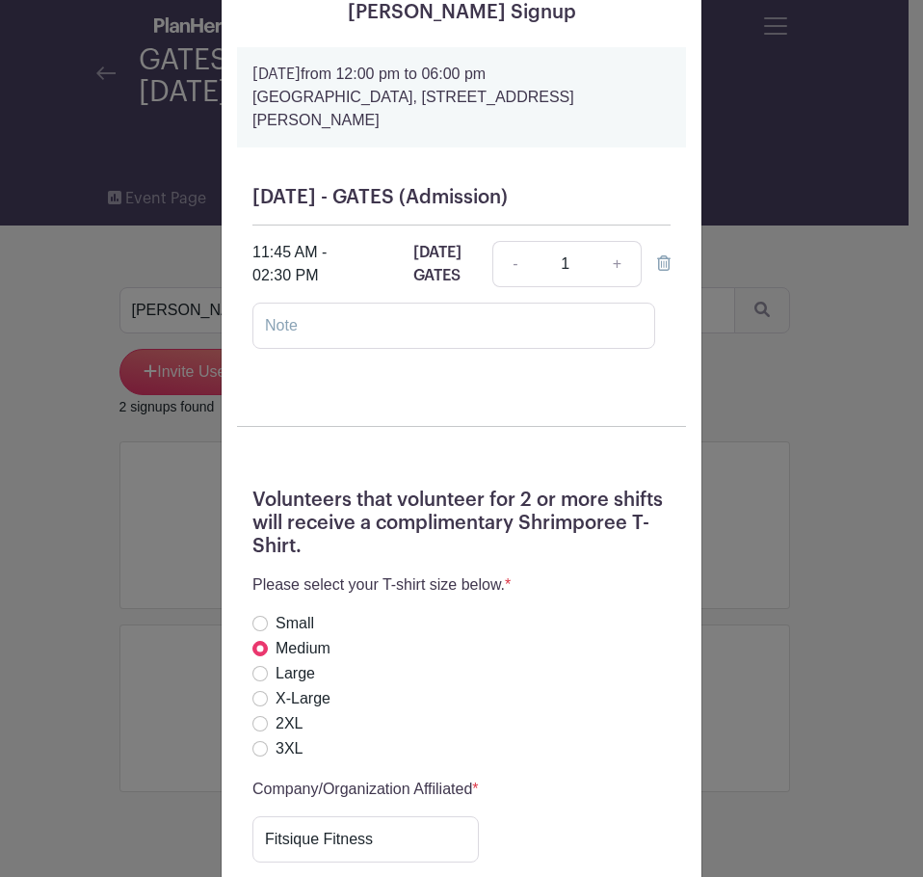
click at [877, 496] on div "[PERSON_NAME] Signup [DATE] 12:00 pm to 06:00 pm [GEOGRAPHIC_DATA], [STREET_ADD…" at bounding box center [461, 438] width 923 height 877
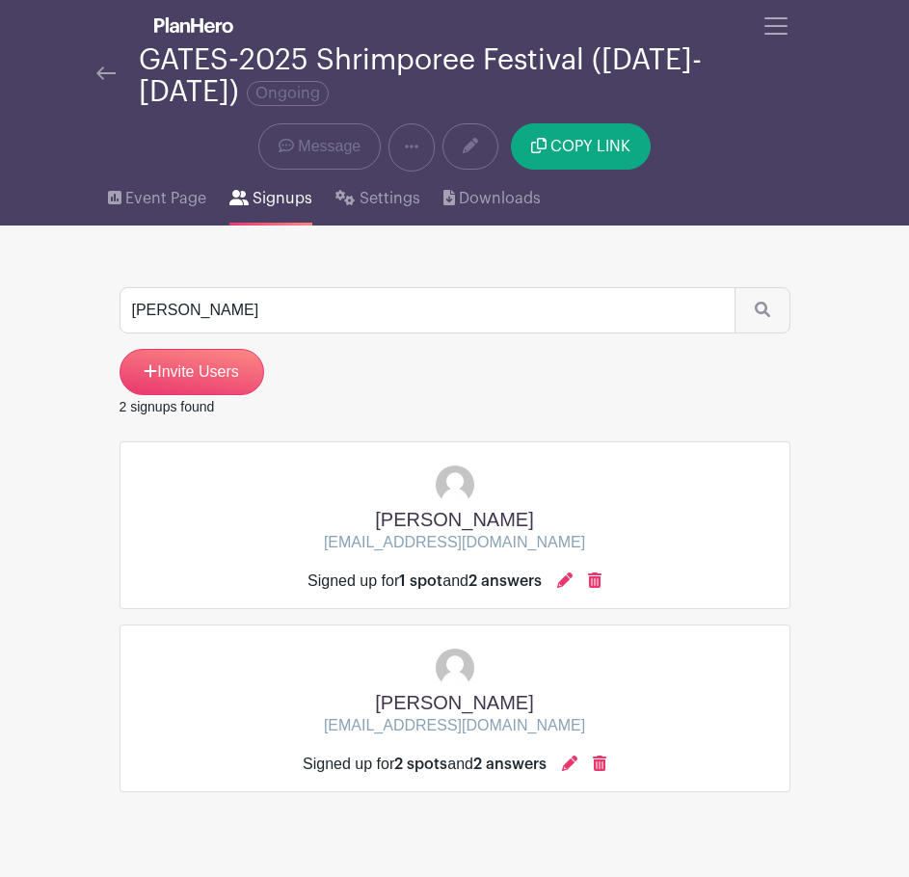
click at [567, 769] on div "Signed up for 2 spots and 2 answers" at bounding box center [455, 764] width 304 height 23
click at [575, 759] on icon at bounding box center [569, 763] width 15 height 15
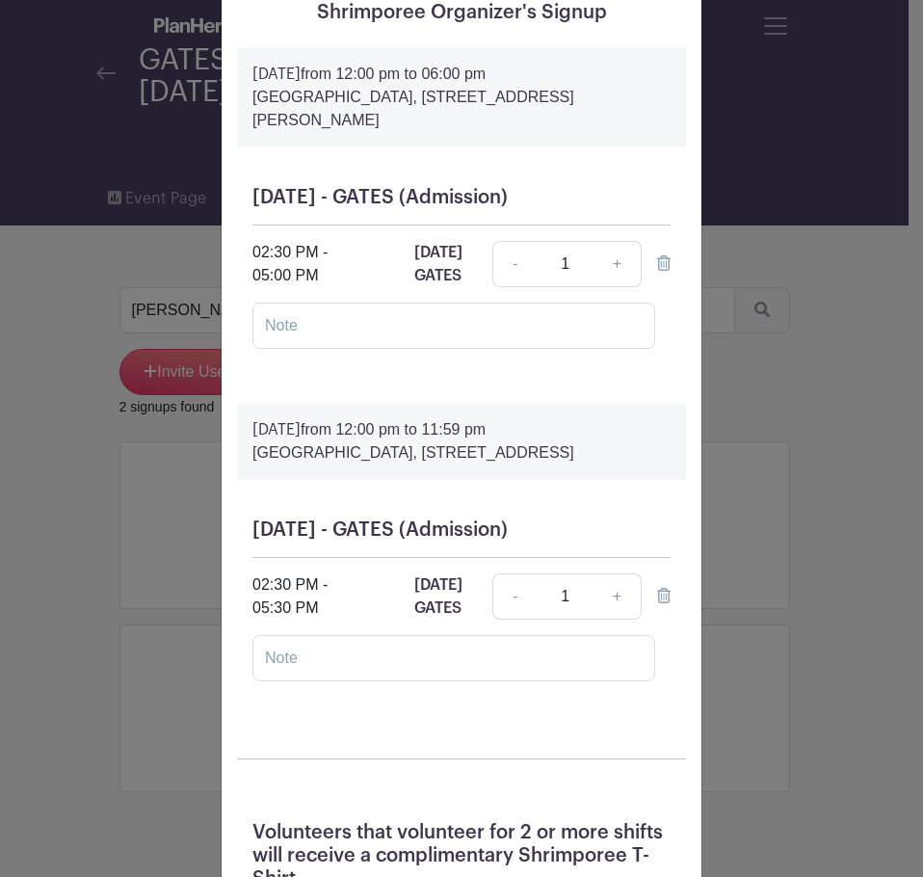
click at [794, 437] on div "Shrimporee Organizer's Signup [DATE] 12:00 pm to 06:00 pm [GEOGRAPHIC_DATA], [S…" at bounding box center [461, 438] width 923 height 877
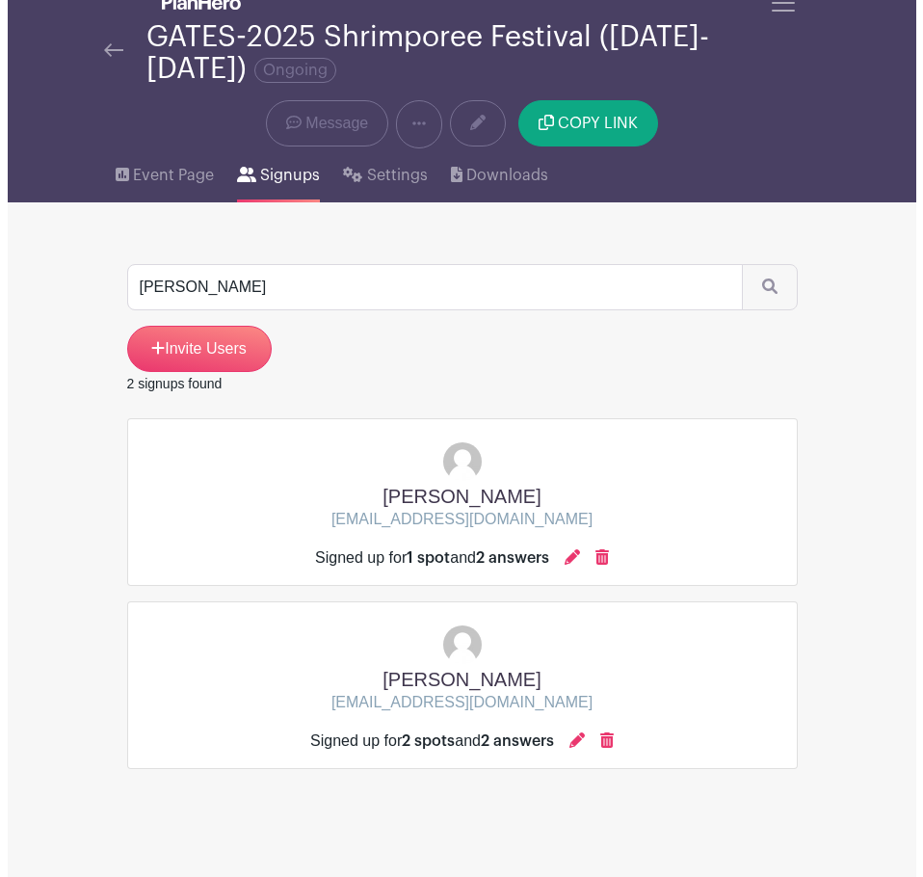
scroll to position [36, 0]
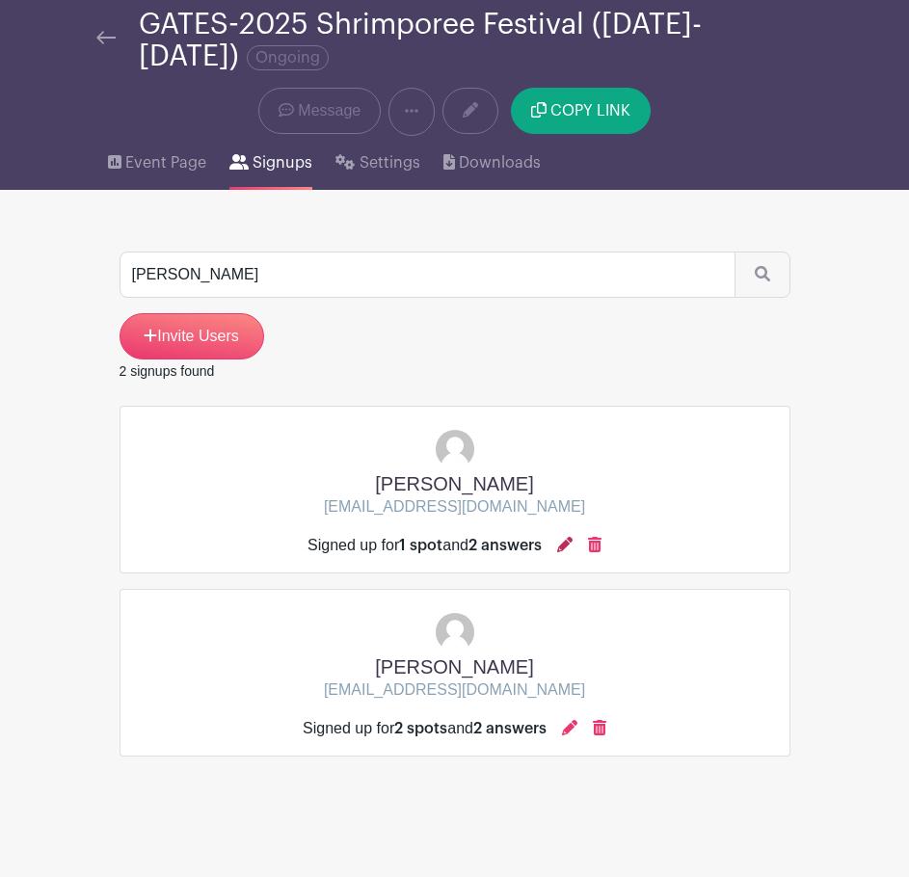
click at [563, 540] on icon at bounding box center [564, 544] width 15 height 15
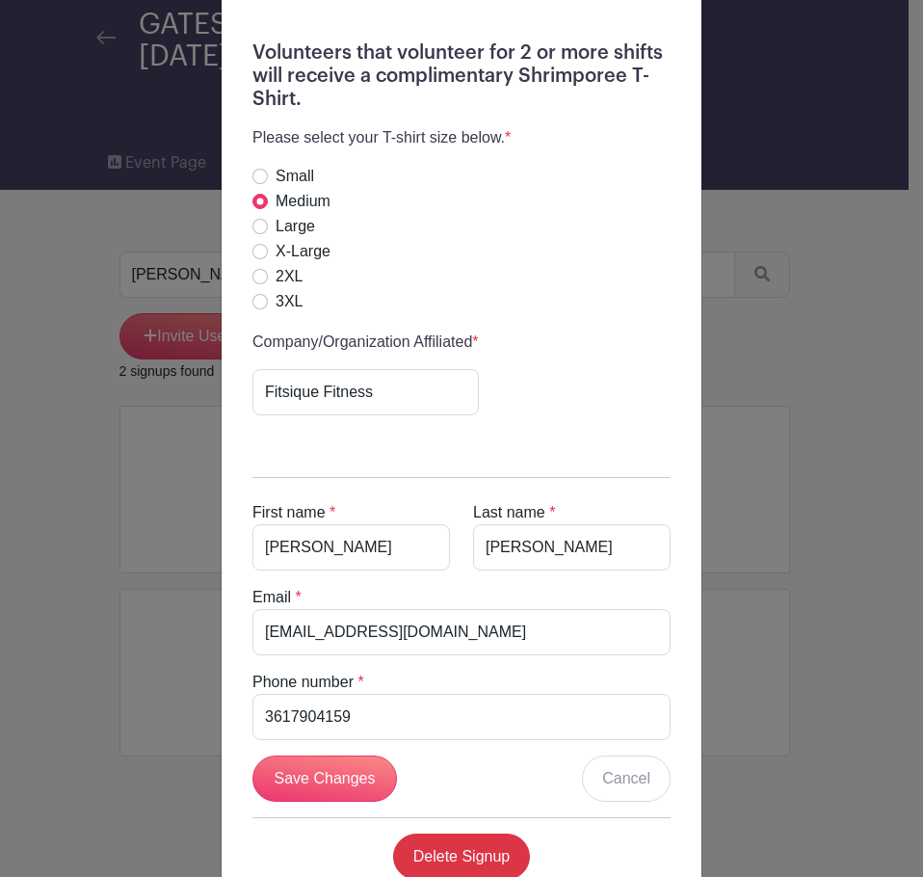
scroll to position [509, 0]
